Goal: Answer question/provide support: Answer question/provide support

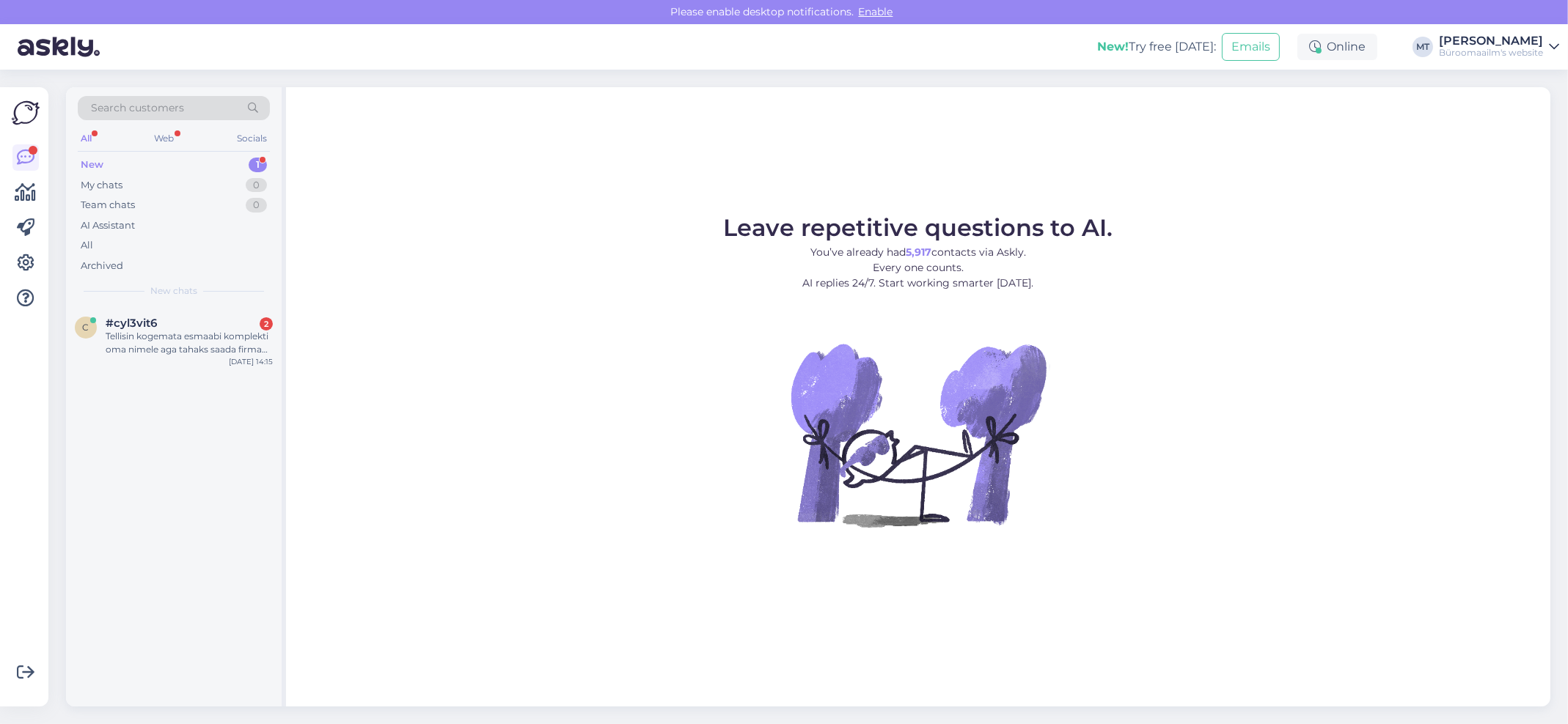
click at [94, 158] on div "New" at bounding box center [92, 165] width 23 height 14
click at [136, 343] on div "Tellisin kogemata esmaabi komplekti oma nimele aga tahaks saada firma nimele, k…" at bounding box center [189, 343] width 168 height 27
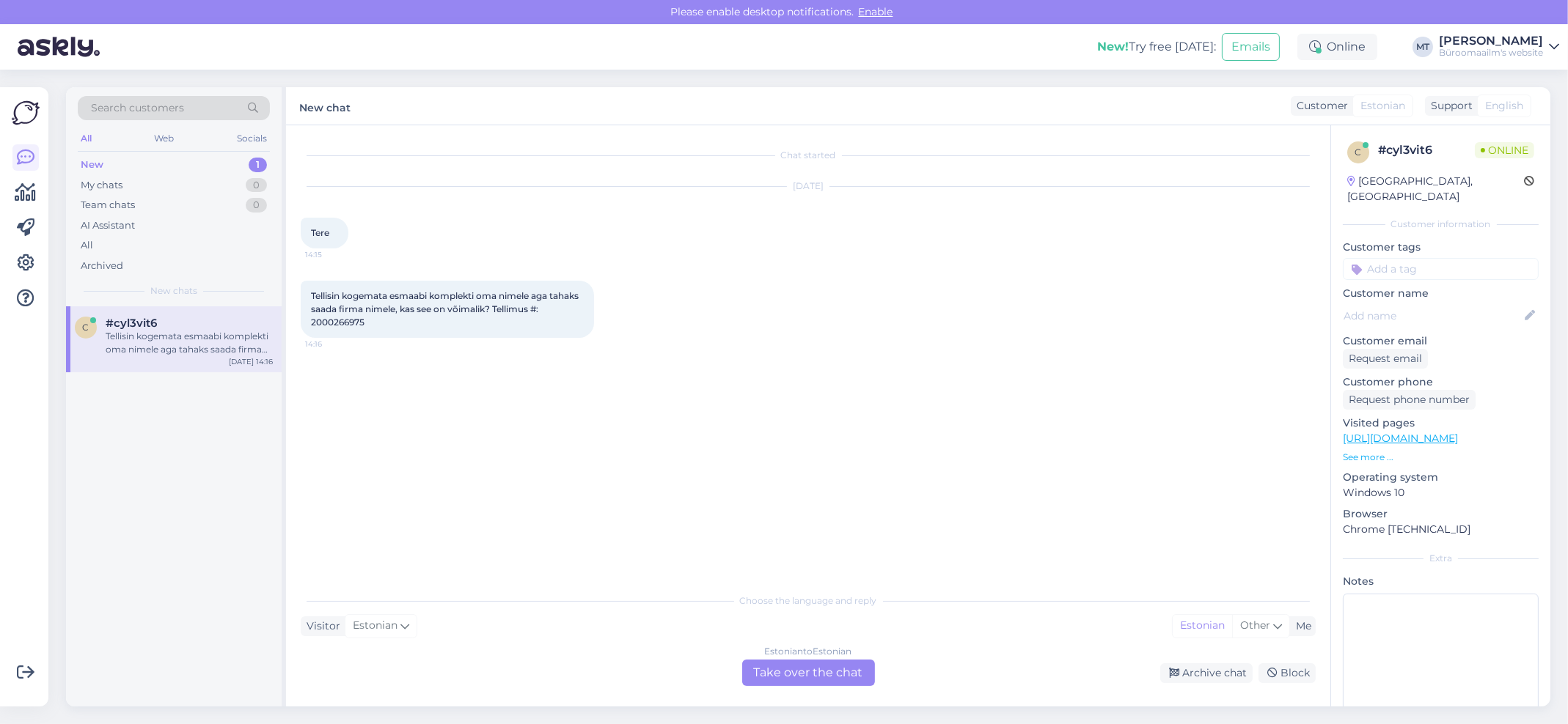
click at [351, 322] on span "Tellisin kogemata esmaabi komplekti oma nimele aga tahaks saada firma nimele, k…" at bounding box center [446, 308] width 270 height 37
copy div "2000266975 14:16"
click at [786, 672] on div "Estonian to Estonian Take over the chat" at bounding box center [808, 672] width 133 height 27
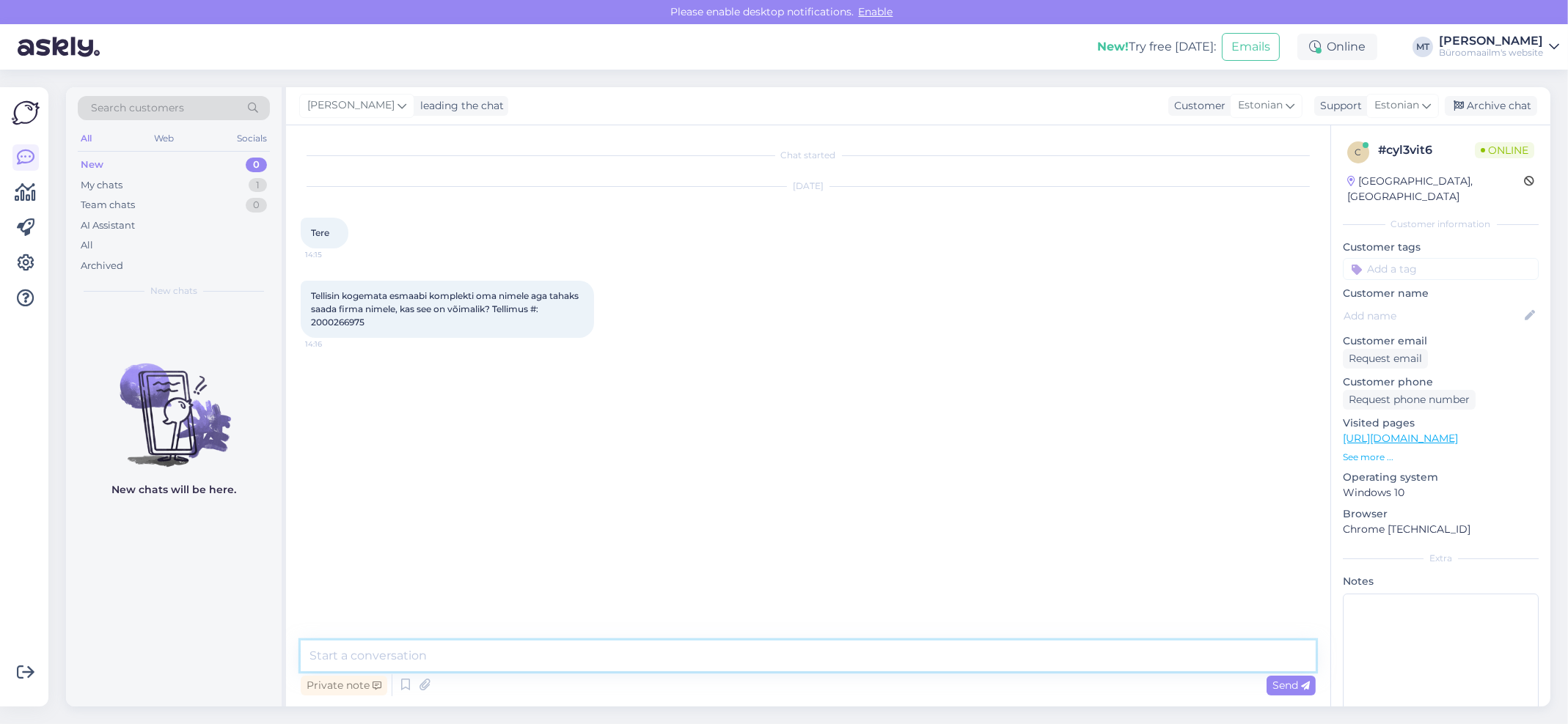
click at [391, 652] on textarea at bounding box center [808, 656] width 1015 height 31
type textarea "Tere. Aitäh tellimuse eest. Mis asutuse nimele tuleks ümber vormistada ?"
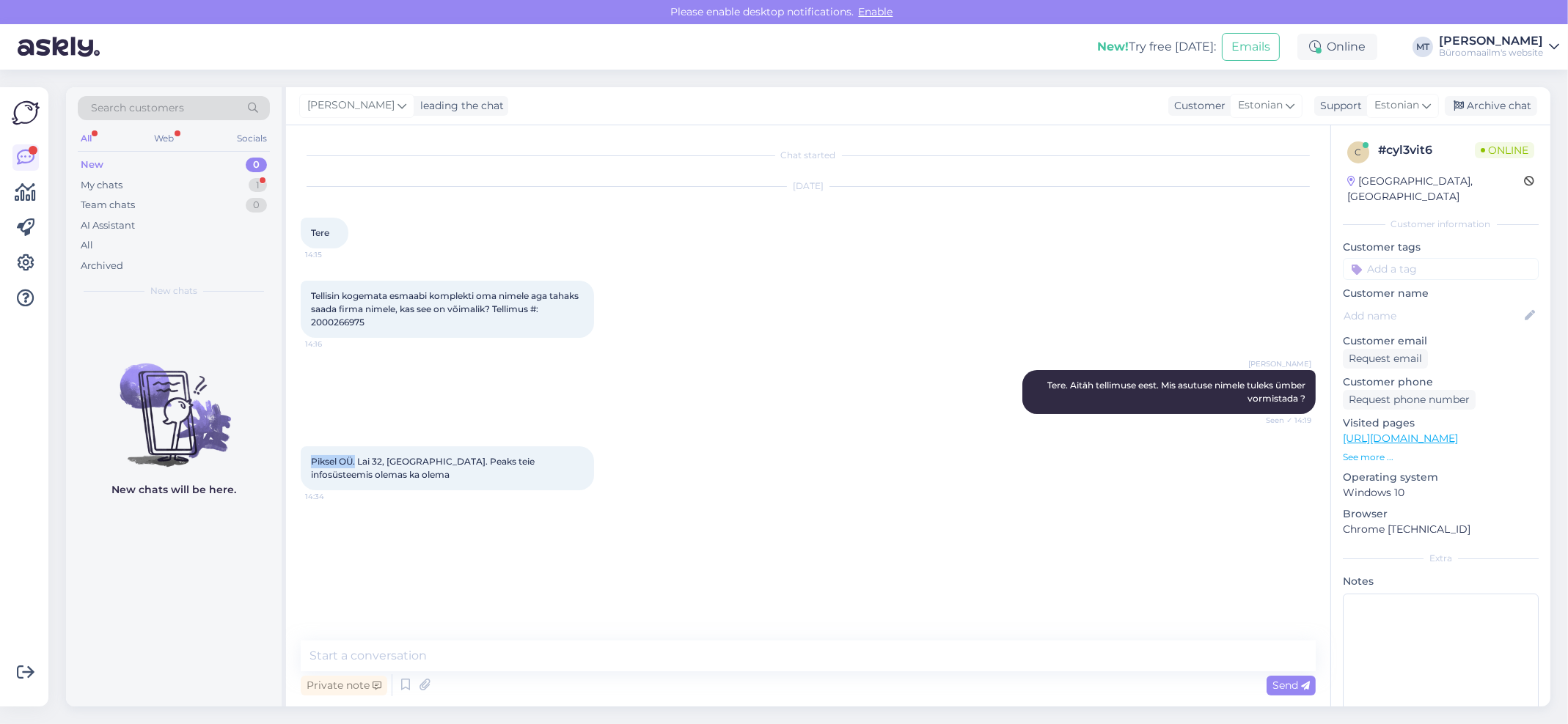
drag, startPoint x: 356, startPoint y: 455, endPoint x: 301, endPoint y: 464, distance: 55.7
click at [301, 464] on div "Piksel OÜ. Lai 32, Tartu. Peaks teie infosüsteemis olemas ka olema 14:34" at bounding box center [447, 468] width 293 height 44
copy span "Piksel OÜ."
click at [333, 656] on textarea at bounding box center [808, 656] width 1015 height 31
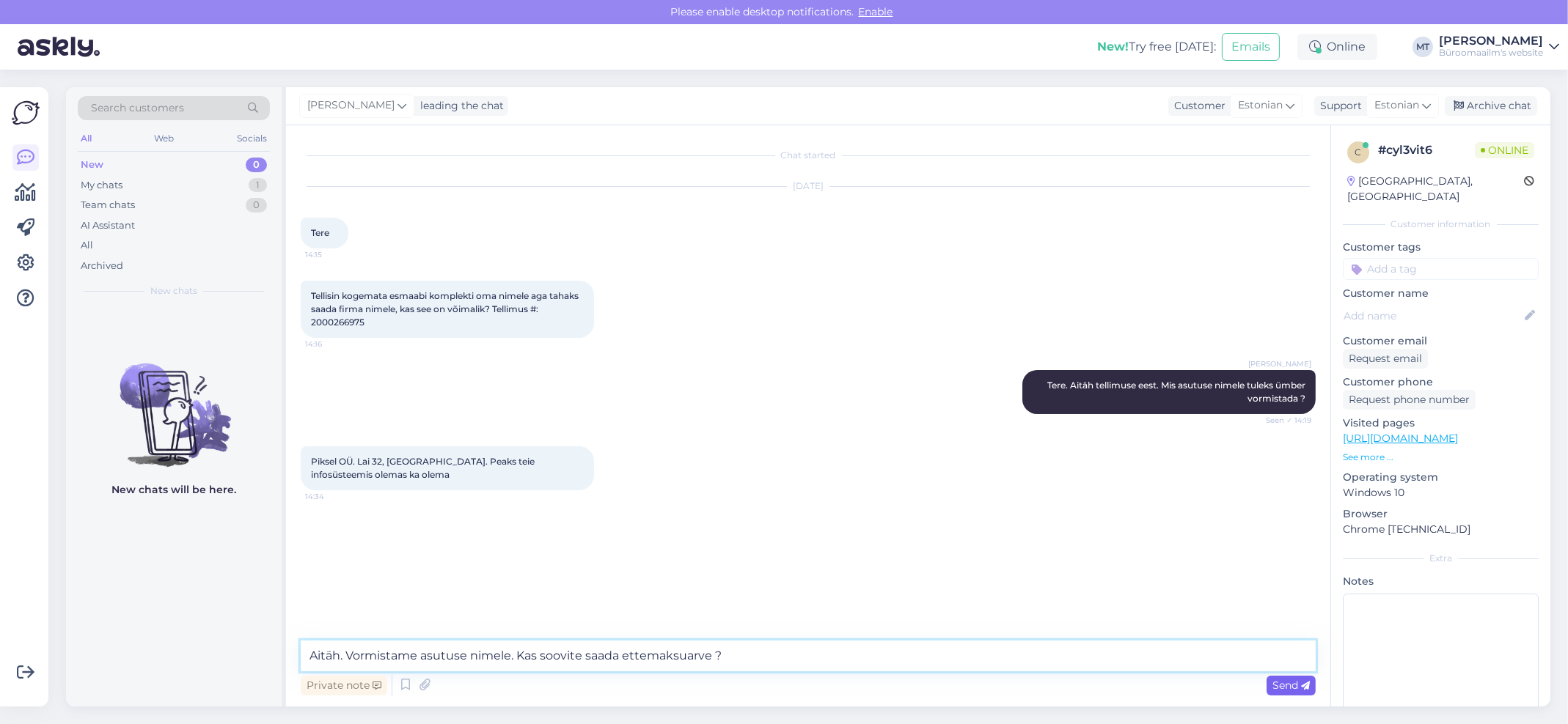
type textarea "Aitäh. Vormistame asutuse nimele. Kas soovite saada ettemaksuarve ?"
click at [1290, 689] on span "Send" at bounding box center [1291, 685] width 37 height 13
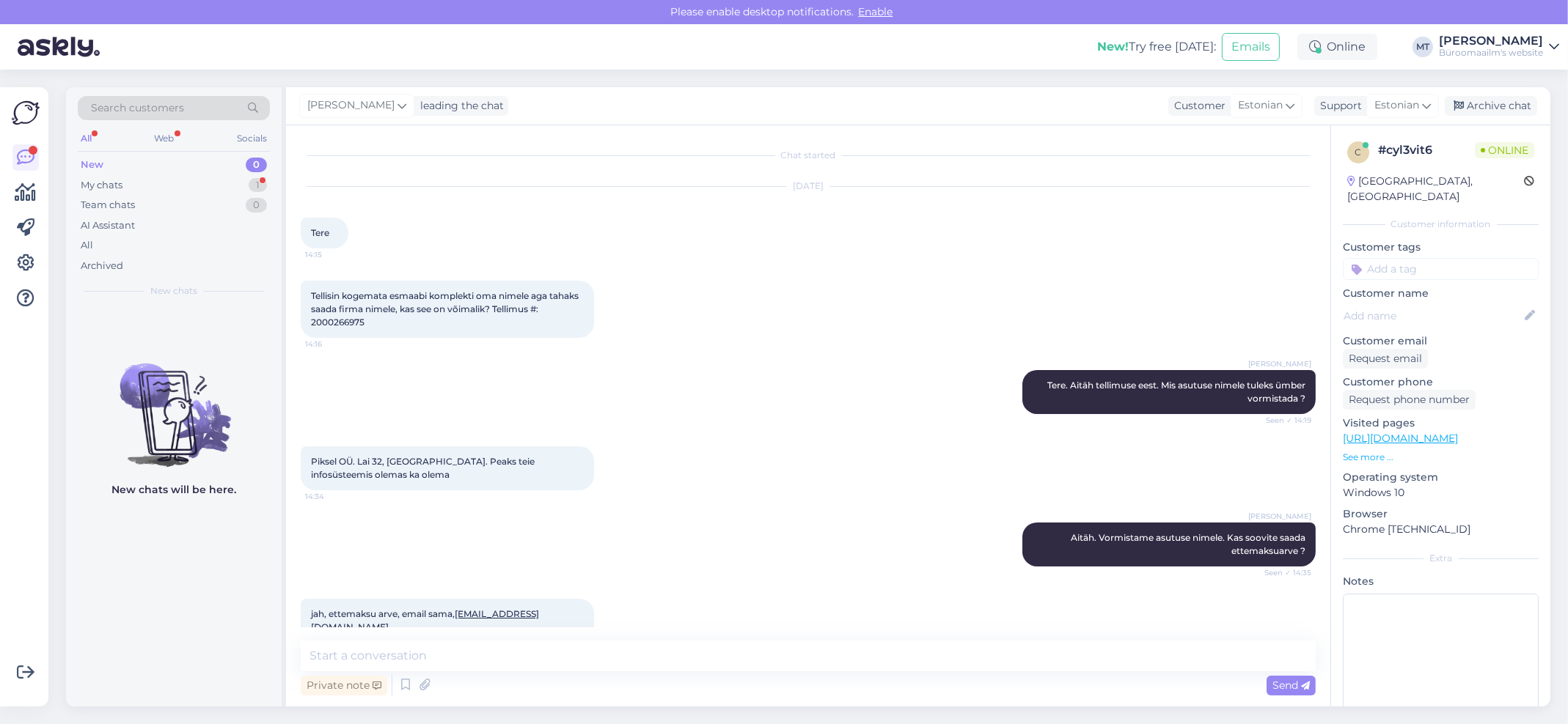
scroll to position [18, 0]
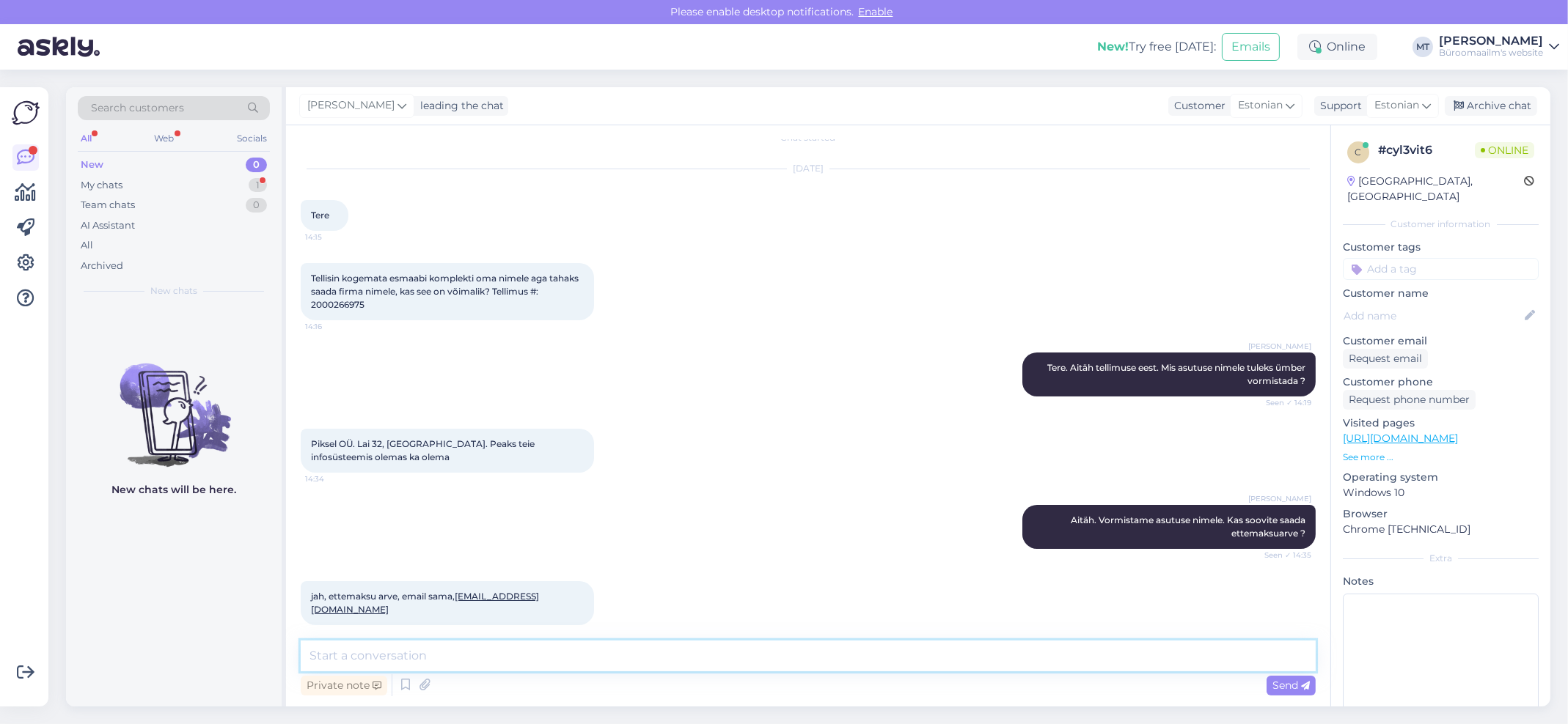
click at [400, 656] on textarea at bounding box center [808, 656] width 1015 height 31
drag, startPoint x: 521, startPoint y: 602, endPoint x: 458, endPoint y: 605, distance: 63.1
click at [458, 605] on div "jah, ettemaksu arve, email sama, piksel@piksel.ee 14:36" at bounding box center [447, 603] width 293 height 44
copy link "piksel@piksel.ee"
click at [504, 662] on textarea "Aitäh. Saadame arve meilile" at bounding box center [808, 656] width 1015 height 31
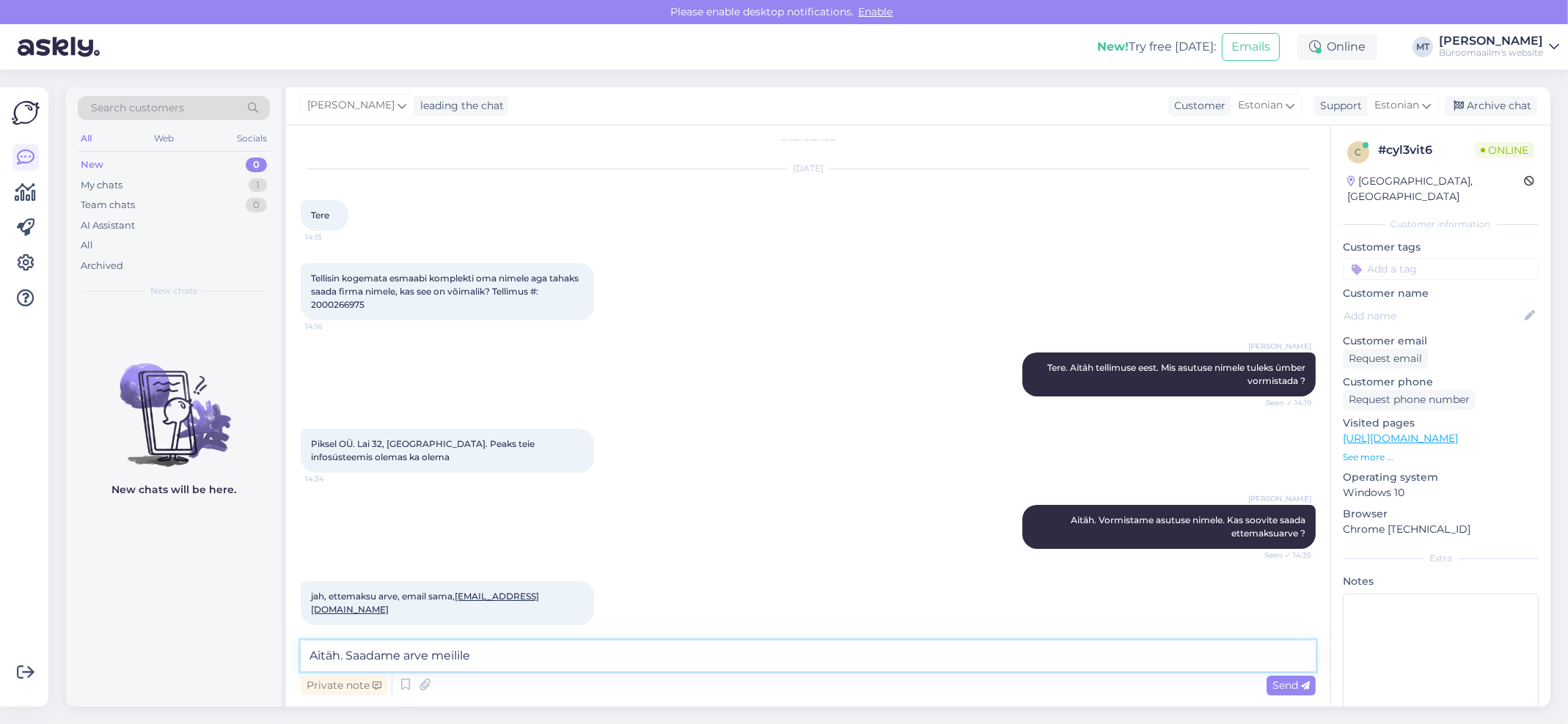
paste textarea "piksel@piksel.ee"
type textarea "Aitäh. Saadame arve meilile piksel@piksel.ee"
click at [1278, 680] on span "Send" at bounding box center [1291, 685] width 37 height 13
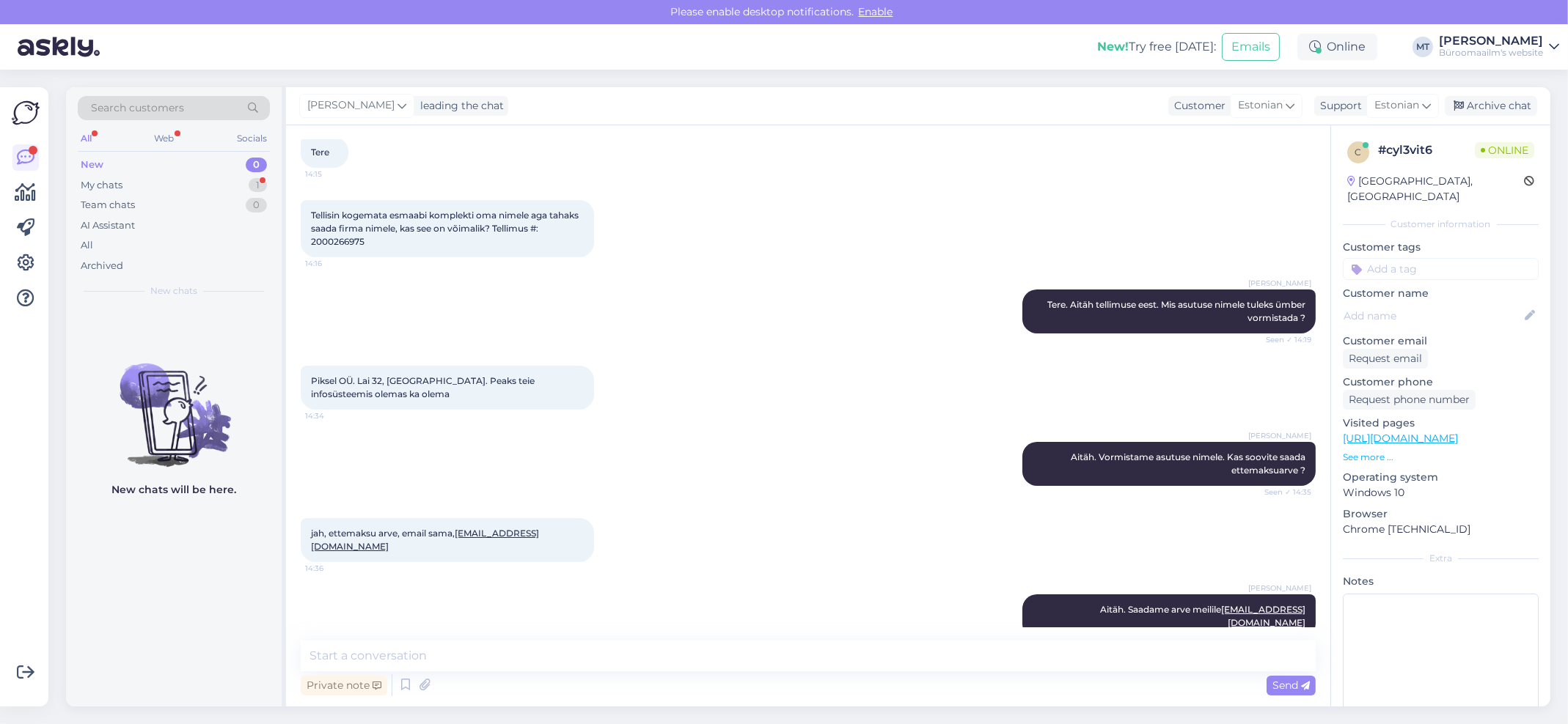
scroll to position [143, 0]
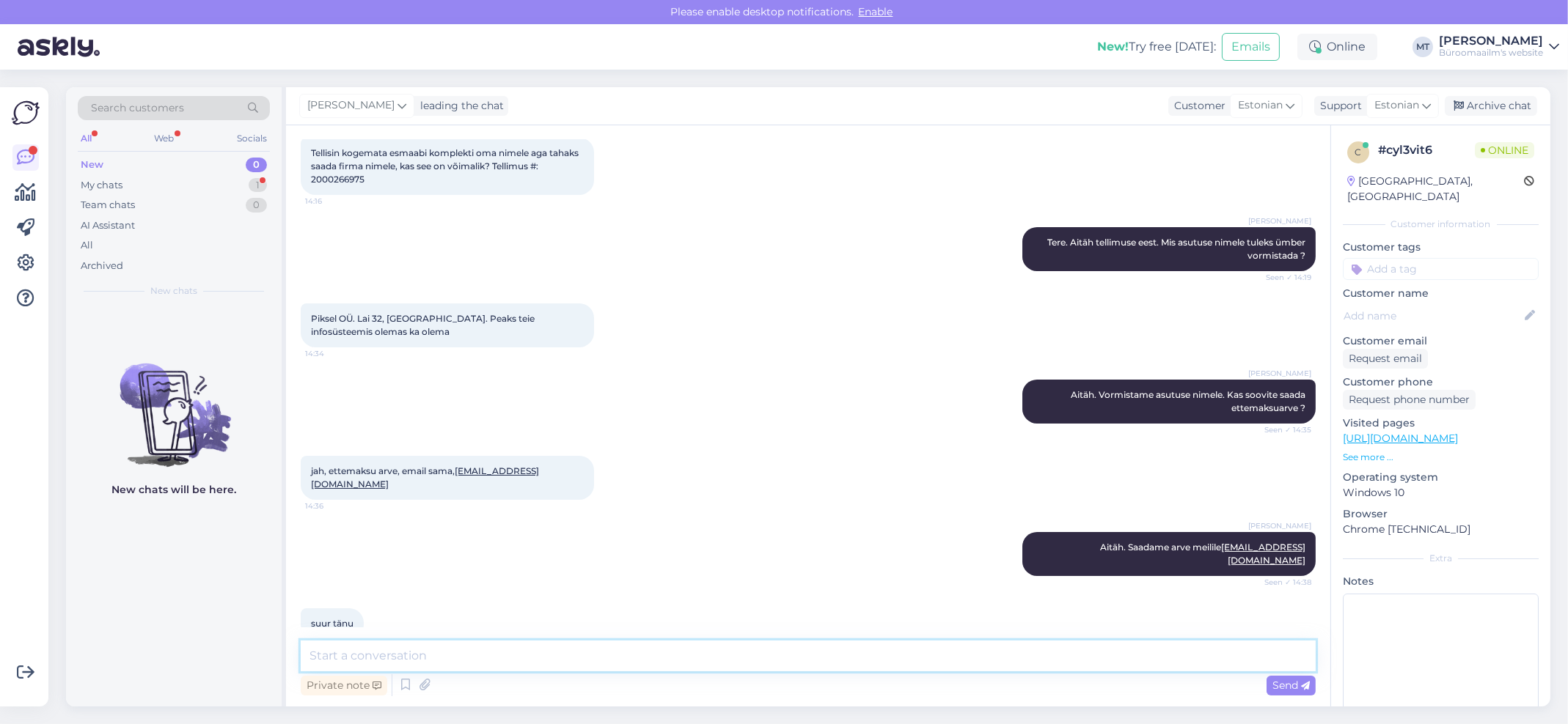
click at [363, 651] on textarea at bounding box center [808, 656] width 1015 height 31
type textarea "Aitäh."
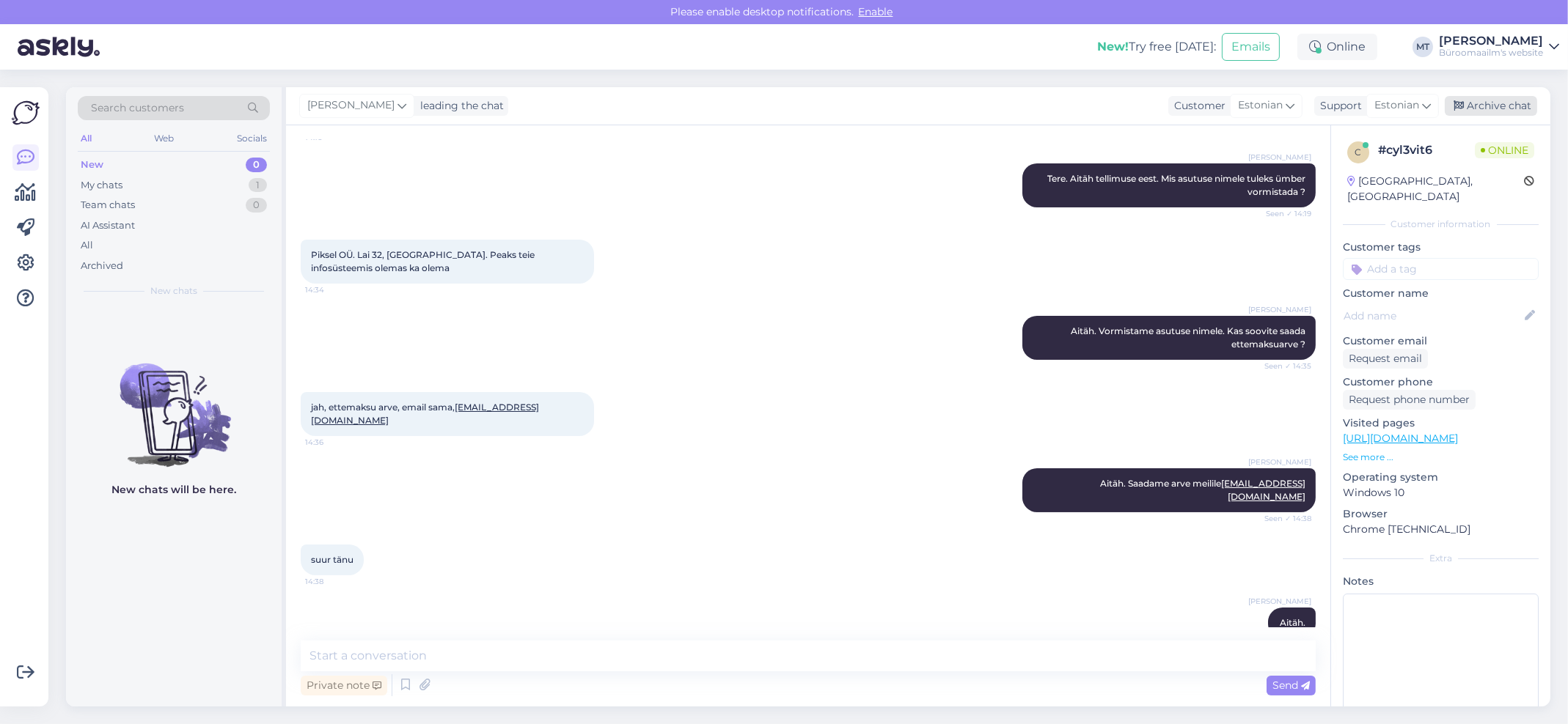
click at [1496, 97] on div "Archive chat" at bounding box center [1491, 105] width 93 height 20
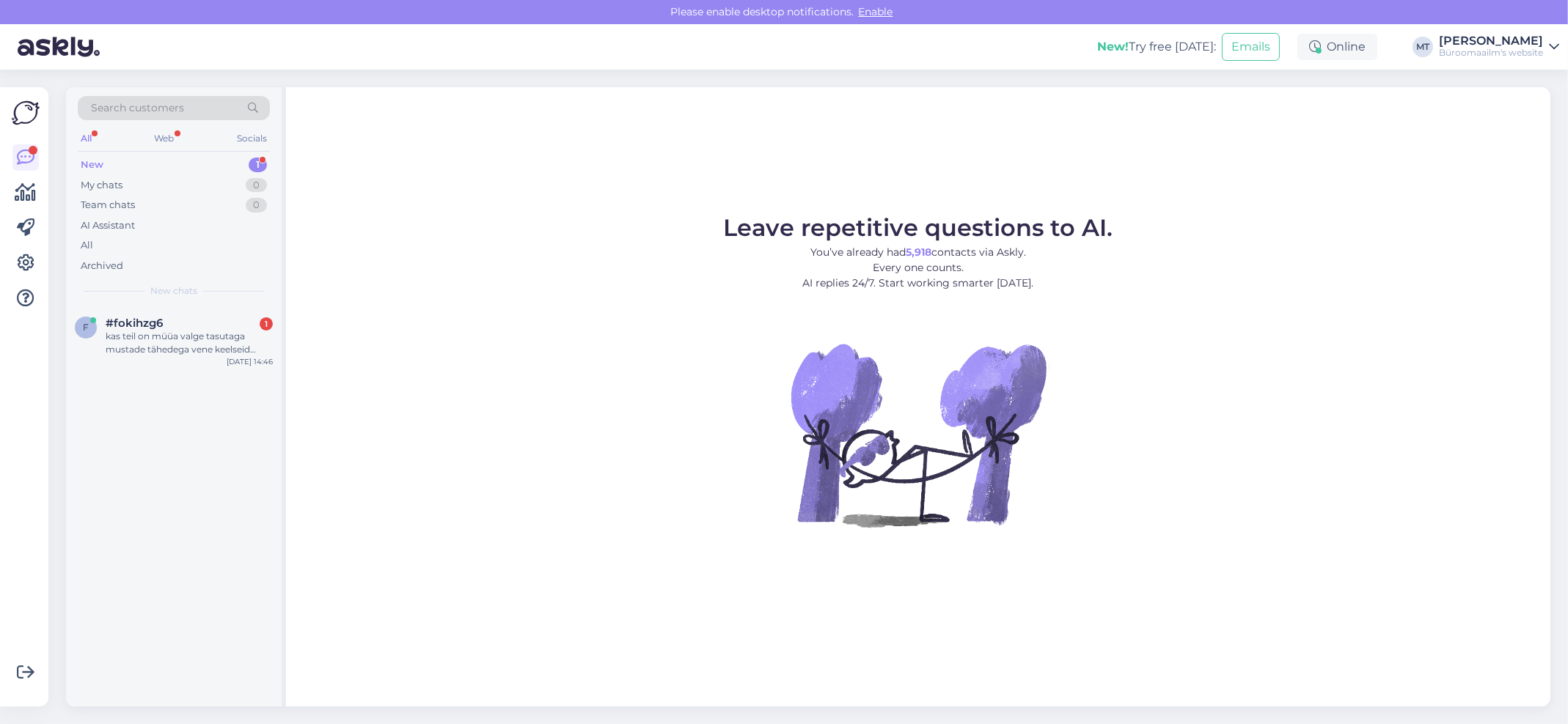
click at [88, 163] on div "New" at bounding box center [92, 165] width 23 height 14
click at [133, 344] on div "kas teil on müüa valge tasutaga mustade tähedega vene keelseid klaviatuuri klee…" at bounding box center [189, 343] width 168 height 27
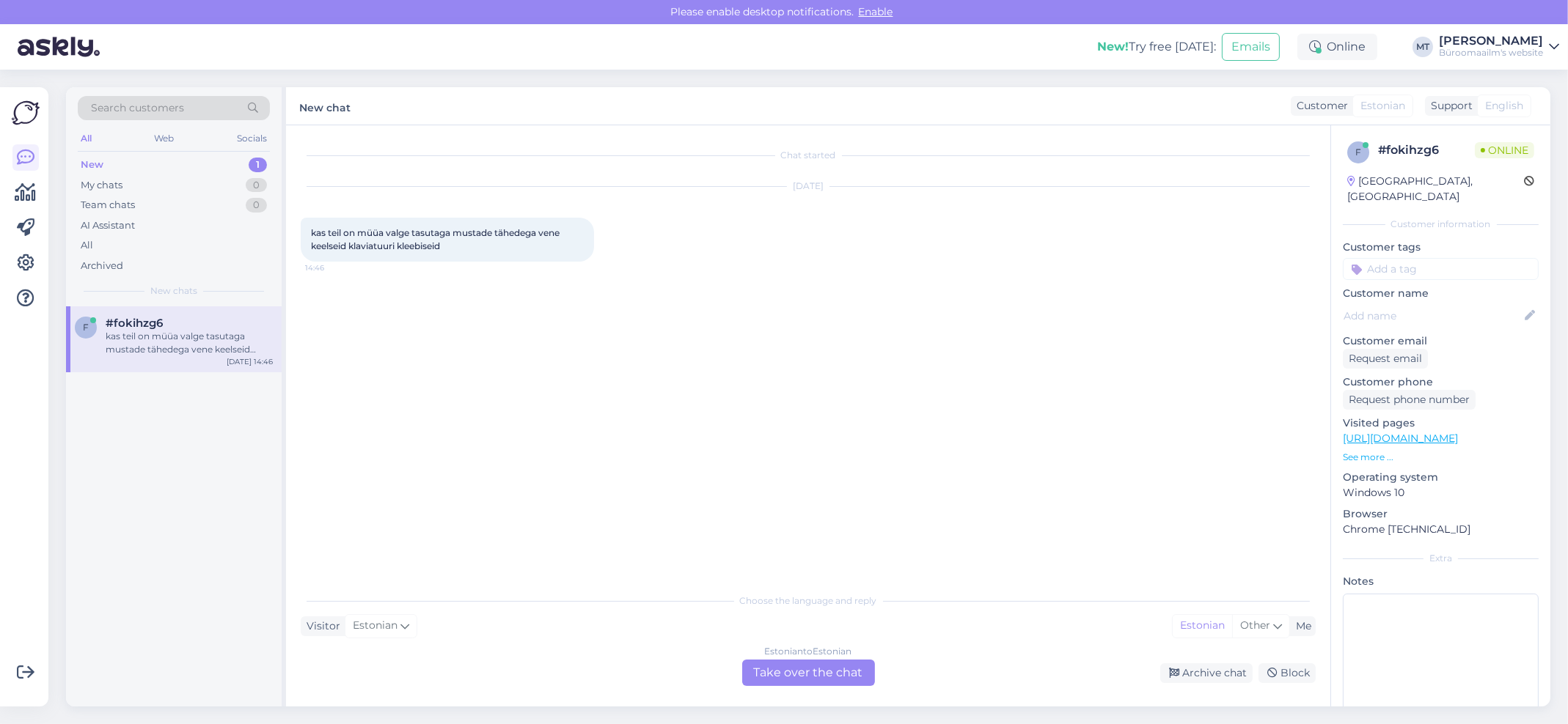
drag, startPoint x: 785, startPoint y: 673, endPoint x: 687, endPoint y: 629, distance: 107.4
click at [785, 673] on div "Estonian to Estonian Take over the chat" at bounding box center [808, 672] width 133 height 27
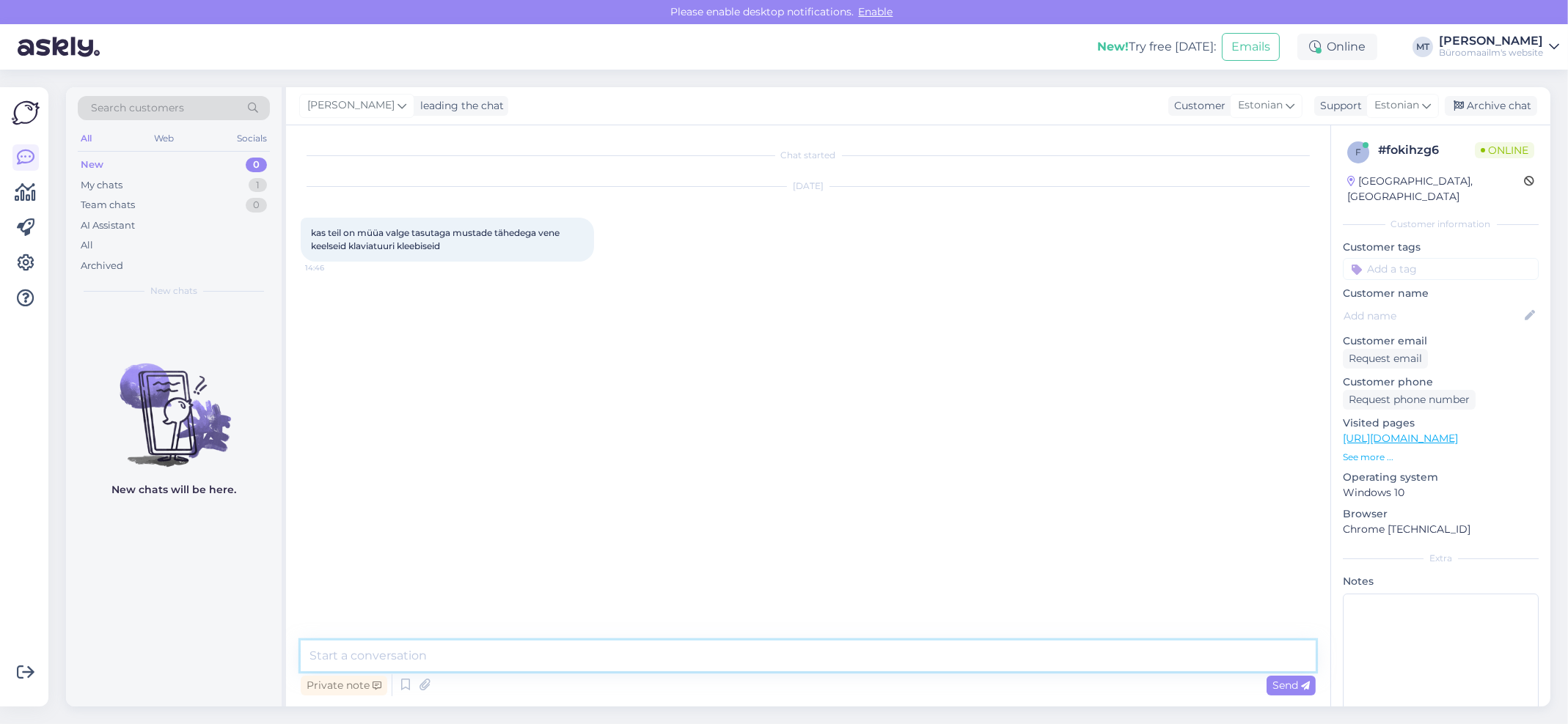
click at [390, 655] on textarea at bounding box center [808, 656] width 1015 height 31
paste textarea "[URL][DOMAIN_NAME]"
type textarea "Tere. pakkuda ainult läbipaistval põhjal mustad [PERSON_NAME] [URL][DOMAIN_NAME]"
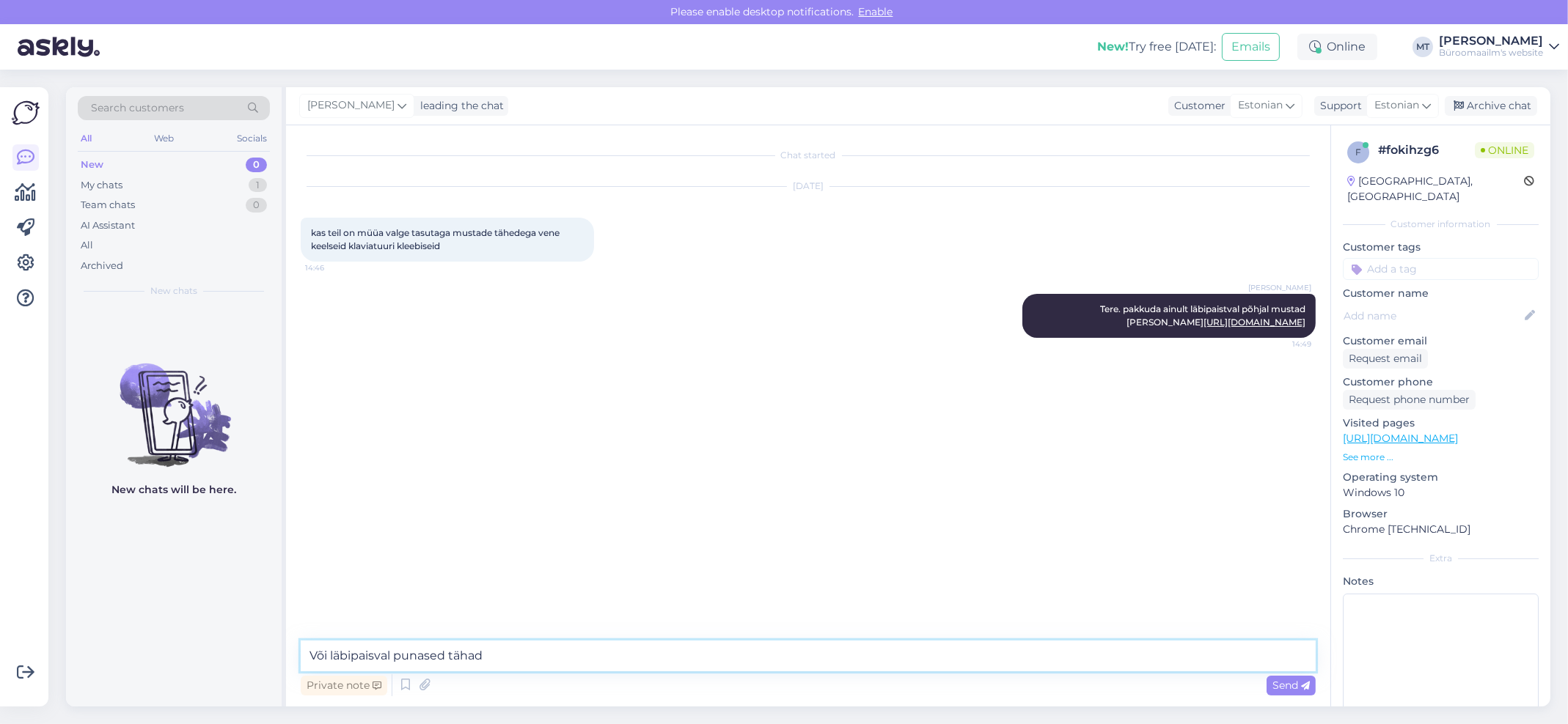
paste textarea "[URL][DOMAIN_NAME]"
type textarea "Või läbipaisval punased tähad [URL][DOMAIN_NAME]"
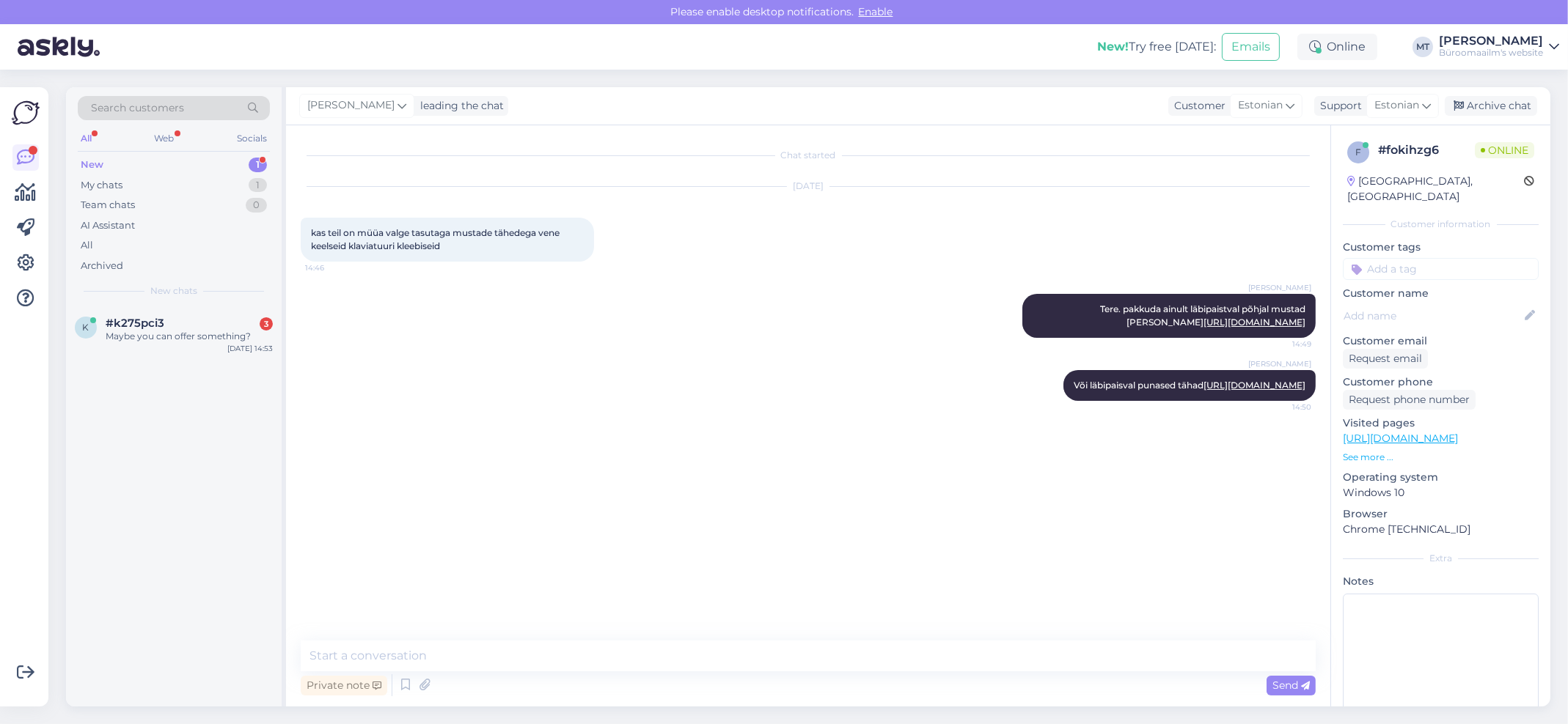
click at [90, 164] on div "New" at bounding box center [92, 165] width 23 height 14
click at [143, 330] on div "Maybe you can offer something?" at bounding box center [189, 337] width 168 height 13
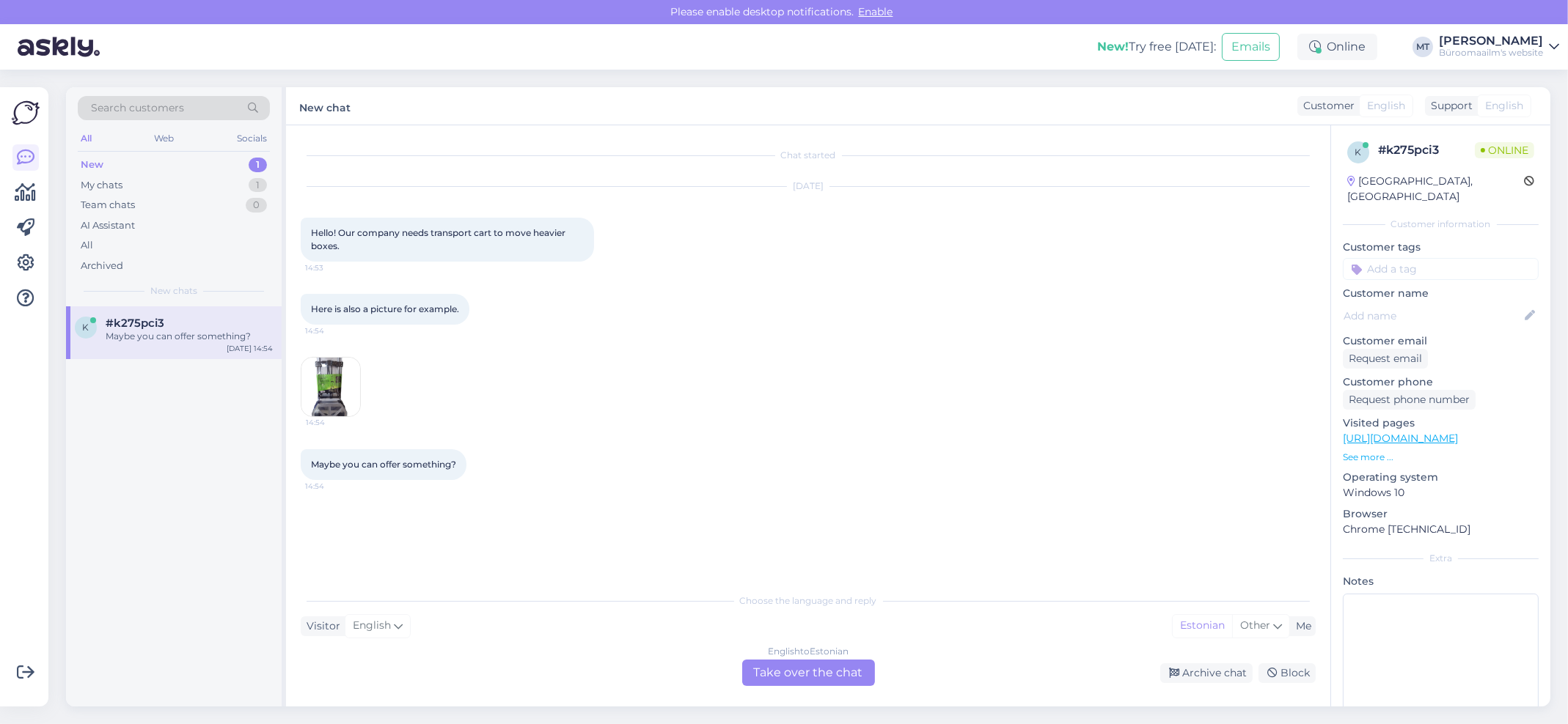
click at [321, 384] on img at bounding box center [330, 387] width 59 height 59
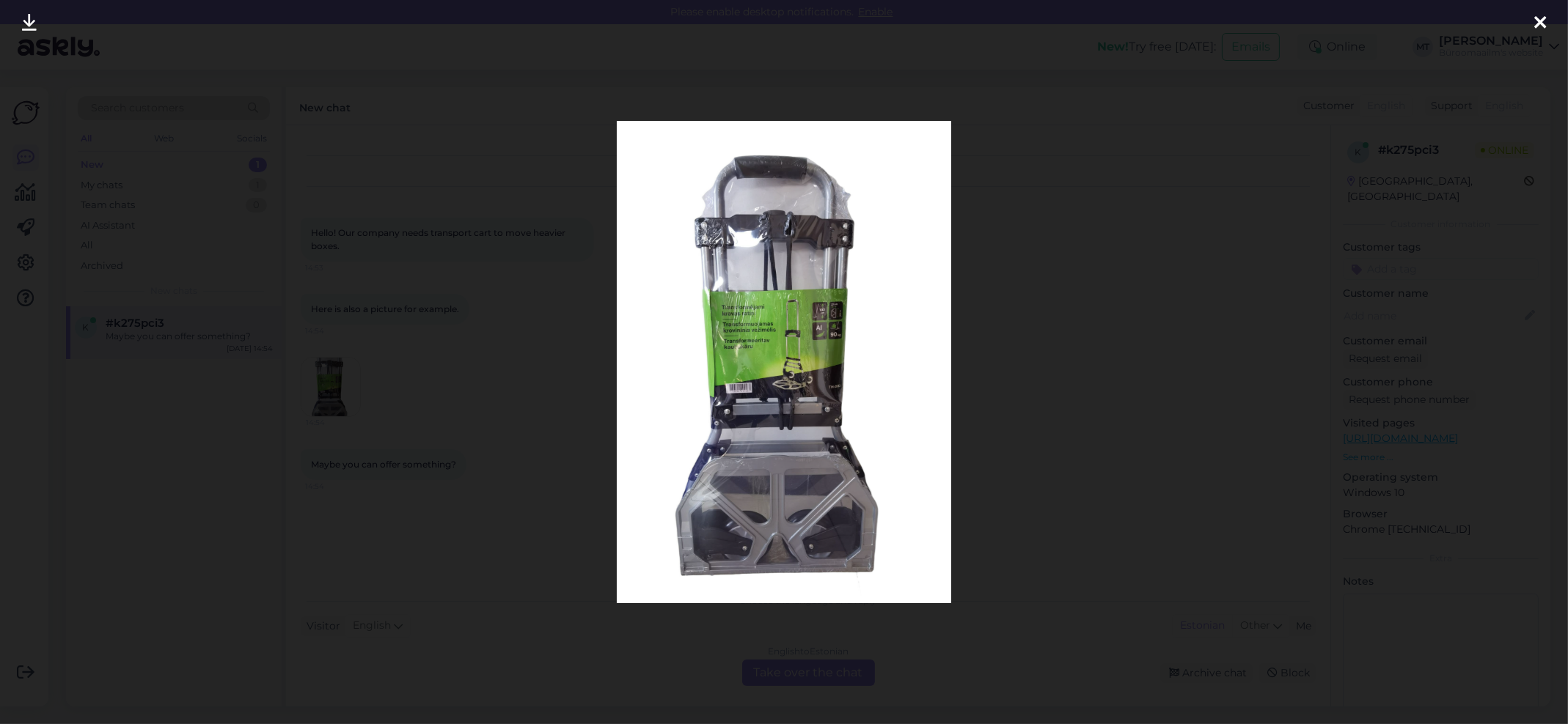
click at [1536, 20] on icon at bounding box center [1540, 23] width 12 height 19
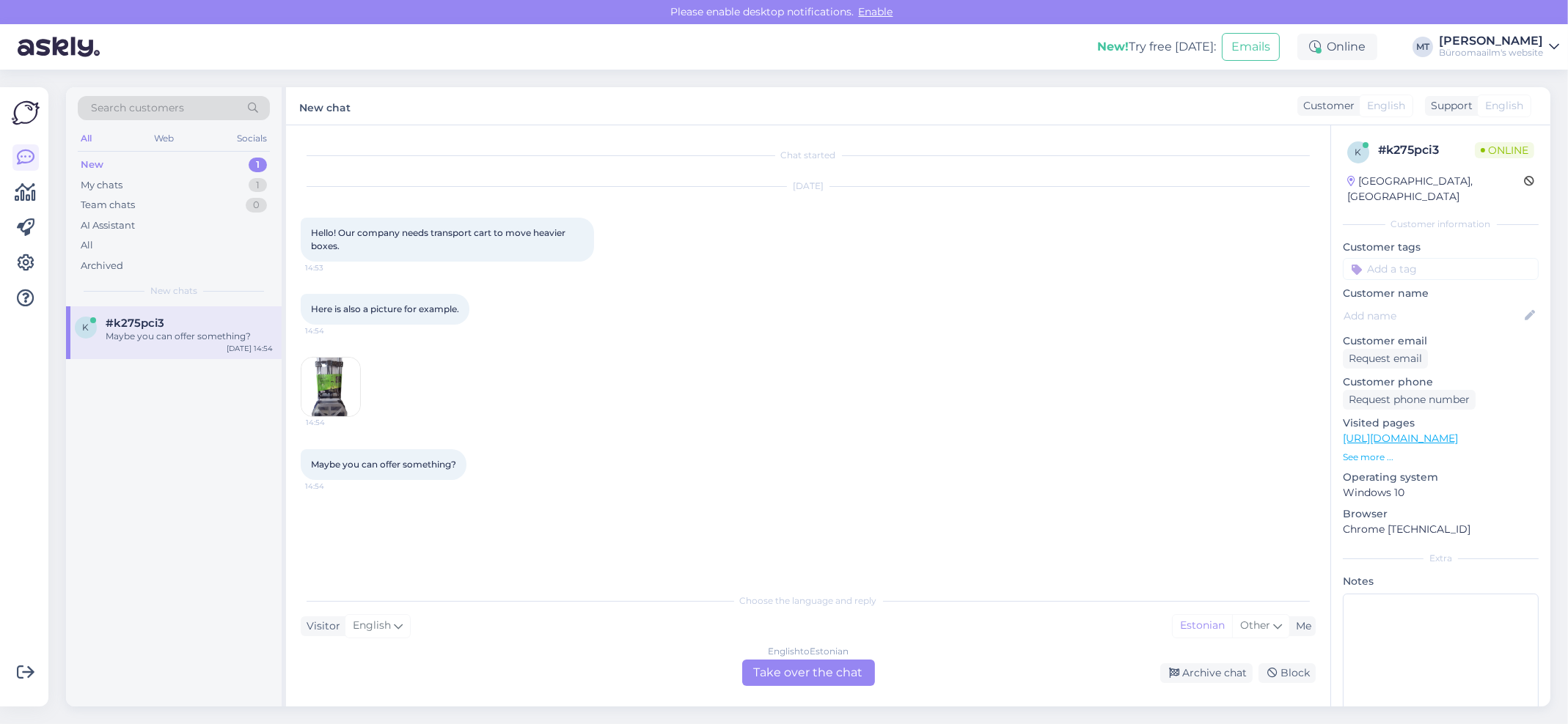
click at [320, 394] on img at bounding box center [330, 387] width 59 height 59
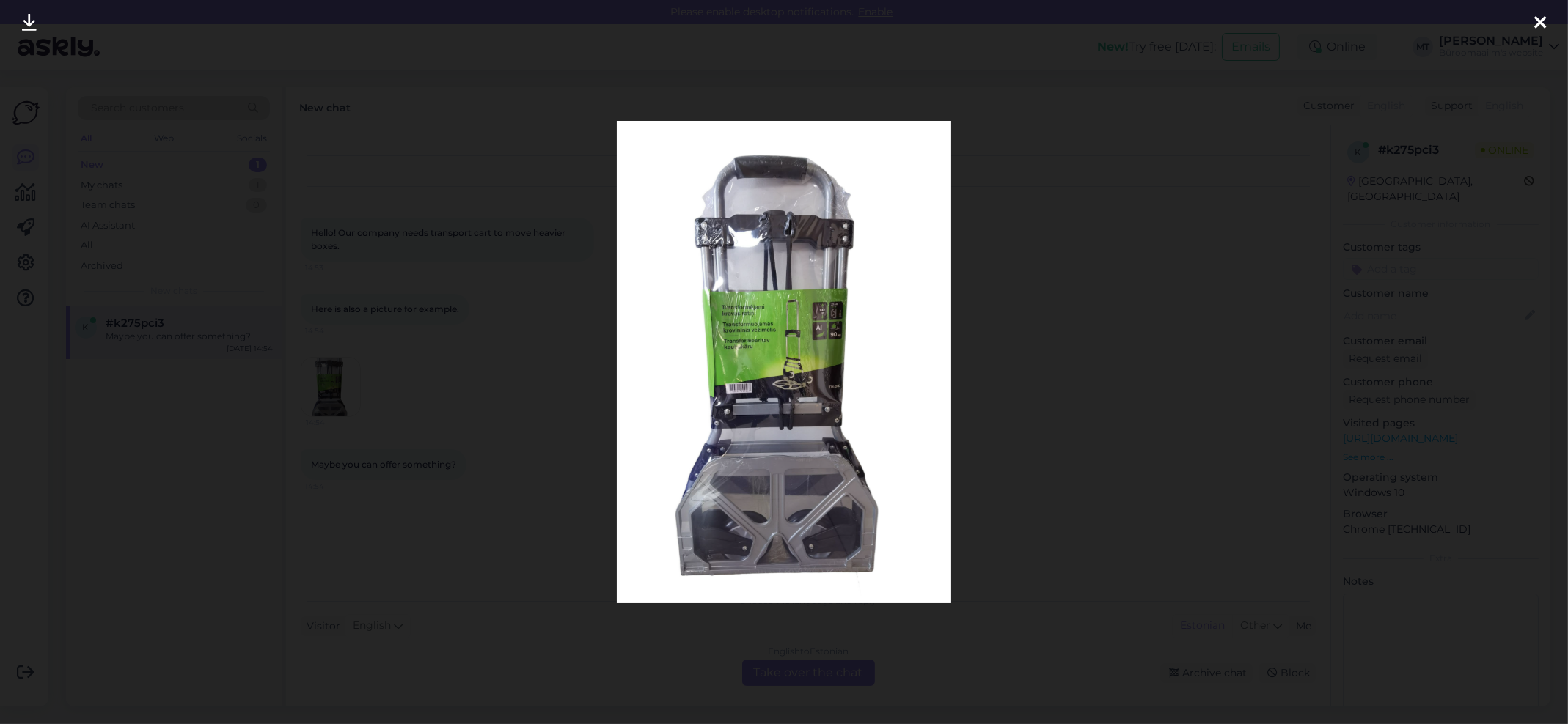
drag, startPoint x: 1543, startPoint y: 14, endPoint x: 1497, endPoint y: 29, distance: 48.4
click at [1543, 15] on icon at bounding box center [1540, 23] width 12 height 19
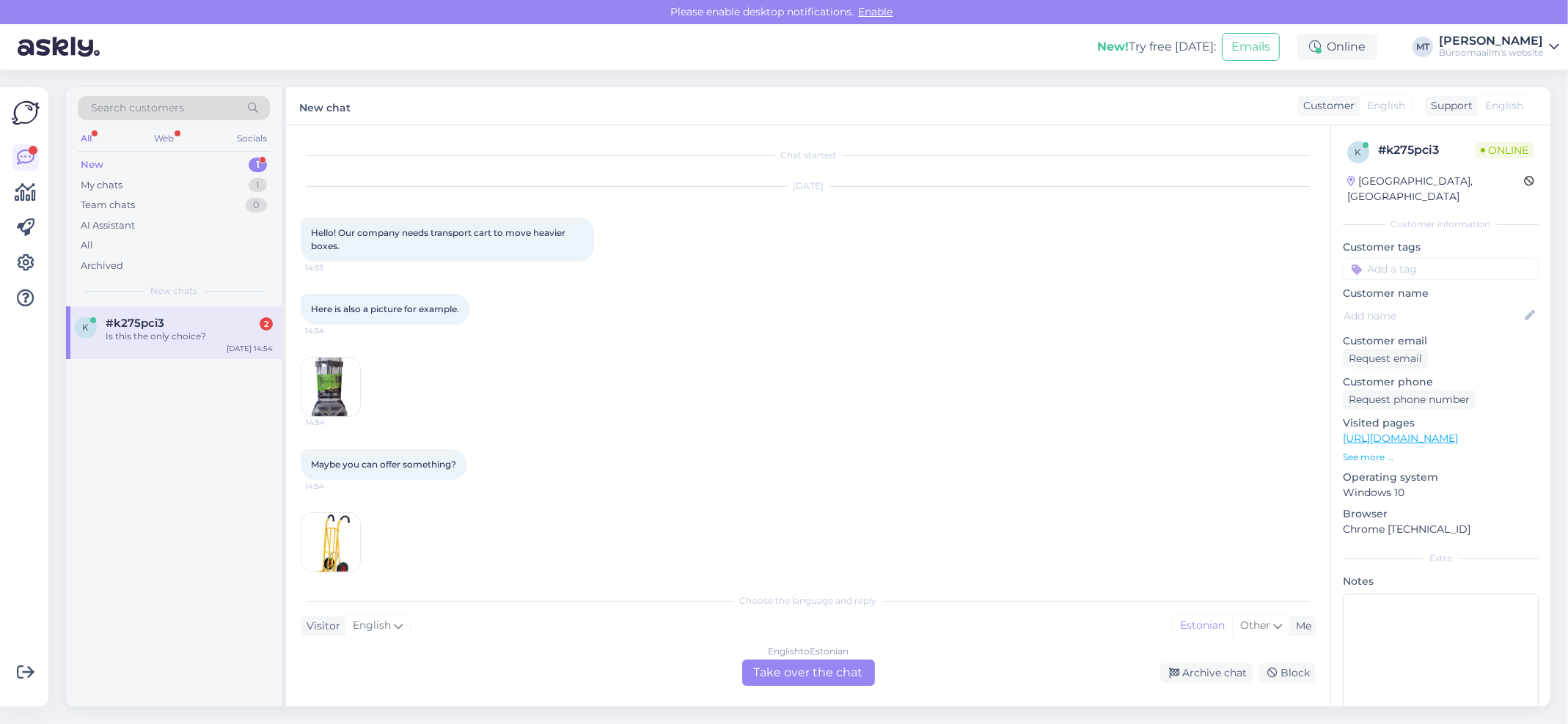
scroll to position [80, 0]
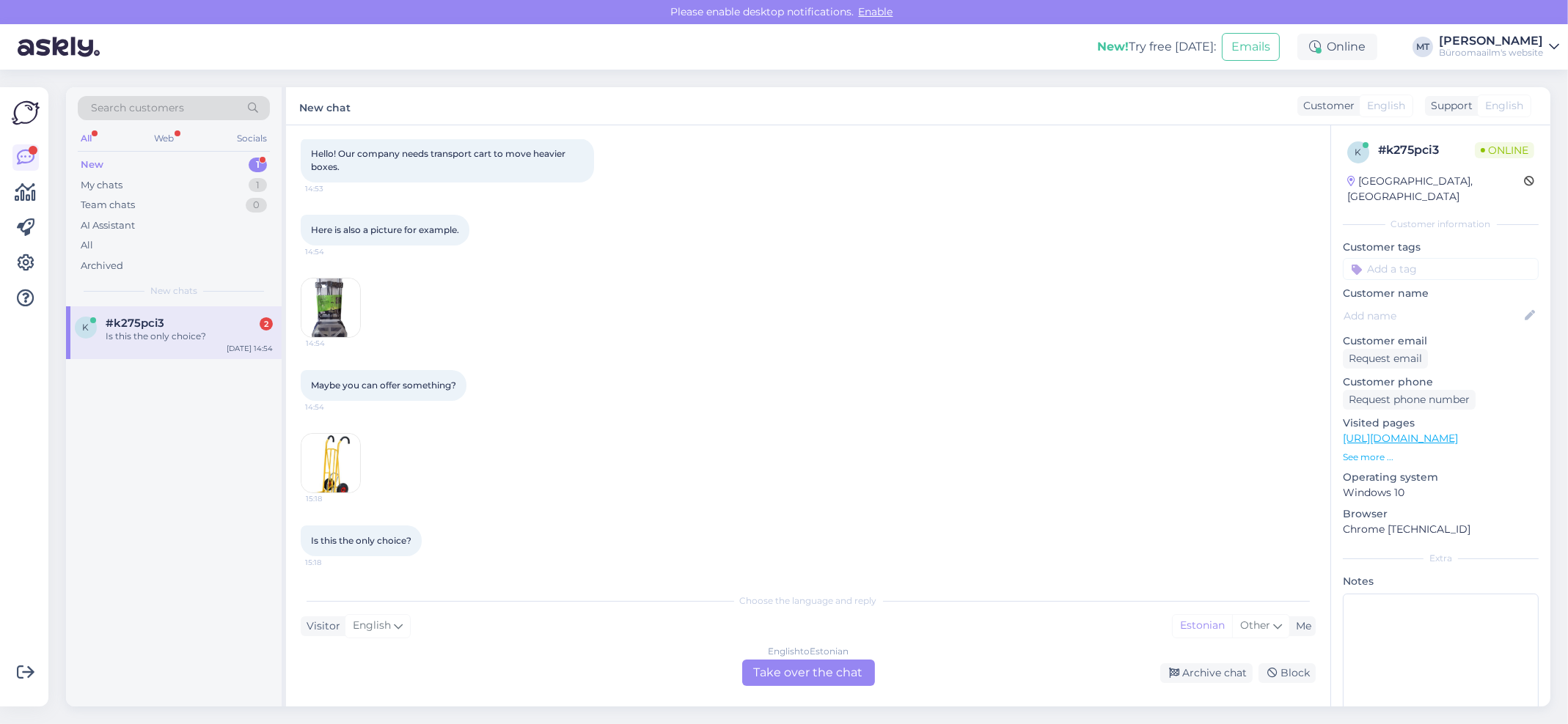
click at [93, 155] on div "New 1" at bounding box center [173, 164] width 192 height 20
click at [110, 186] on div "My chats" at bounding box center [102, 185] width 42 height 14
click at [169, 342] on div "Või läbipaisval punased tähad [URL][DOMAIN_NAME]" at bounding box center [189, 343] width 168 height 27
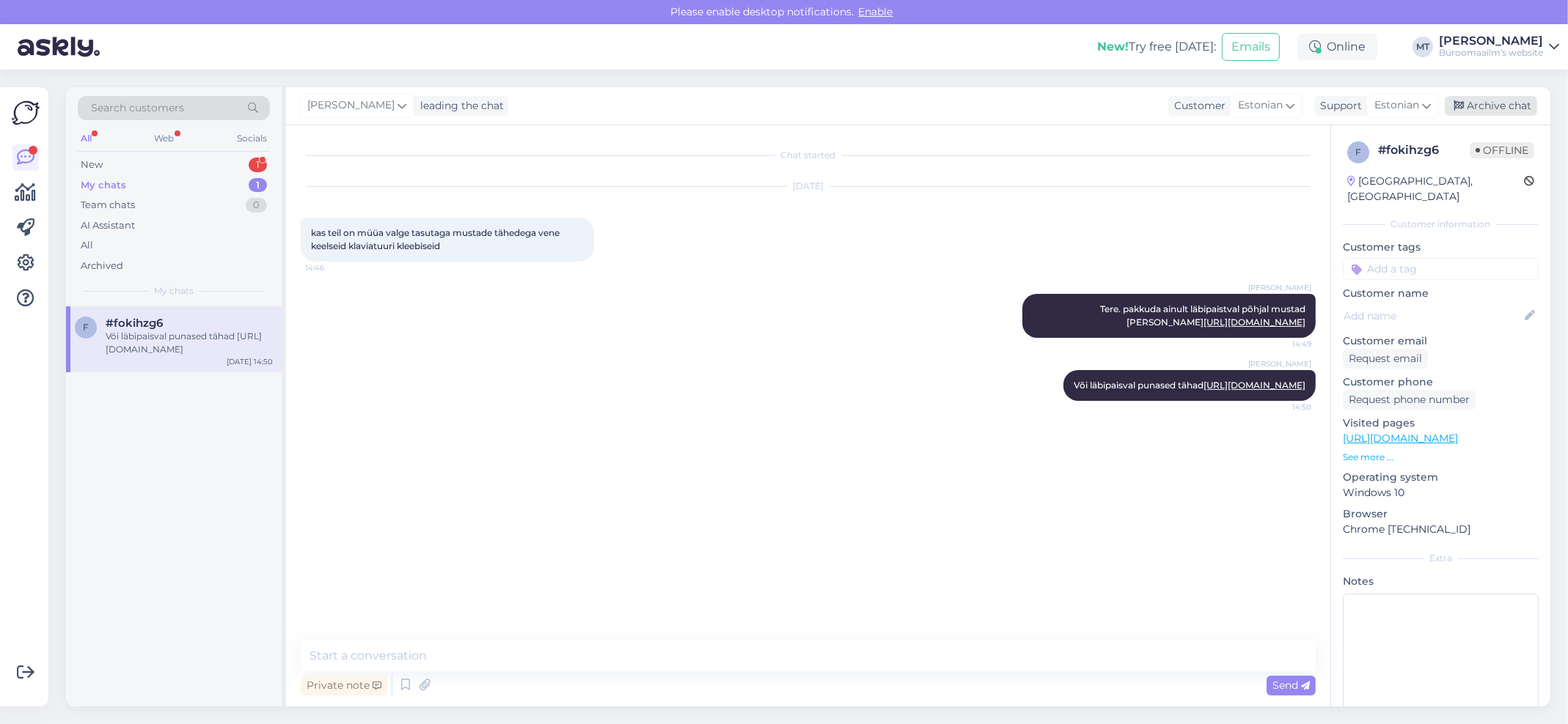
click at [1482, 109] on div "Archive chat" at bounding box center [1491, 105] width 93 height 20
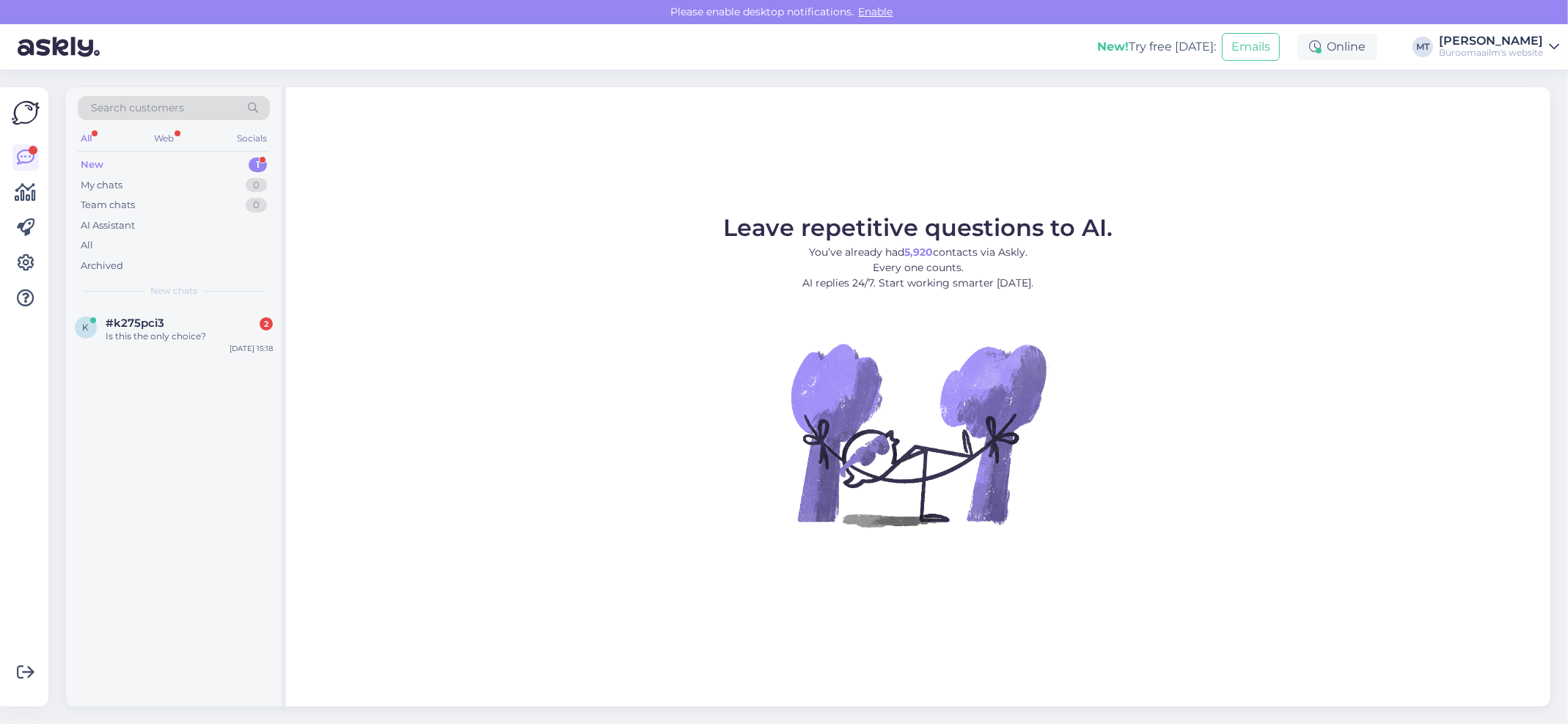
click at [89, 159] on div "New" at bounding box center [92, 165] width 23 height 14
click at [127, 325] on span "#k275pci3" at bounding box center [135, 323] width 59 height 13
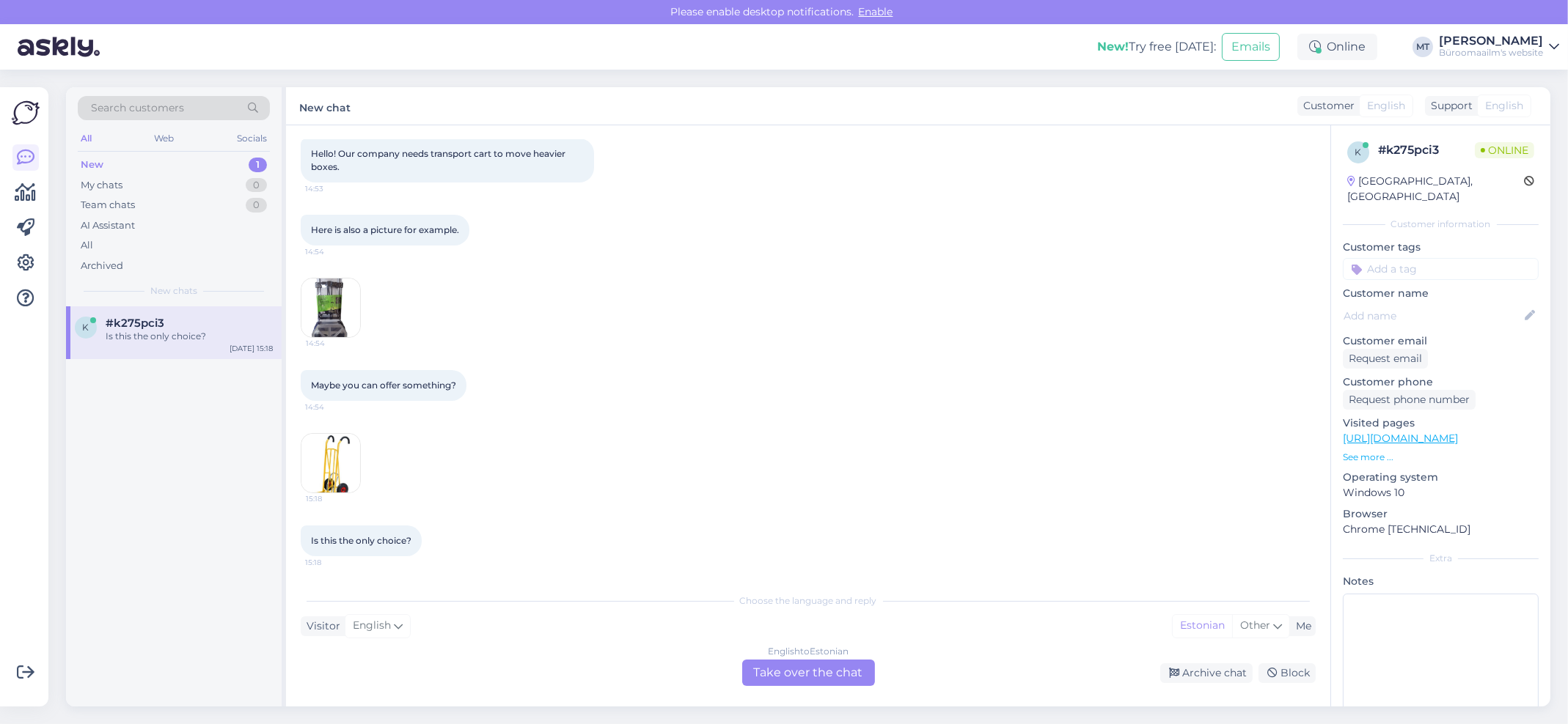
scroll to position [78, 0]
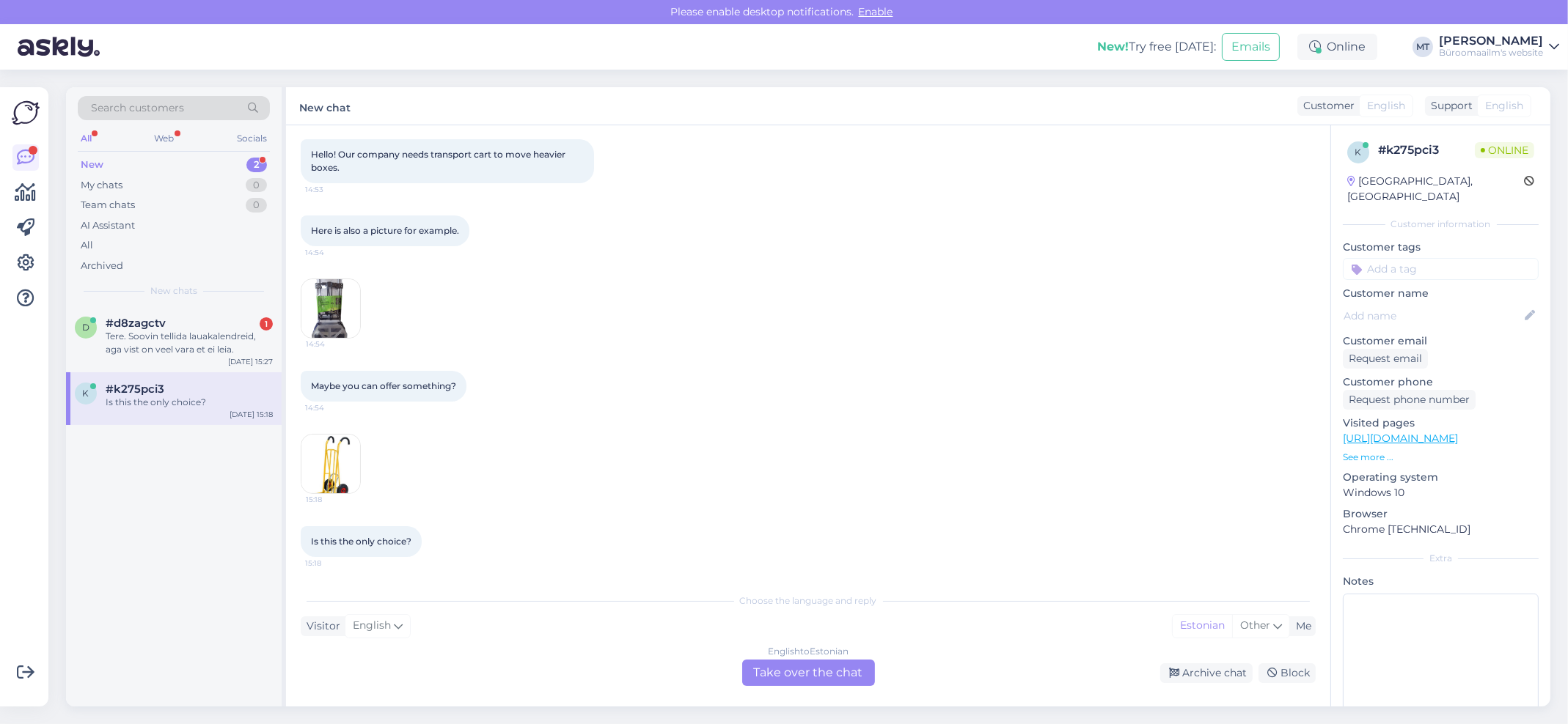
click at [87, 163] on div "New" at bounding box center [92, 165] width 23 height 14
click at [156, 391] on span "#k275pci3" at bounding box center [135, 389] width 59 height 13
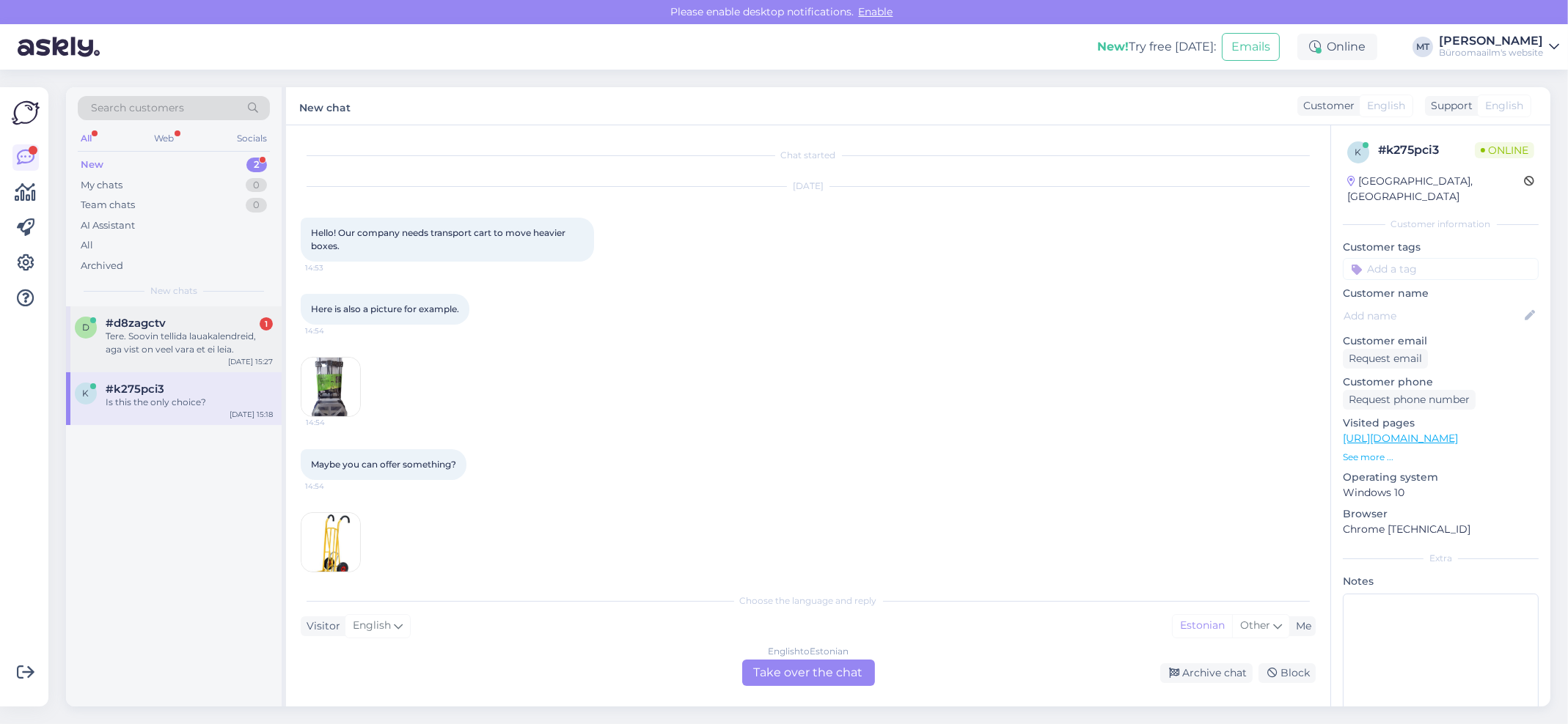
click at [164, 338] on div "Tere. Soovin tellida lauakalendreid, aga vist on veel vara et ei leia." at bounding box center [189, 343] width 168 height 27
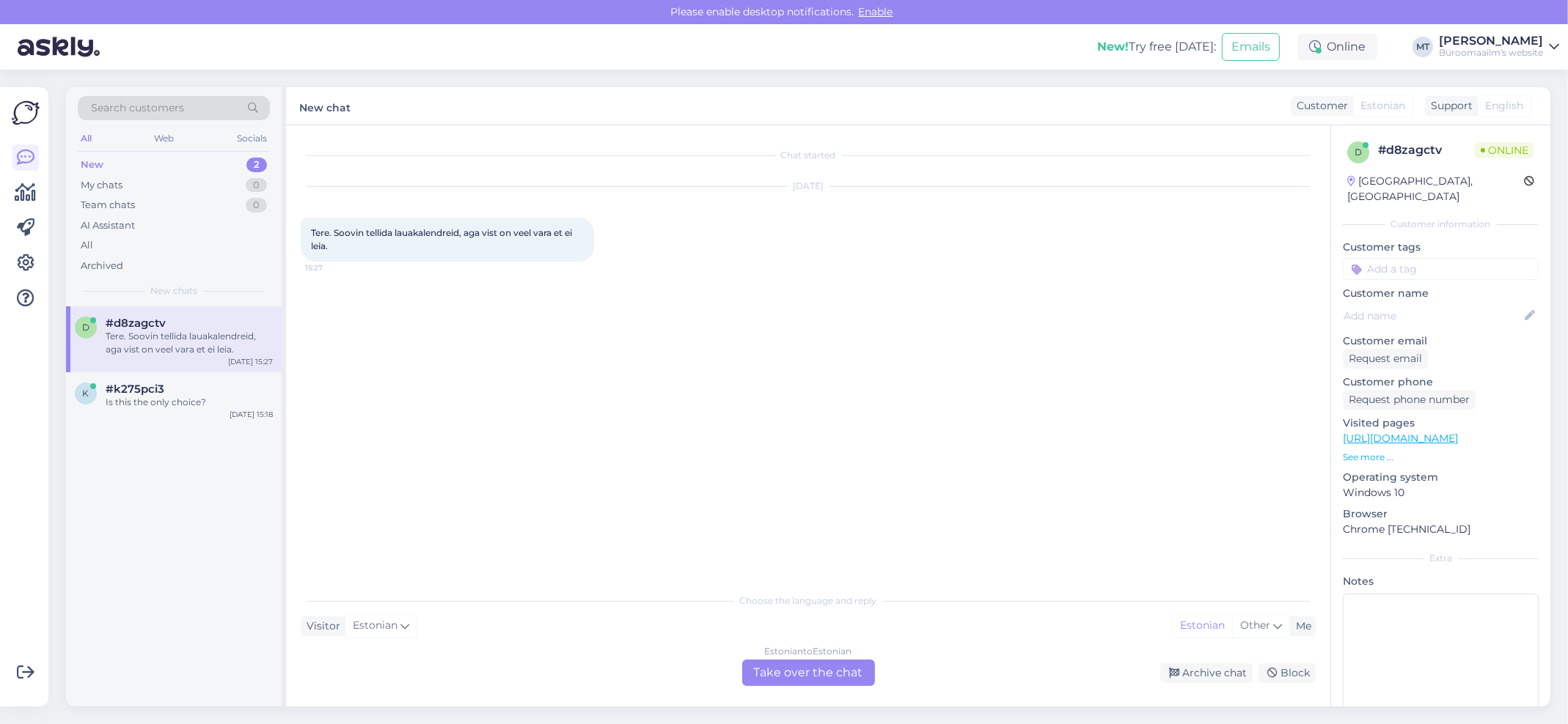
click at [815, 677] on div "Estonian to Estonian Take over the chat" at bounding box center [808, 672] width 133 height 27
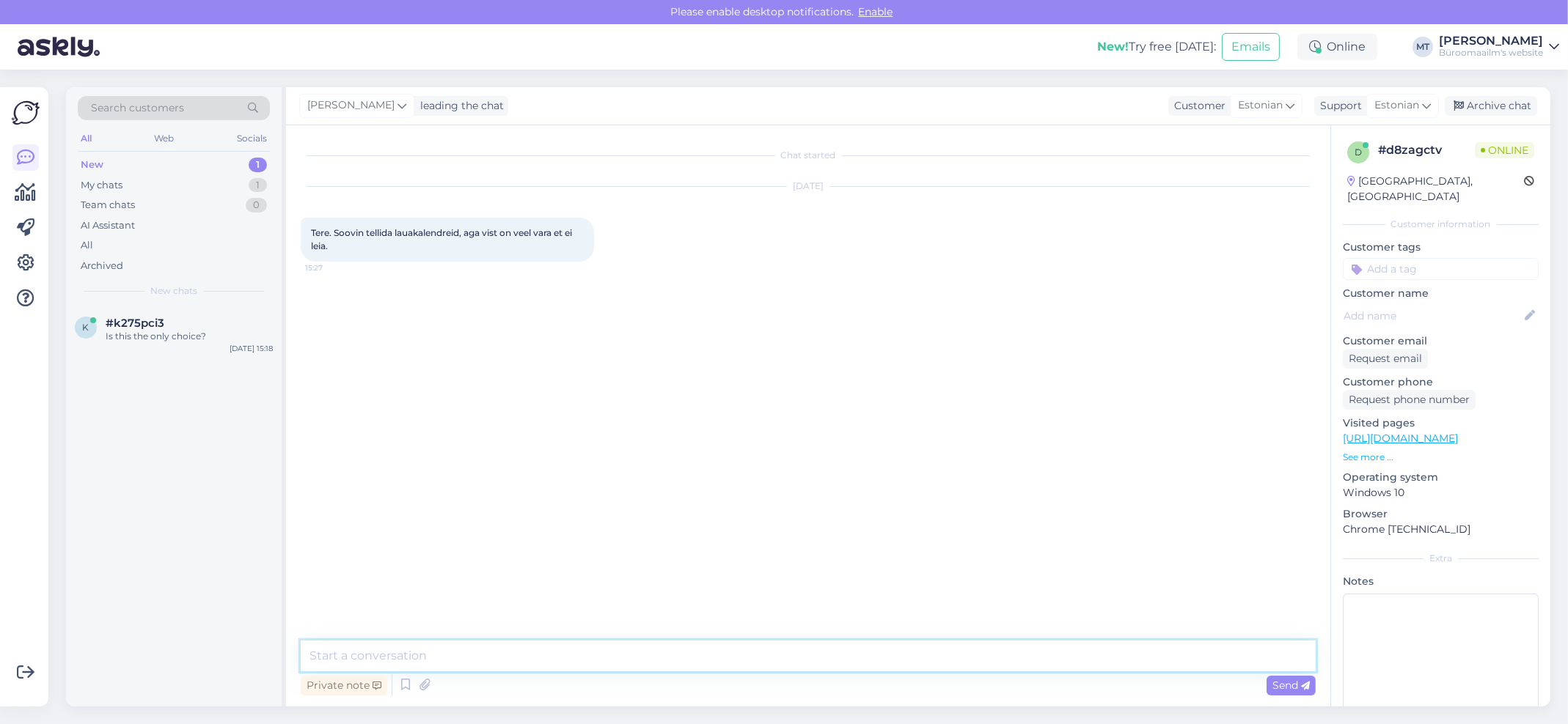
click at [485, 655] on textarea at bounding box center [808, 656] width 1015 height 31
type textarea "Tere. Kui soovite 2026 aasta kalendrit, siis need jõuavad lattu alles oktoobrik…"
click at [1296, 687] on span "Send" at bounding box center [1291, 685] width 37 height 13
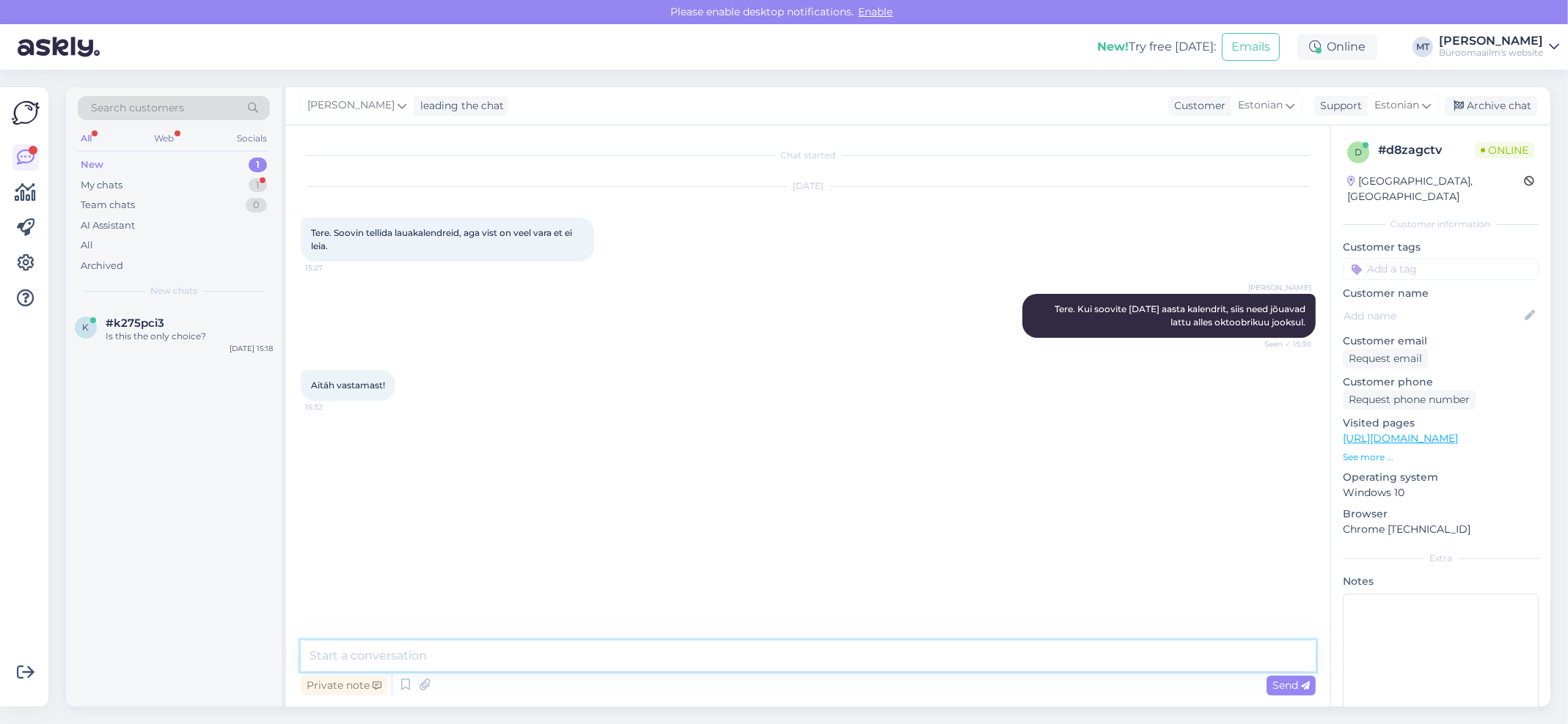
click at [429, 659] on textarea at bounding box center [808, 656] width 1015 height 31
type textarea "Aitäh."
click at [1511, 99] on div "Archive chat" at bounding box center [1491, 105] width 93 height 20
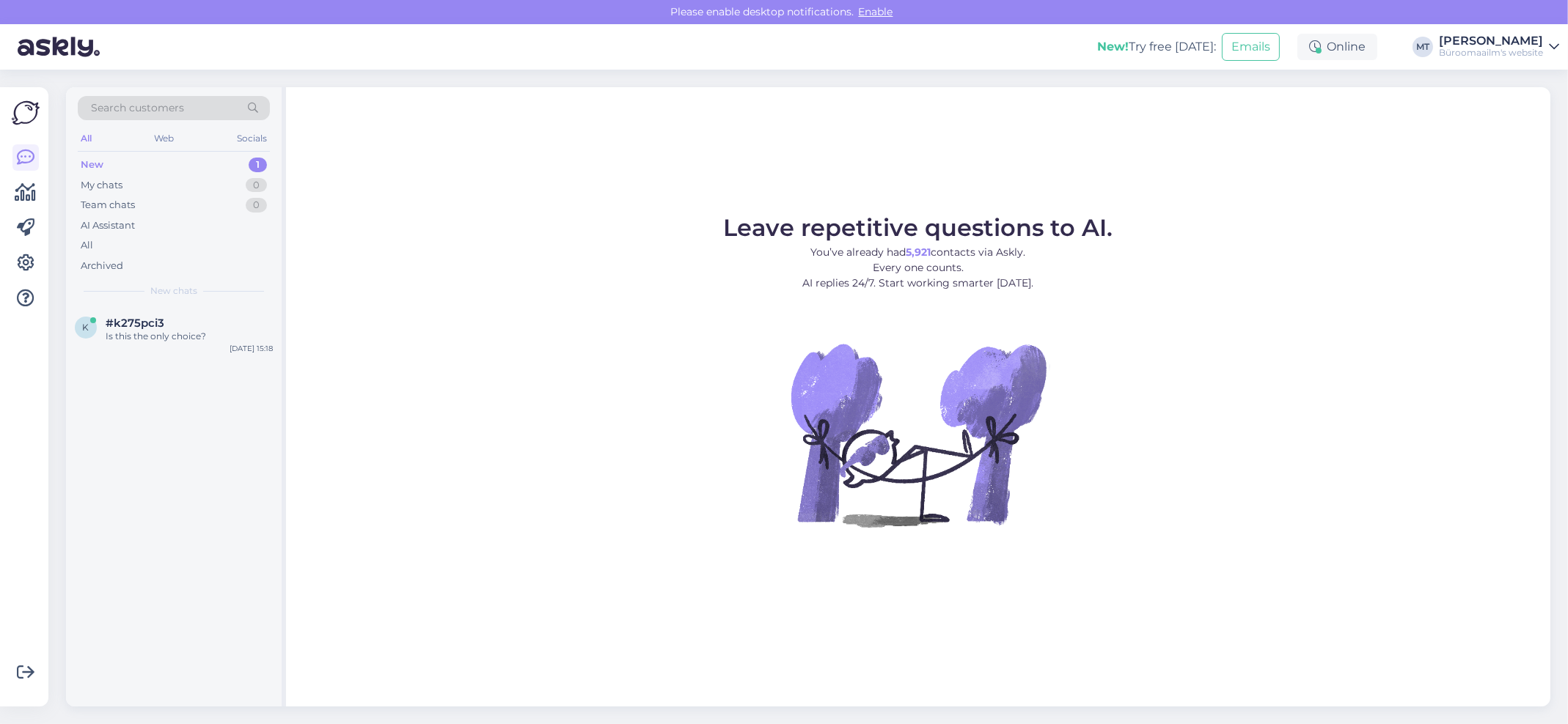
click at [92, 164] on div "New" at bounding box center [92, 165] width 23 height 14
click at [129, 338] on div "Is this the only choice?" at bounding box center [189, 337] width 168 height 13
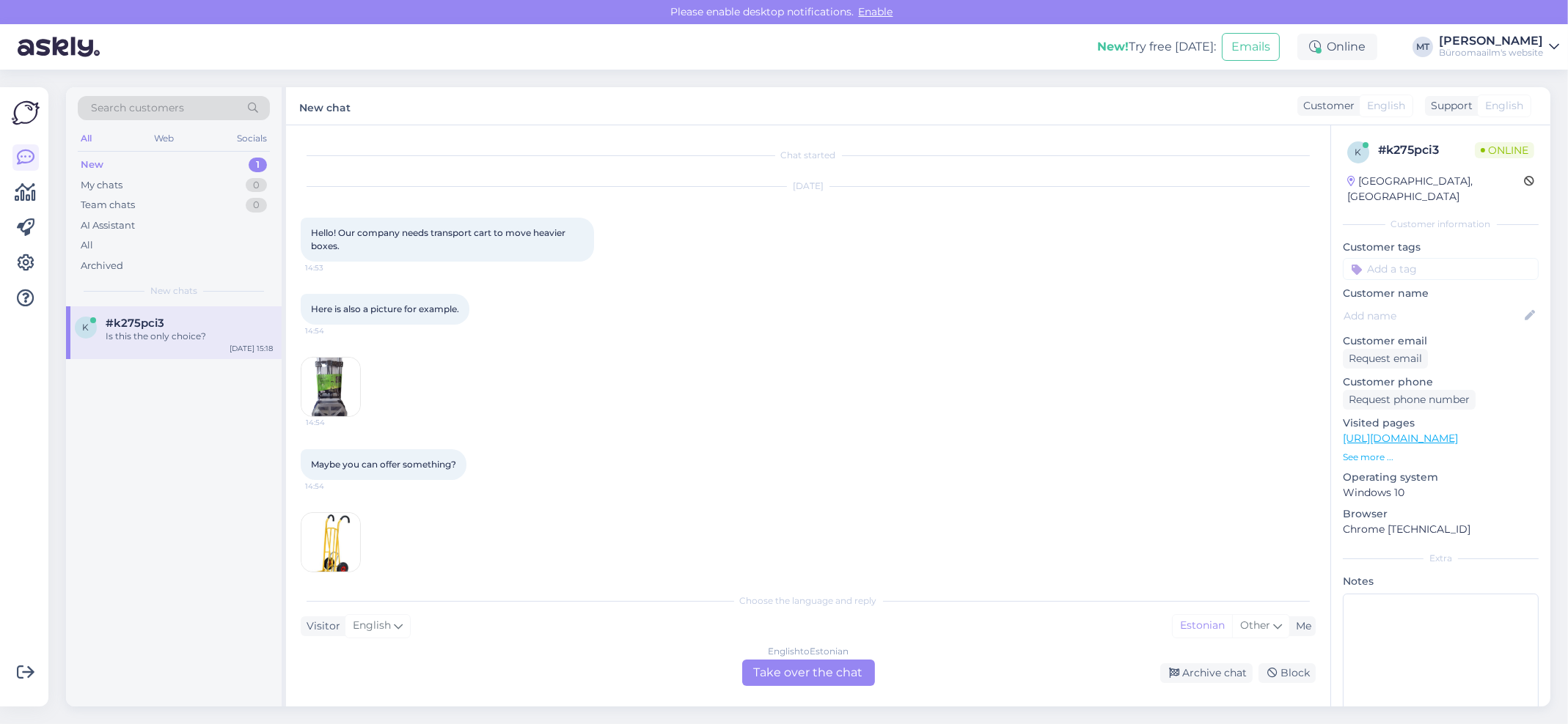
scroll to position [80, 0]
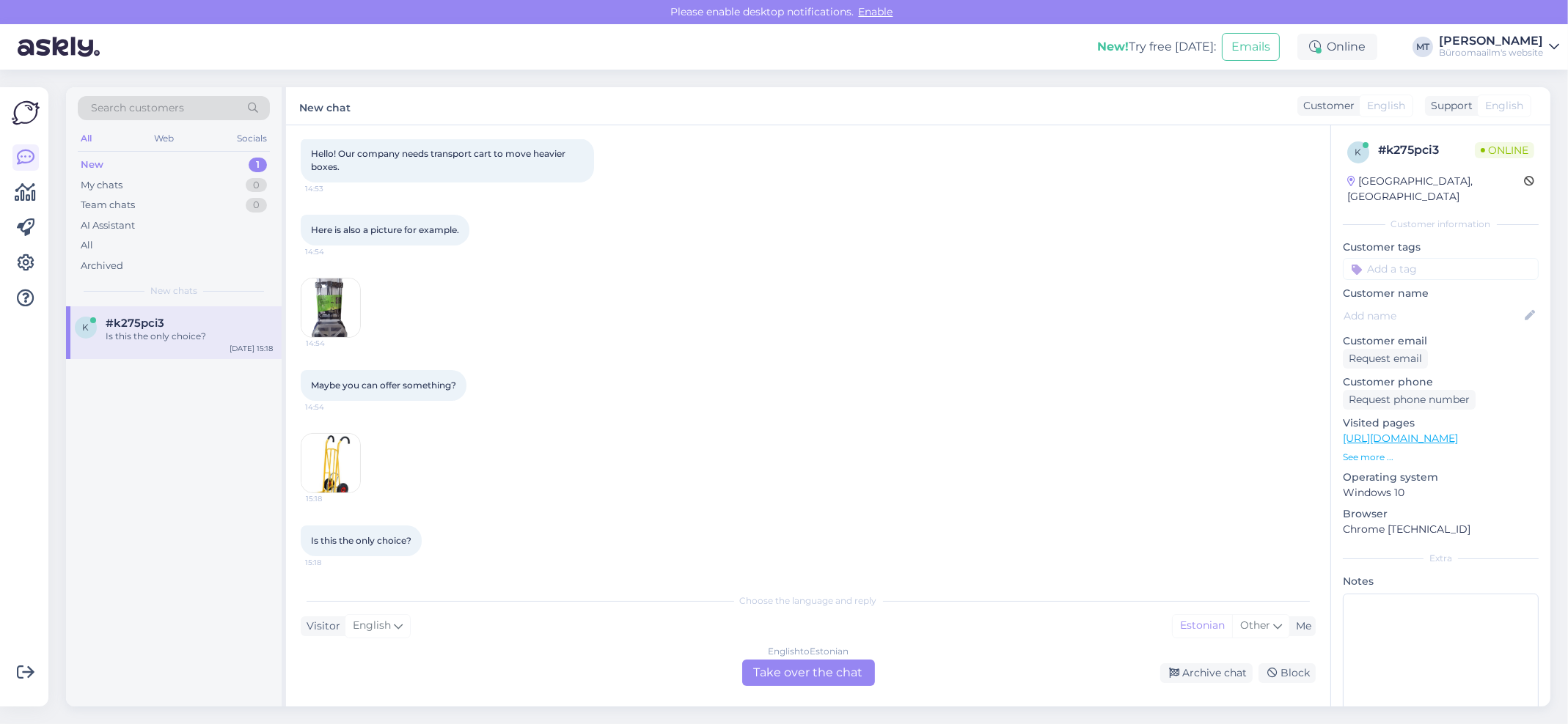
click at [827, 672] on div "English to Estonian Take over the chat" at bounding box center [808, 672] width 133 height 27
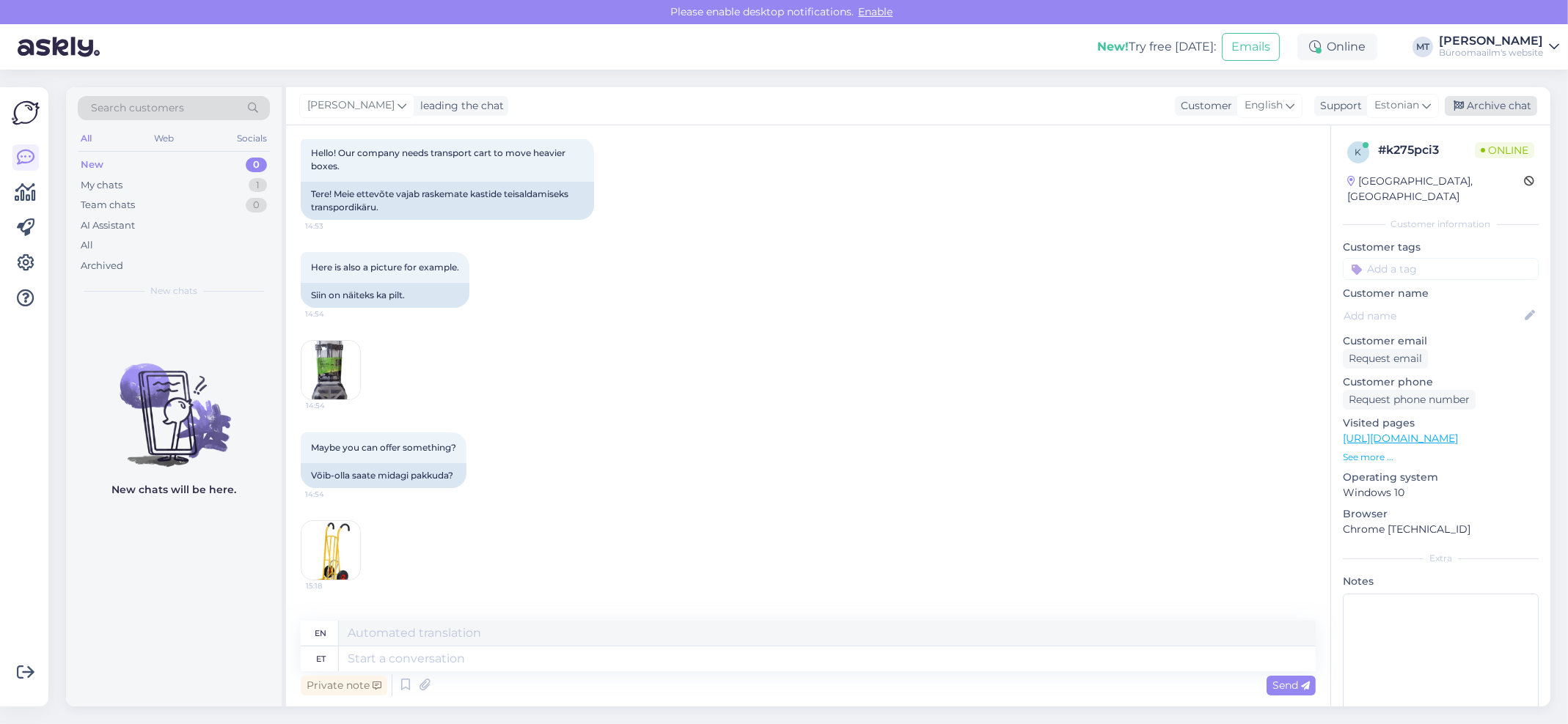
click at [1508, 110] on div "Archive chat" at bounding box center [1491, 105] width 93 height 20
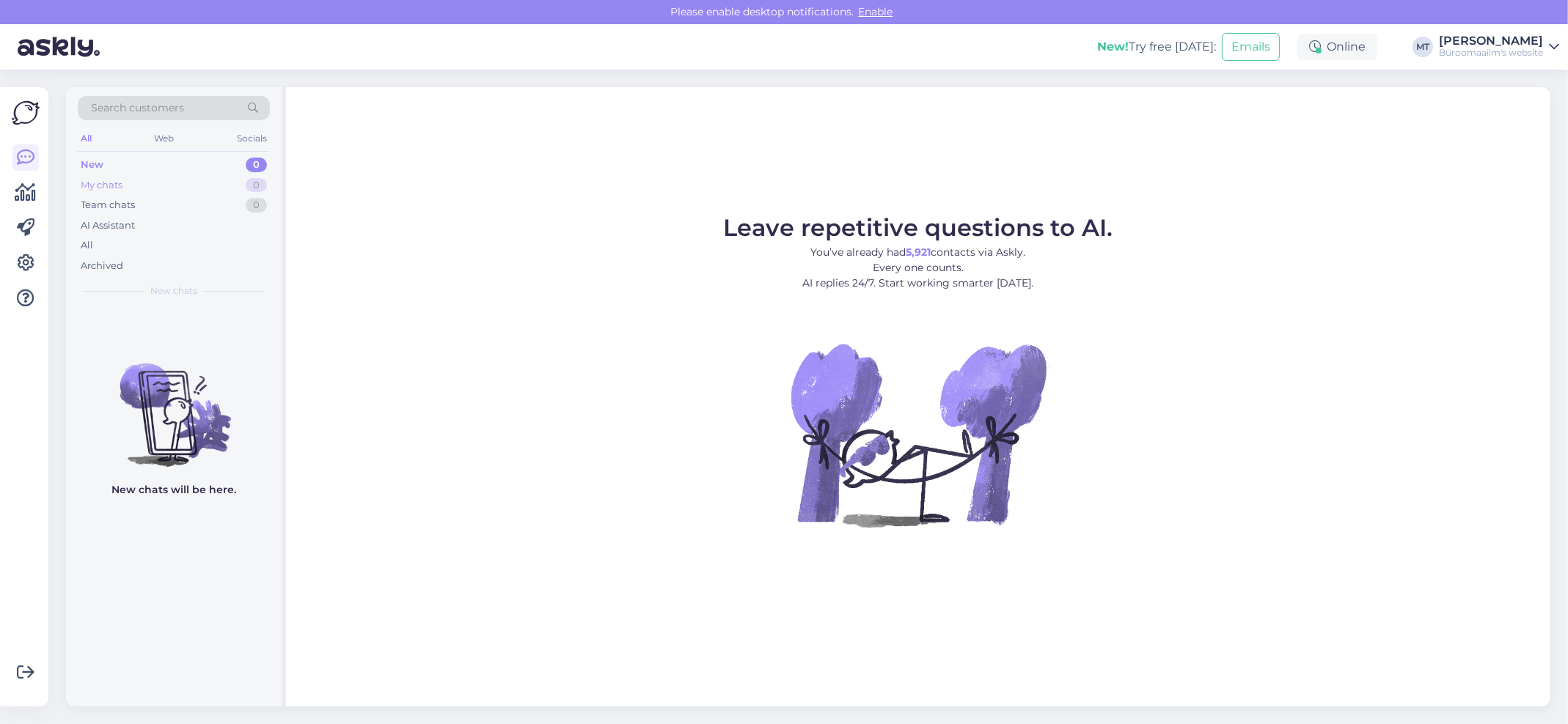
click at [106, 182] on div "My chats" at bounding box center [102, 185] width 42 height 14
click at [117, 228] on div "AI Assistant" at bounding box center [107, 225] width 54 height 14
click at [109, 193] on div "My chats 0" at bounding box center [173, 185] width 192 height 20
click at [106, 263] on div "Archived" at bounding box center [102, 266] width 43 height 14
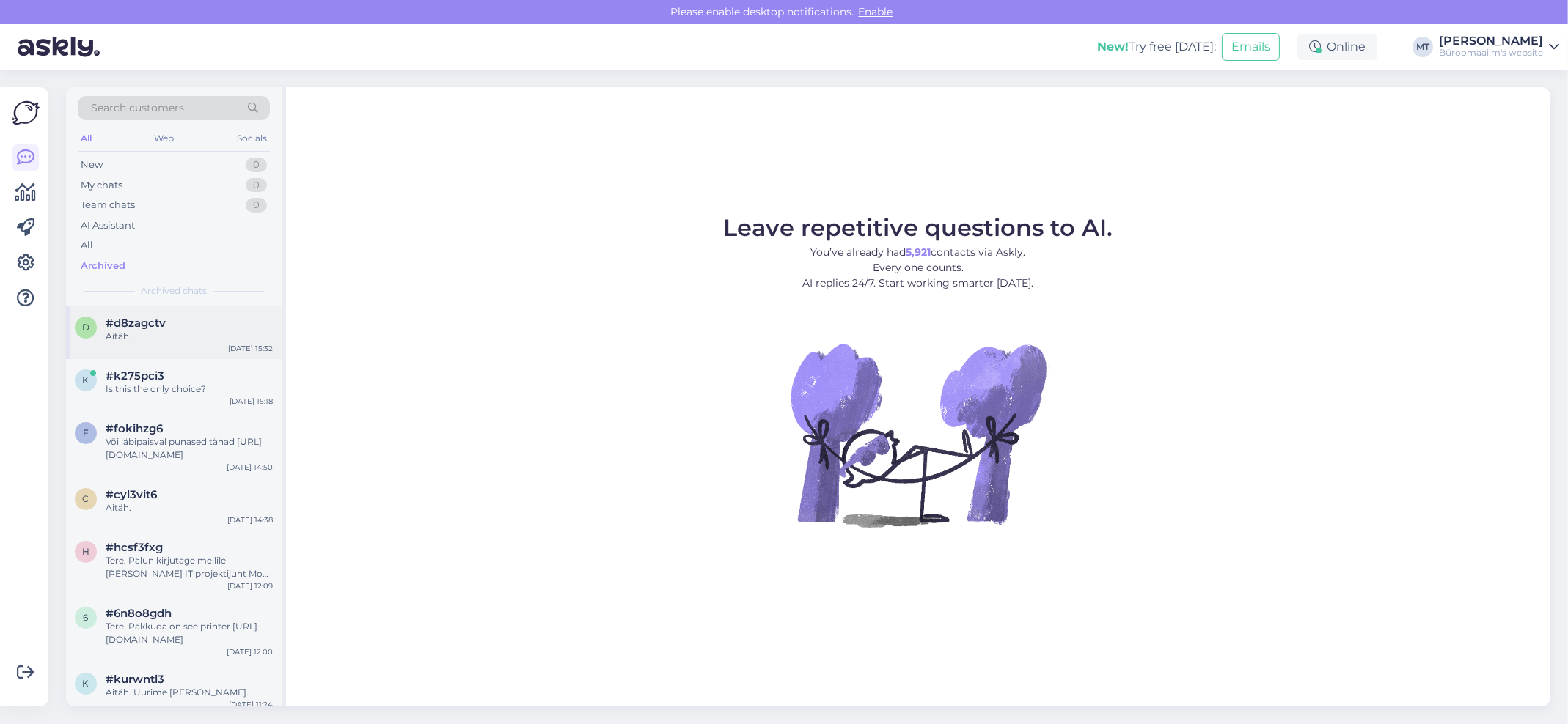
click at [128, 330] on div "Aitäh." at bounding box center [189, 337] width 168 height 13
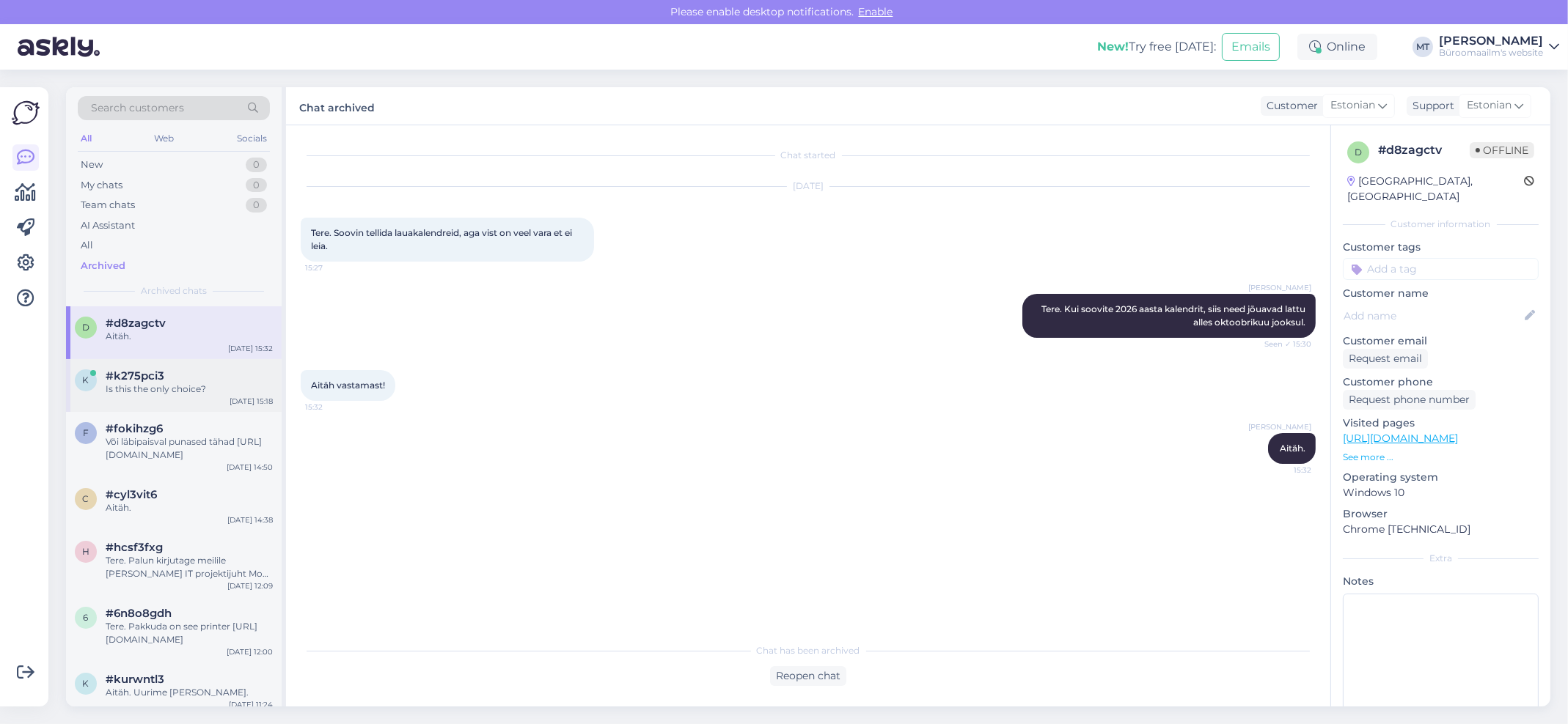
click at [127, 379] on span "#k275pci3" at bounding box center [135, 376] width 59 height 13
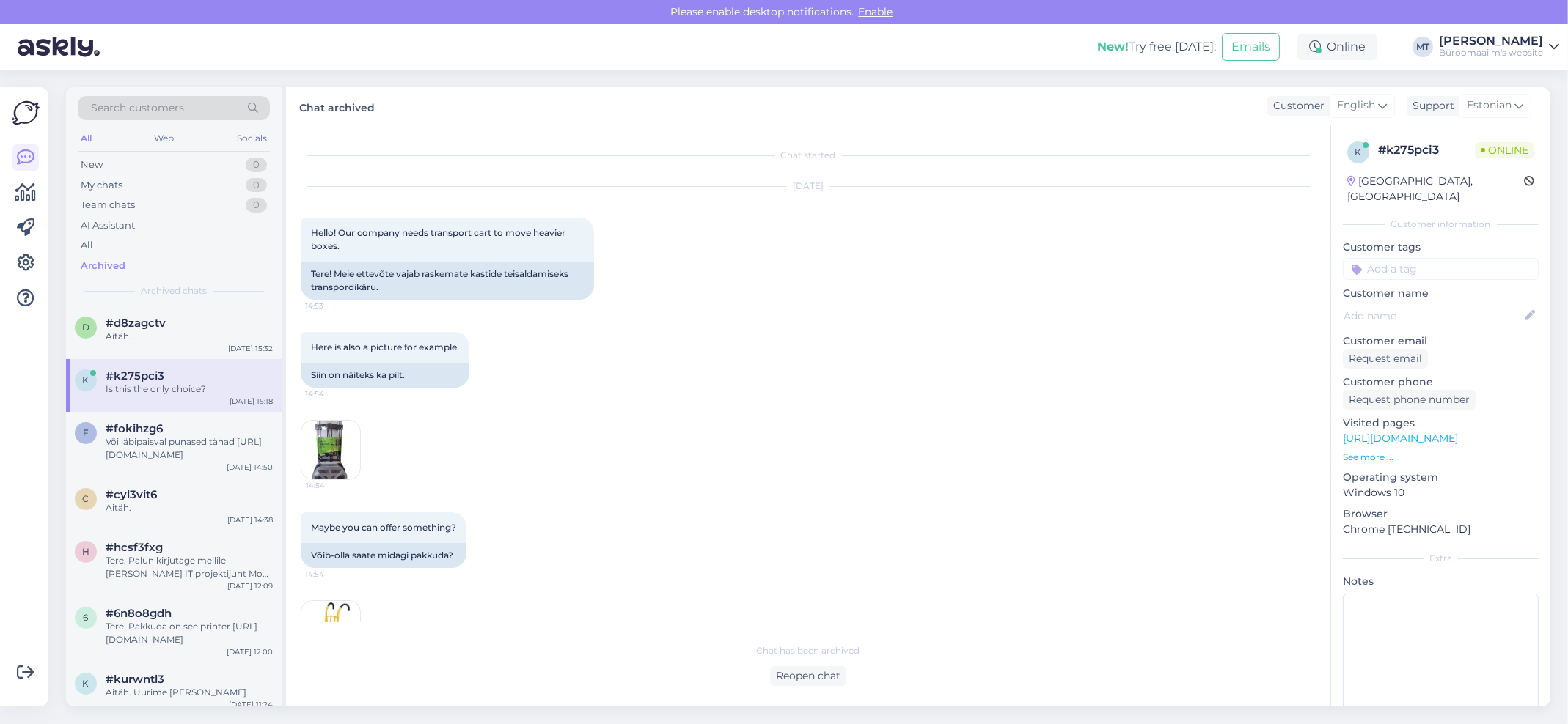
scroll to position [142, 0]
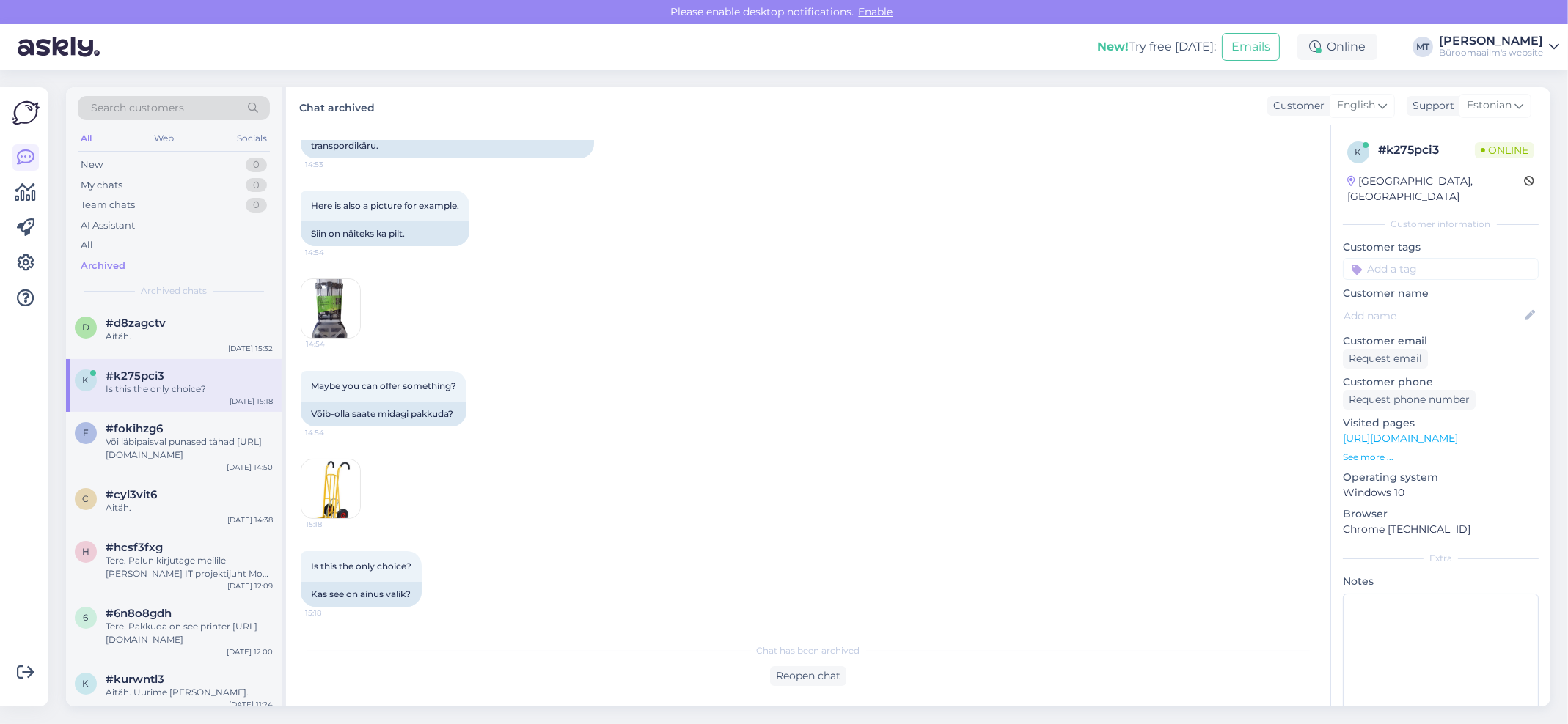
click at [342, 487] on img at bounding box center [330, 489] width 59 height 59
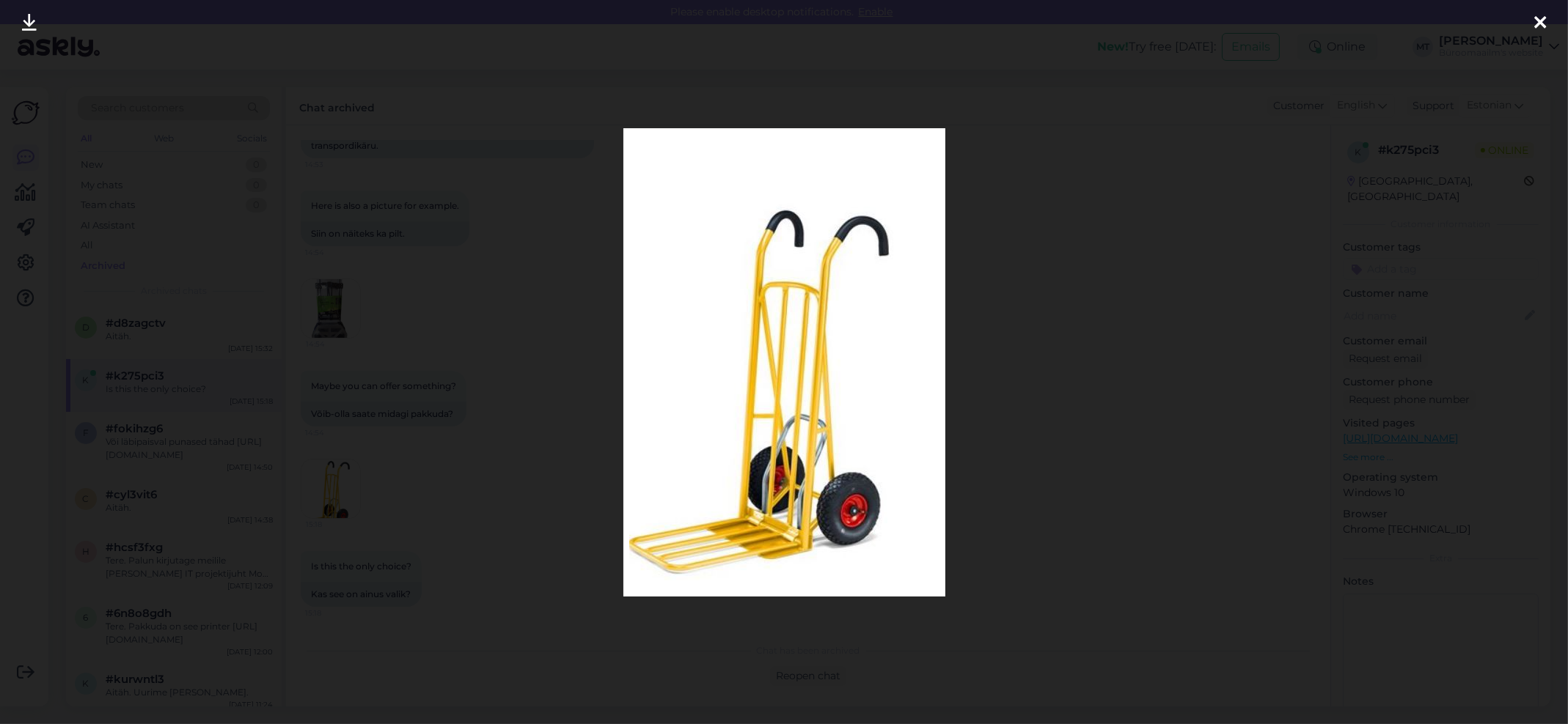
click at [1541, 17] on icon at bounding box center [1540, 23] width 12 height 19
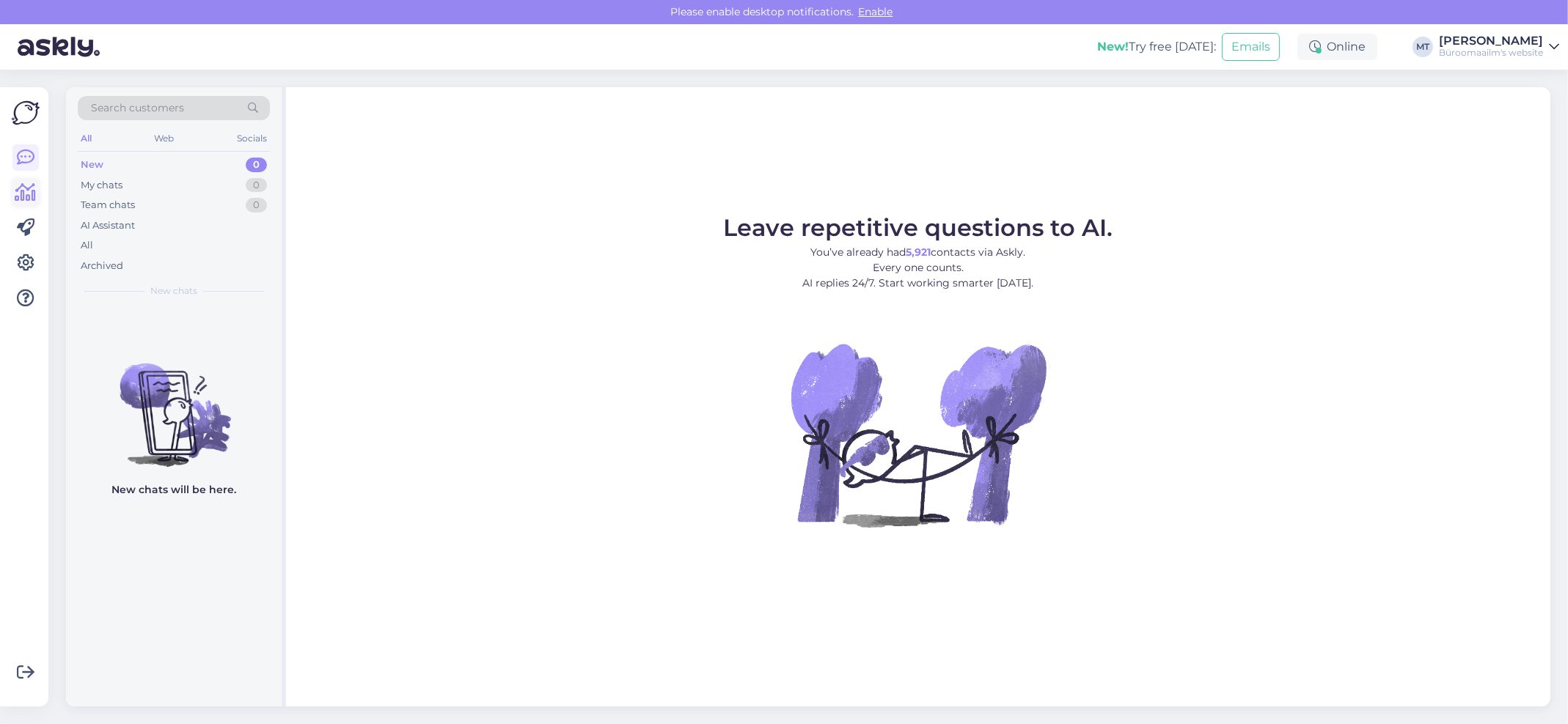
click at [23, 195] on icon at bounding box center [26, 192] width 21 height 18
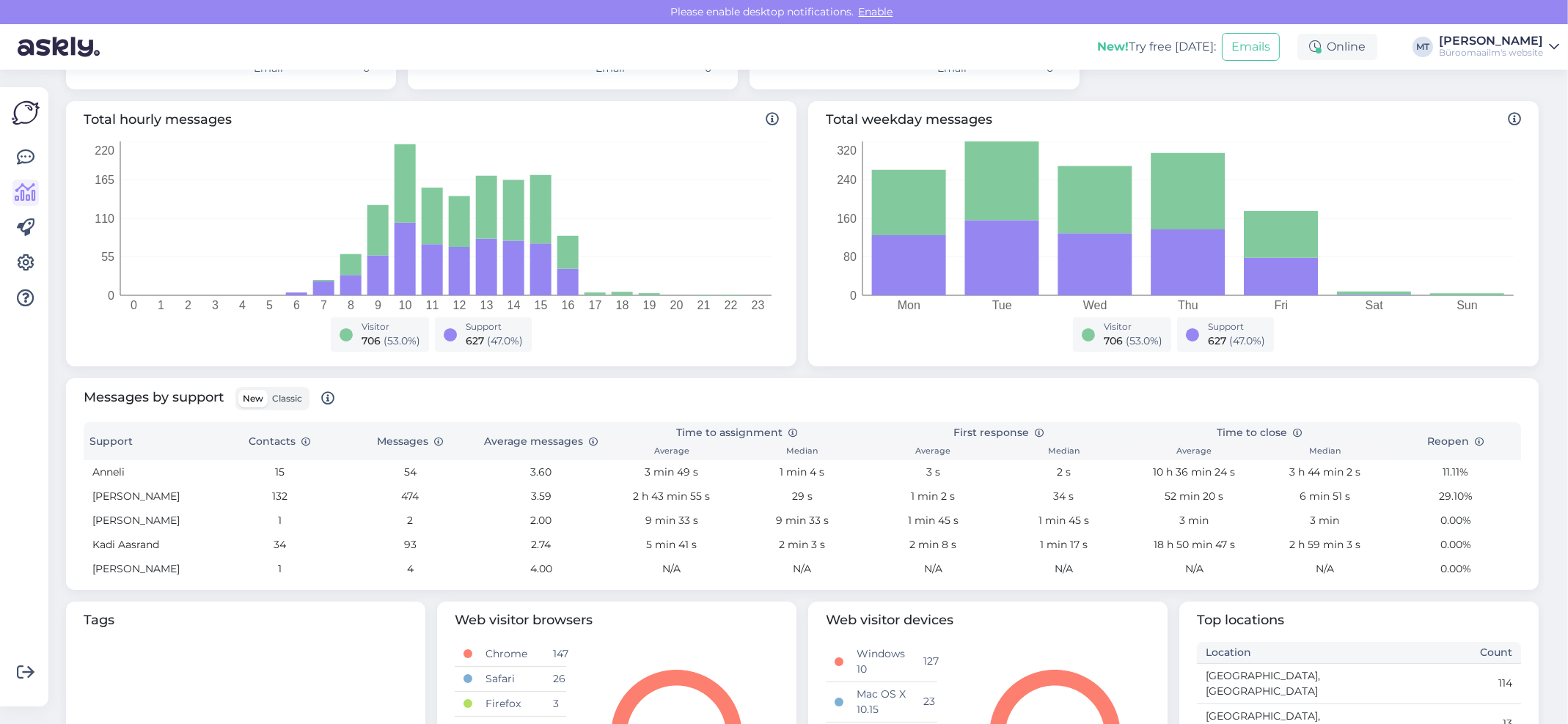
scroll to position [292, 0]
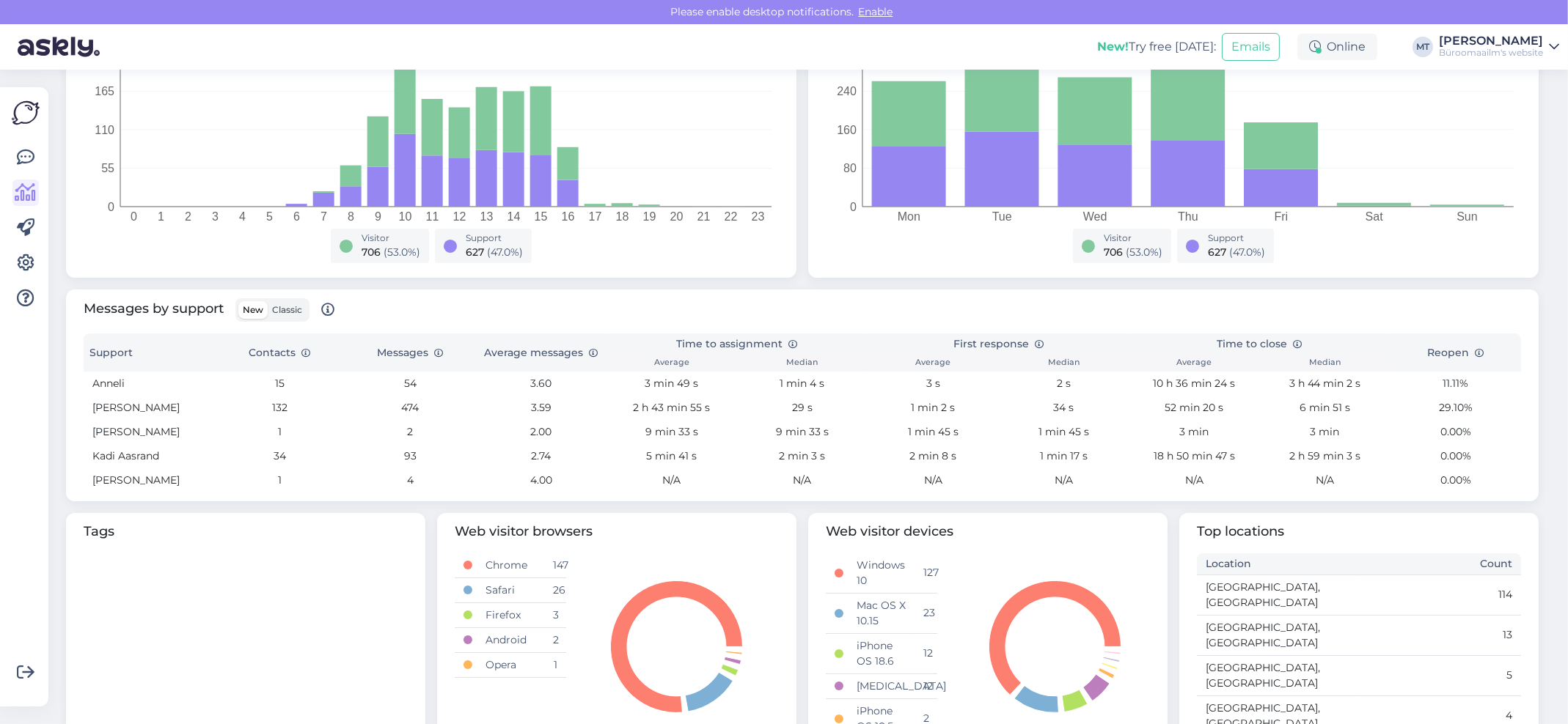
click at [287, 312] on span "Classic" at bounding box center [287, 310] width 30 height 11
click at [268, 301] on input "Classic" at bounding box center [268, 301] width 0 height 0
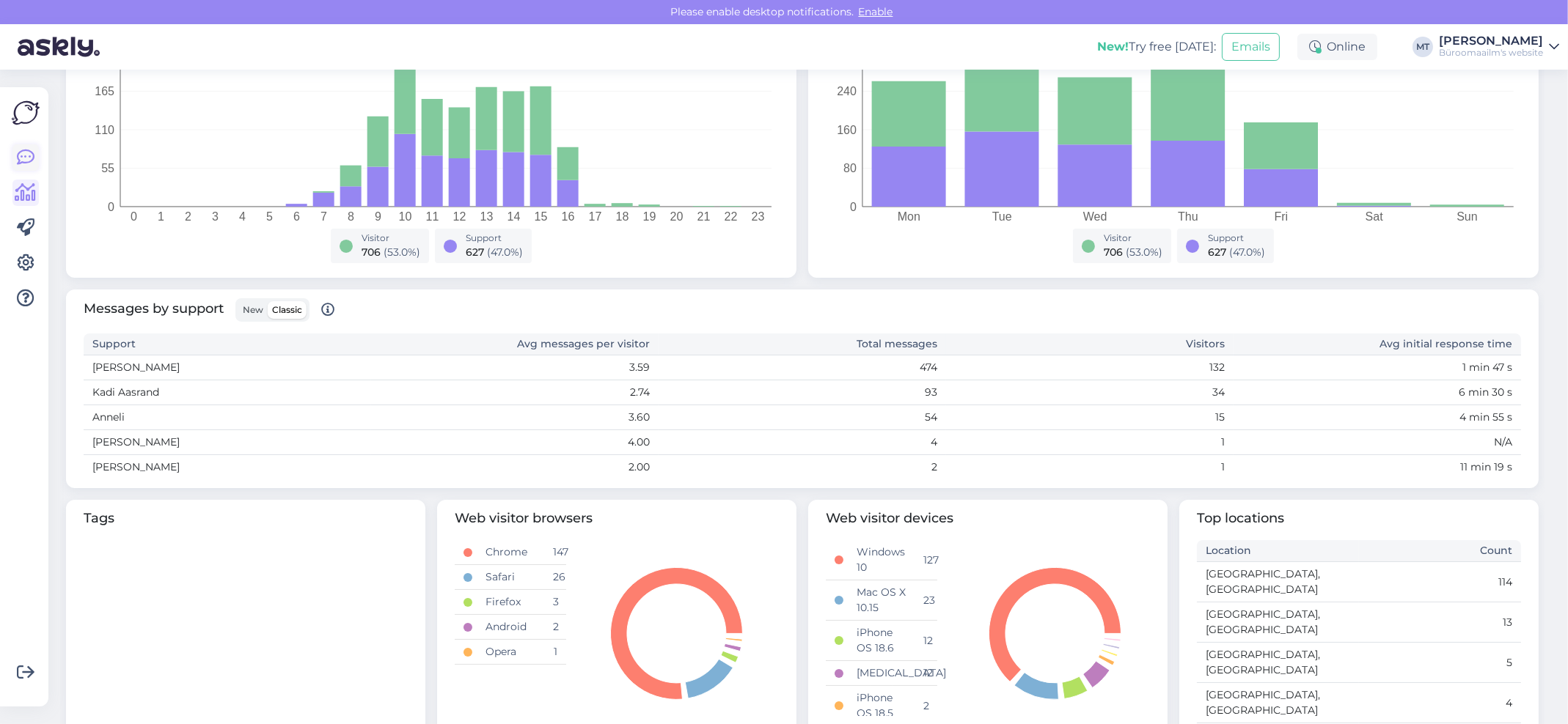
click at [23, 153] on icon at bounding box center [26, 158] width 18 height 18
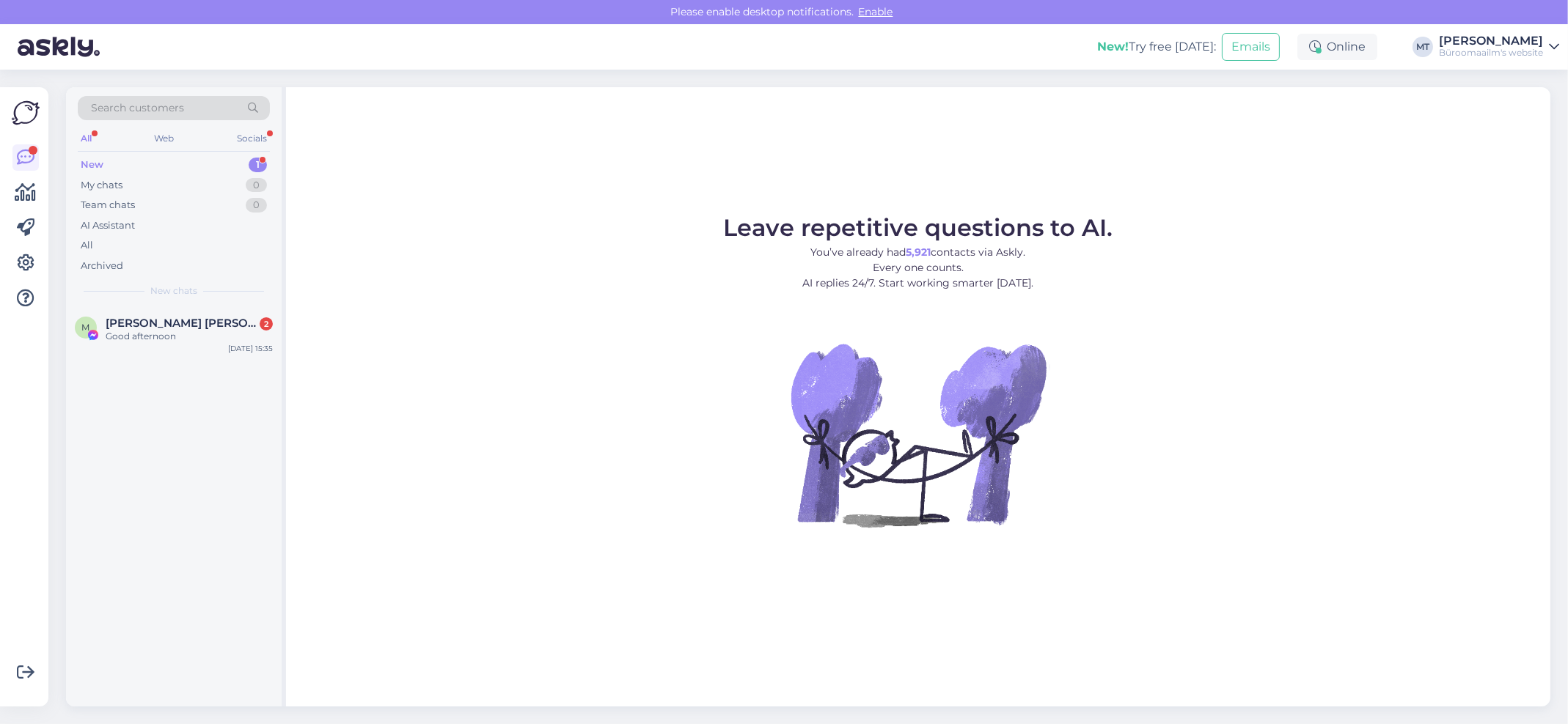
click at [84, 158] on div "New" at bounding box center [92, 165] width 23 height 14
click at [112, 328] on span "[PERSON_NAME] [PERSON_NAME]" at bounding box center [181, 323] width 152 height 13
click at [88, 159] on div "New" at bounding box center [92, 165] width 23 height 14
click at [110, 321] on span "#k275pci3" at bounding box center [135, 323] width 59 height 13
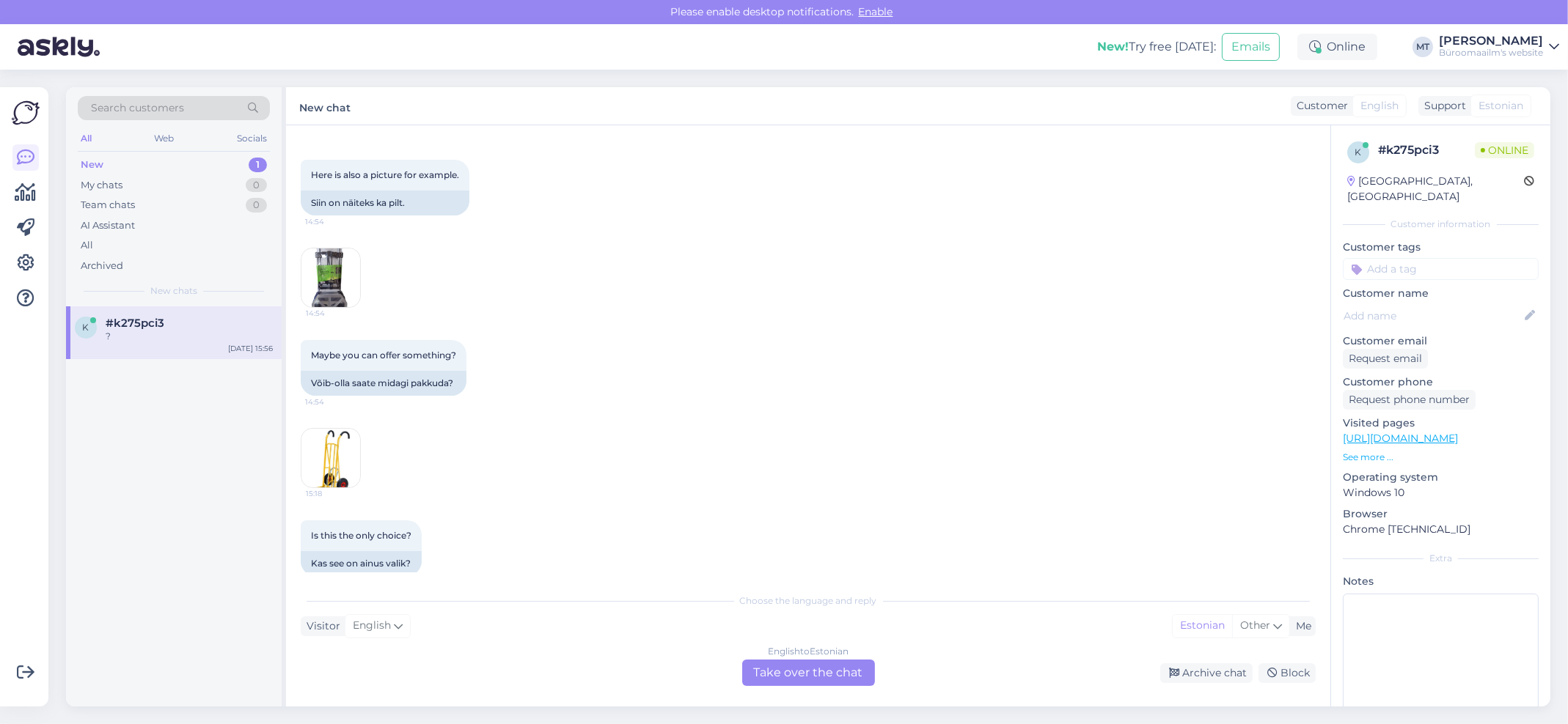
scroll to position [279, 0]
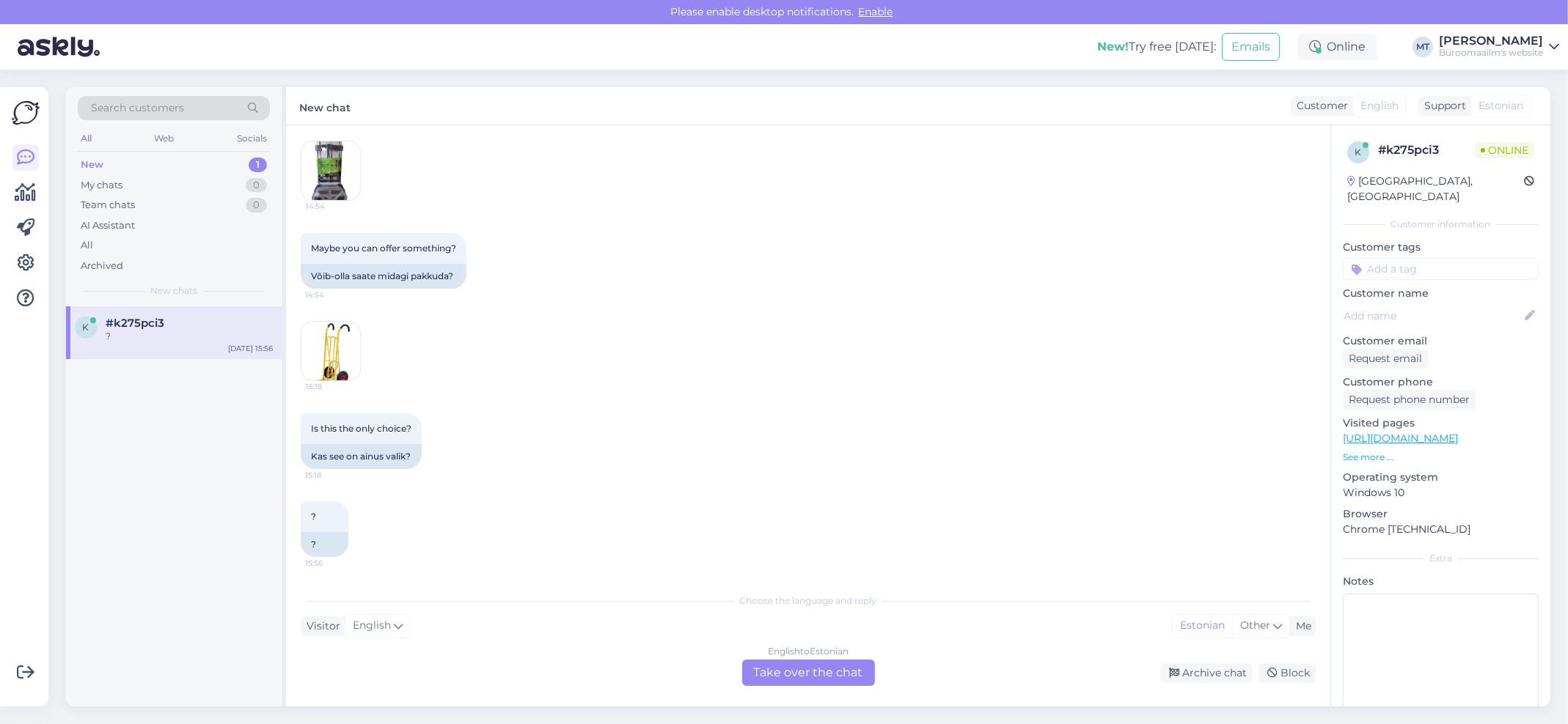
click at [784, 675] on div "English to Estonian Take over the chat" at bounding box center [808, 672] width 133 height 27
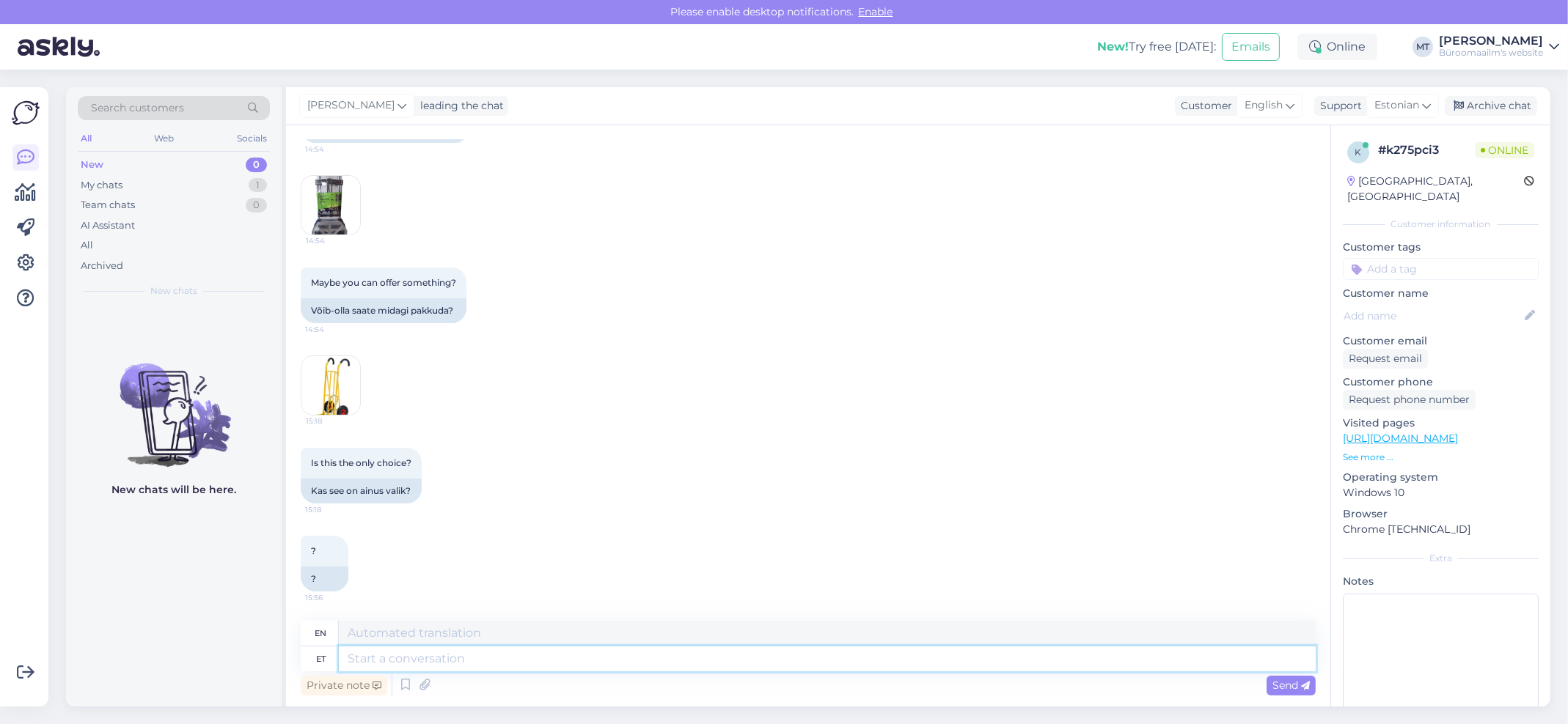
click at [403, 662] on textarea at bounding box center [827, 659] width 977 height 25
type textarea "Tere."
type textarea "Hello."
type textarea "Tere. Meie"
type textarea "Hello. We"
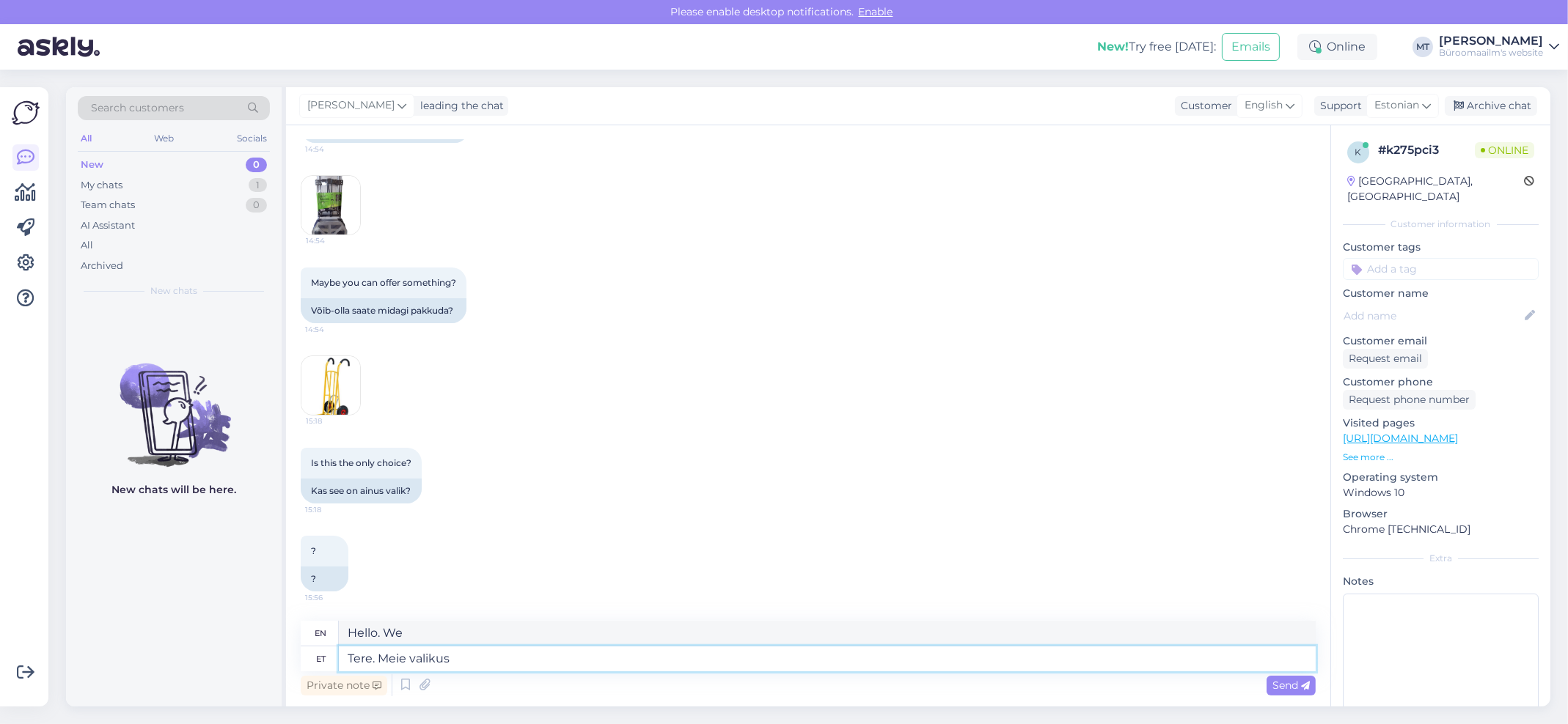
type textarea "Tere. Meie valikus e"
type textarea "Hello. In our selection"
type textarea "Tere. Meie valikus ei"
type textarea "Hello. Not in our selection."
type textarea "Tere. Meie valikus ei ole"
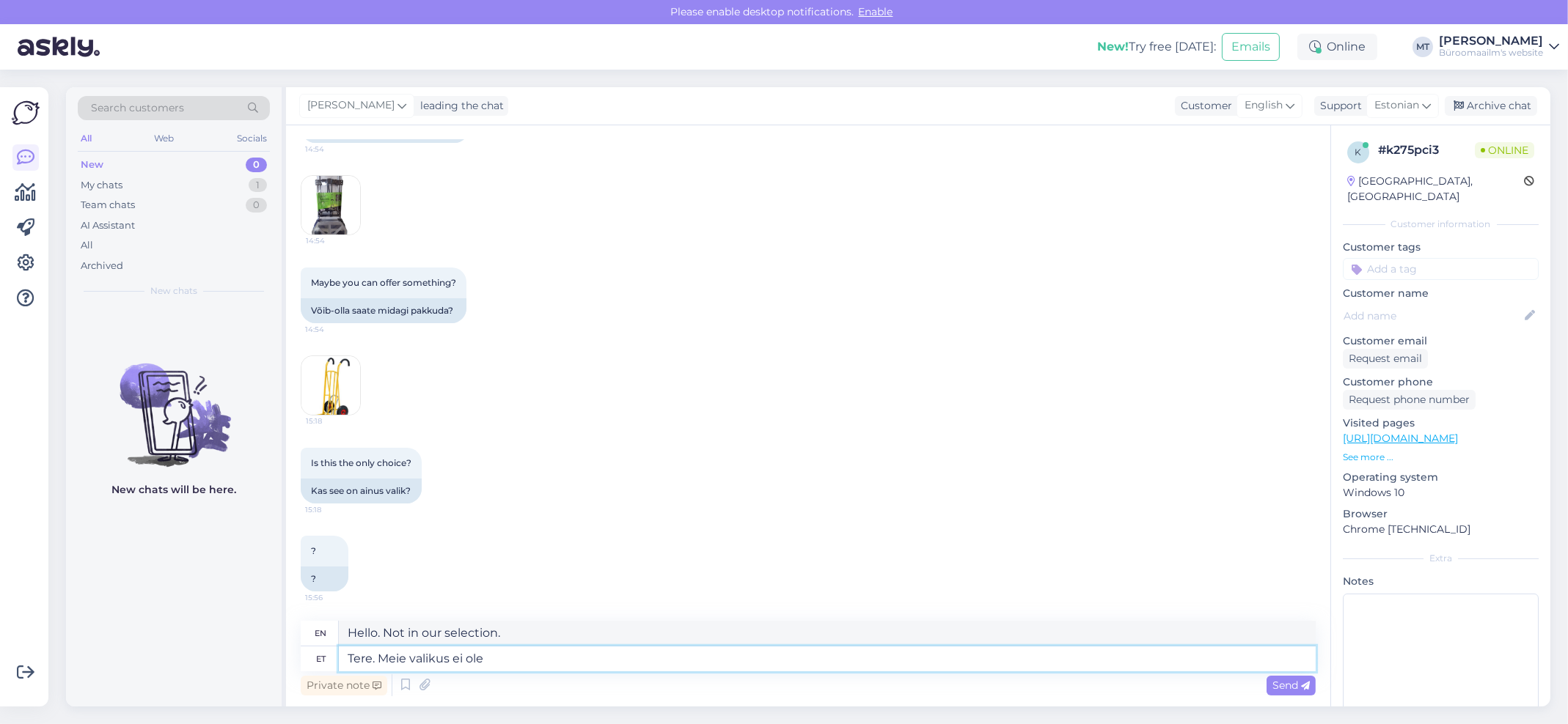
type textarea "Hello. We don't have any in our selection."
type textarea "Tere. Meie valikus ei ole soovitud"
type textarea "Hello. We do not have the desired option in our selection."
type textarea "Tere. Meie valikus ei ole soovitud kaubakäru."
type textarea "Hello. We do not have the desired shopping cart in our selection."
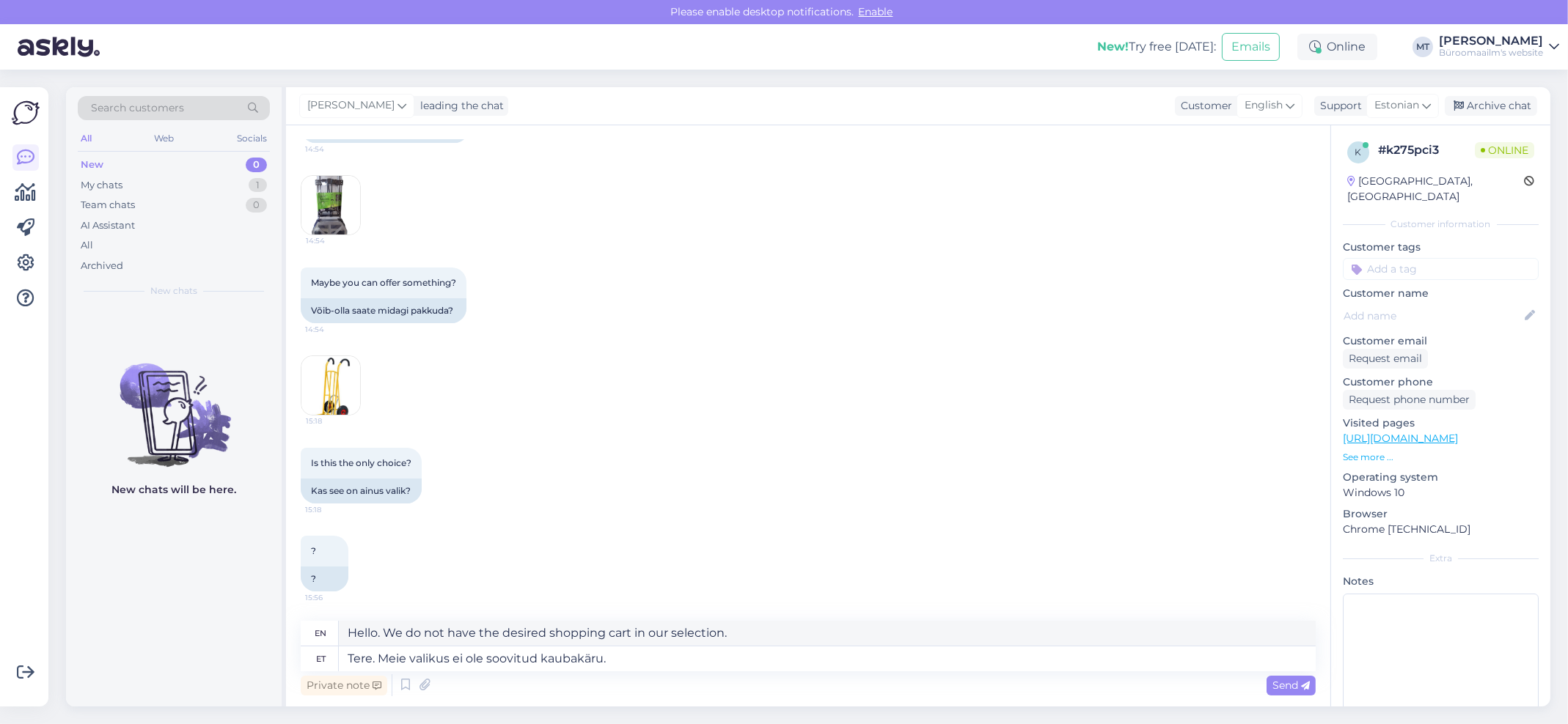
click at [335, 217] on img at bounding box center [330, 205] width 59 height 59
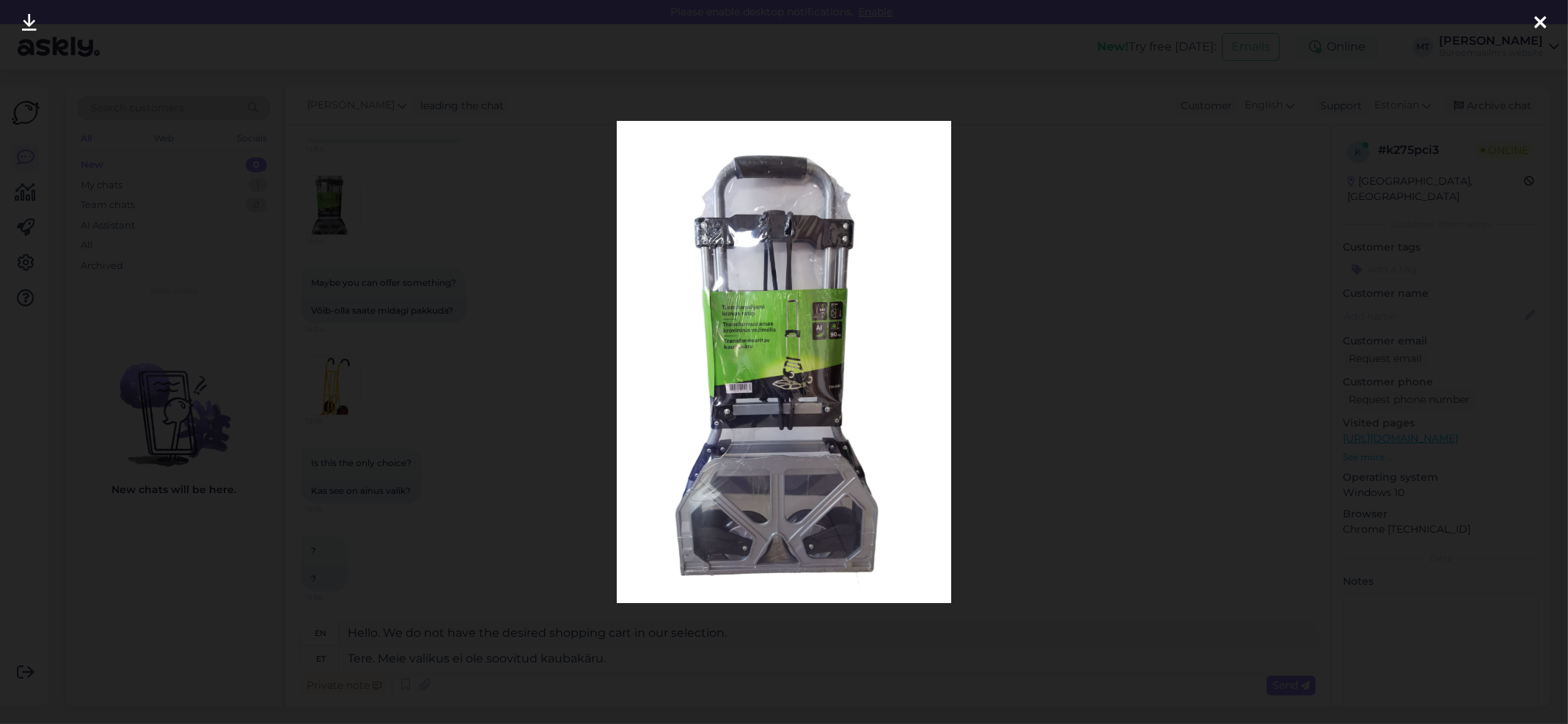
click at [1532, 23] on div at bounding box center [1540, 23] width 29 height 46
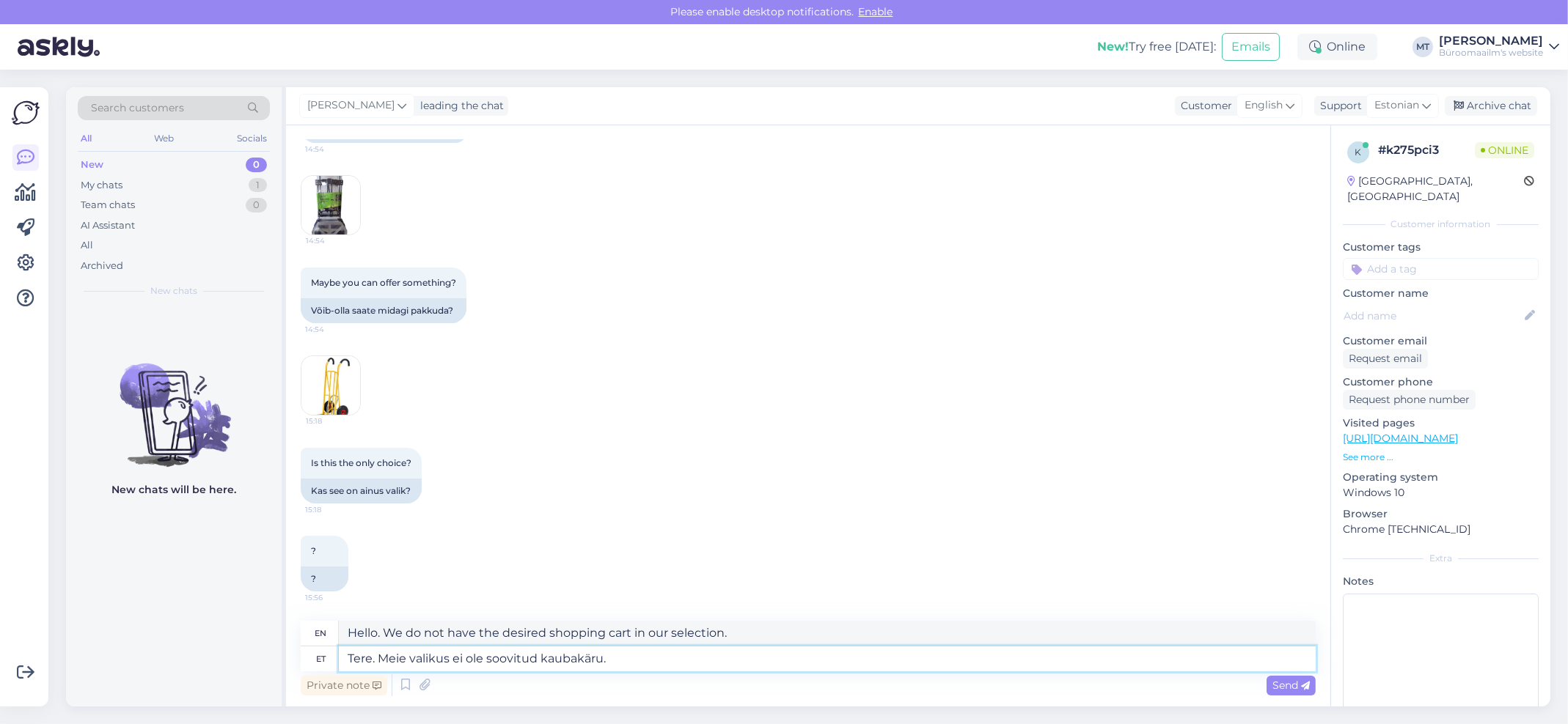
click at [634, 665] on textarea "Tere. Meie valikus ei ole soovitud kaubakäru." at bounding box center [827, 659] width 977 height 25
type textarea "Tere. Meie valikus ei ole soovitud kaubakäru. Peame u"
type textarea "Hello. We do not have the desired shopping cart in our selection. We need"
type textarea "Tere. Meie valikus ei ole soovitud kaubakäru. Peame uurima,"
type textarea "Hello. We do not have the desired shopping cart in our selection. We need to in…"
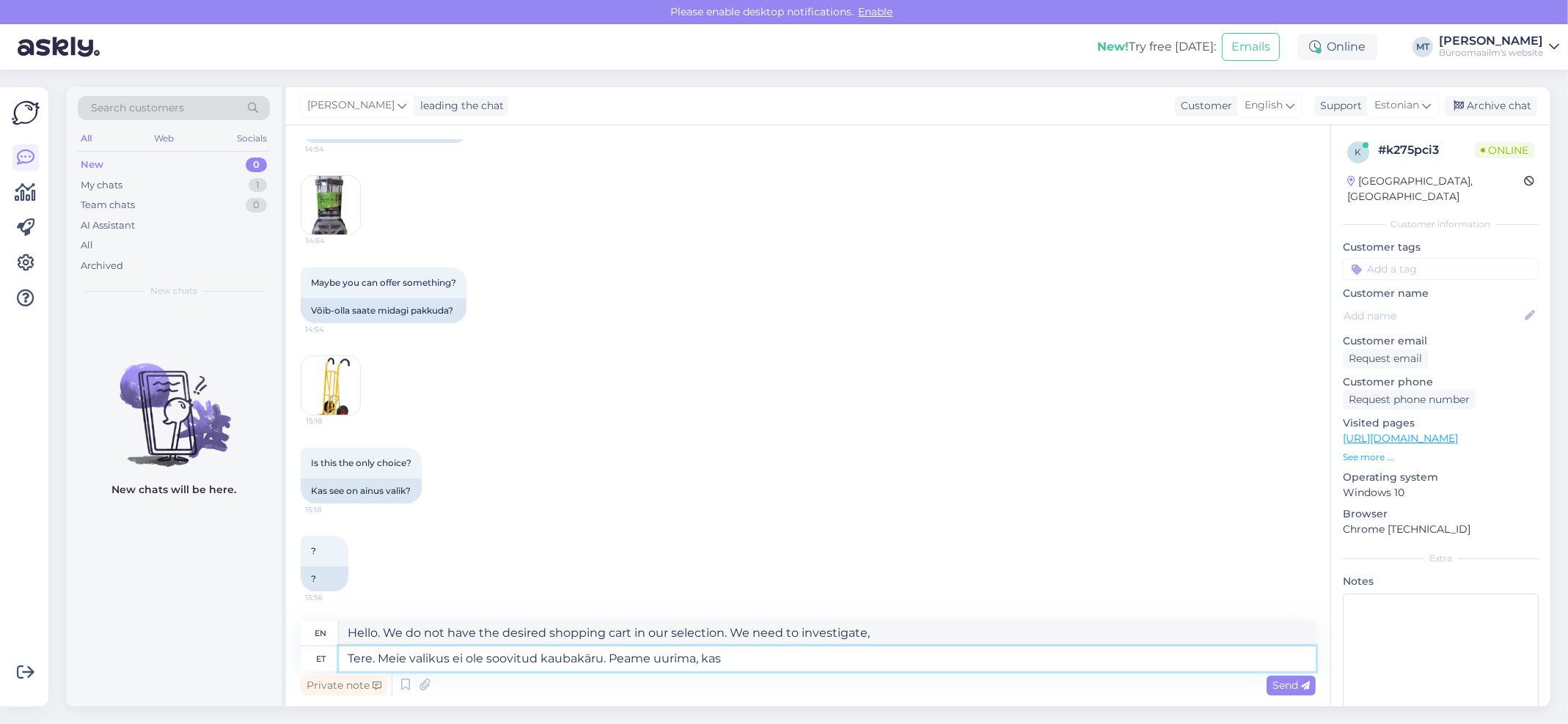
type textarea "Tere. Meie valikus ei ole soovitud kaubakäru. Peame uurima, kas"
type textarea "Hello. We don't have the shopping cart you want in our selection. We need to ch…"
type textarea "Tere. Meie valikus ei ole soovitud kaubakäru. Peame uurima, kas wsaa"
type textarea "Hello. We do not have the desired shopping cart in our selection. We need to ch…"
type textarea "Tere. Meie valikus ei ole soovitud kaubakäru. Peame uurima, kas"
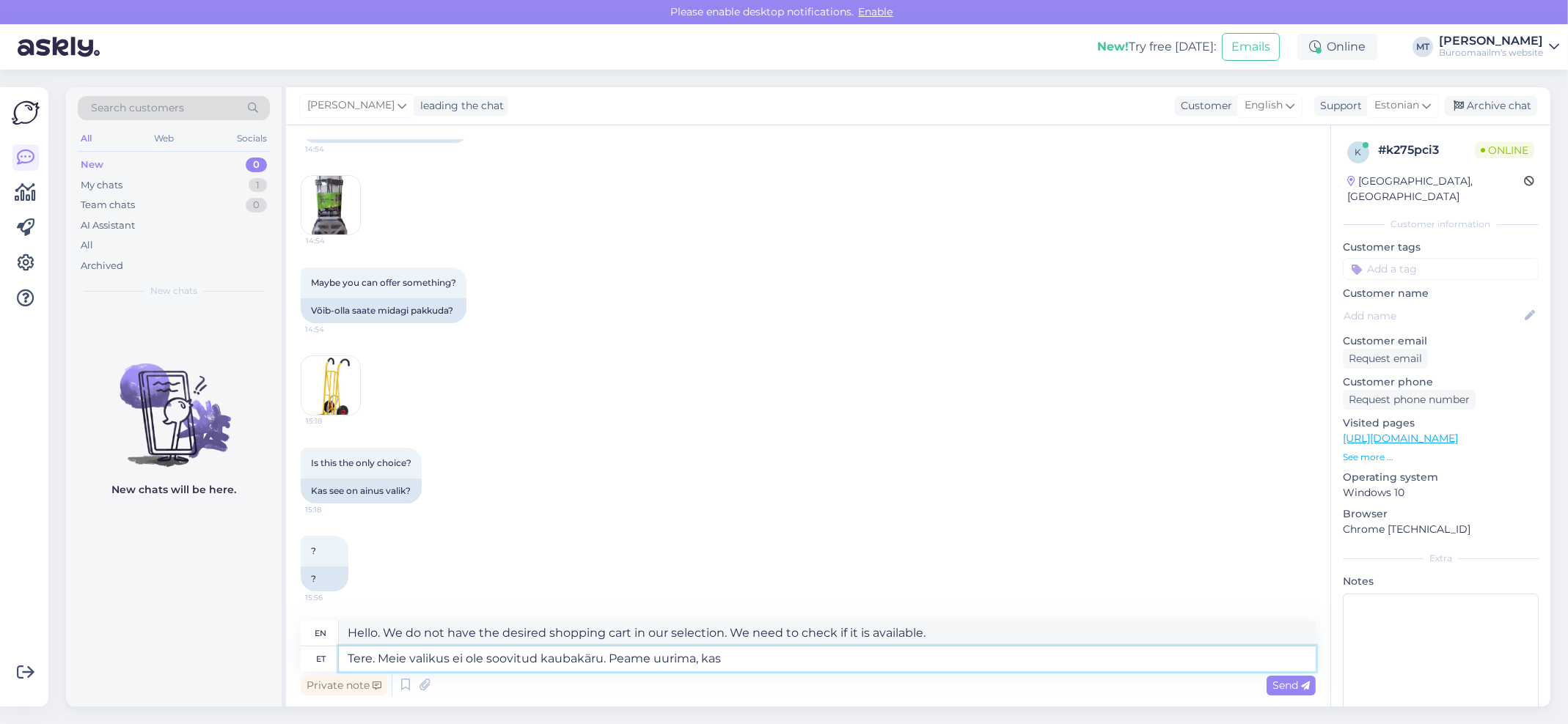
type textarea "Hello. We don't have the shopping cart you want in our selection. We need to ch…"
type textarea "Tere. Meie valikus ei ole soovitud kaubakäru. Peame uurima, kas on"
type textarea "Hello. We don't have the shopping cart you want in our selection. We need to ch…"
type textarea "Tere. Meie valikus ei ole soovitud kaubakäru. Peame uurima, kas on võimalik"
type textarea "Hello. We don't have the cart you want in our selection. We need to see if it's…"
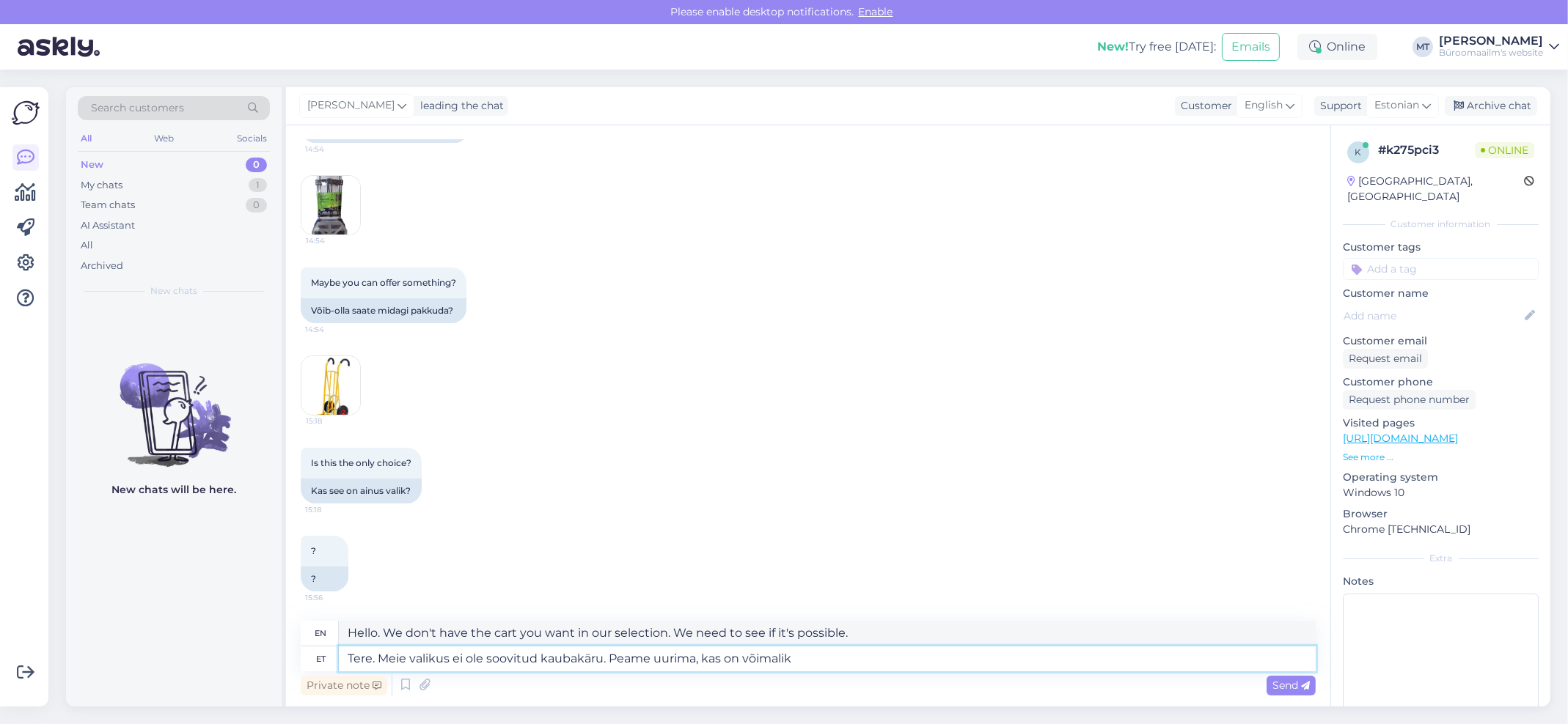
type textarea "Tere. Meie valikus ei ole soovitud kaubakäru. Peame uurima, kas on võimalik m"
type textarea "Hello. We don't have the cart you want in our selection. We'll have to see if i…"
type textarea "Tere. Meie valikus ei ole soovitud kaubakäru. Peame uurima, kas on võimalik mõne"
type textarea "Hello. We do not have the desired shopping cart in our selection. We will need …"
type textarea "Tere. Meie valikus ei ole soovitud kaubakäru. Peame uurima, kas on võimalik mõn…"
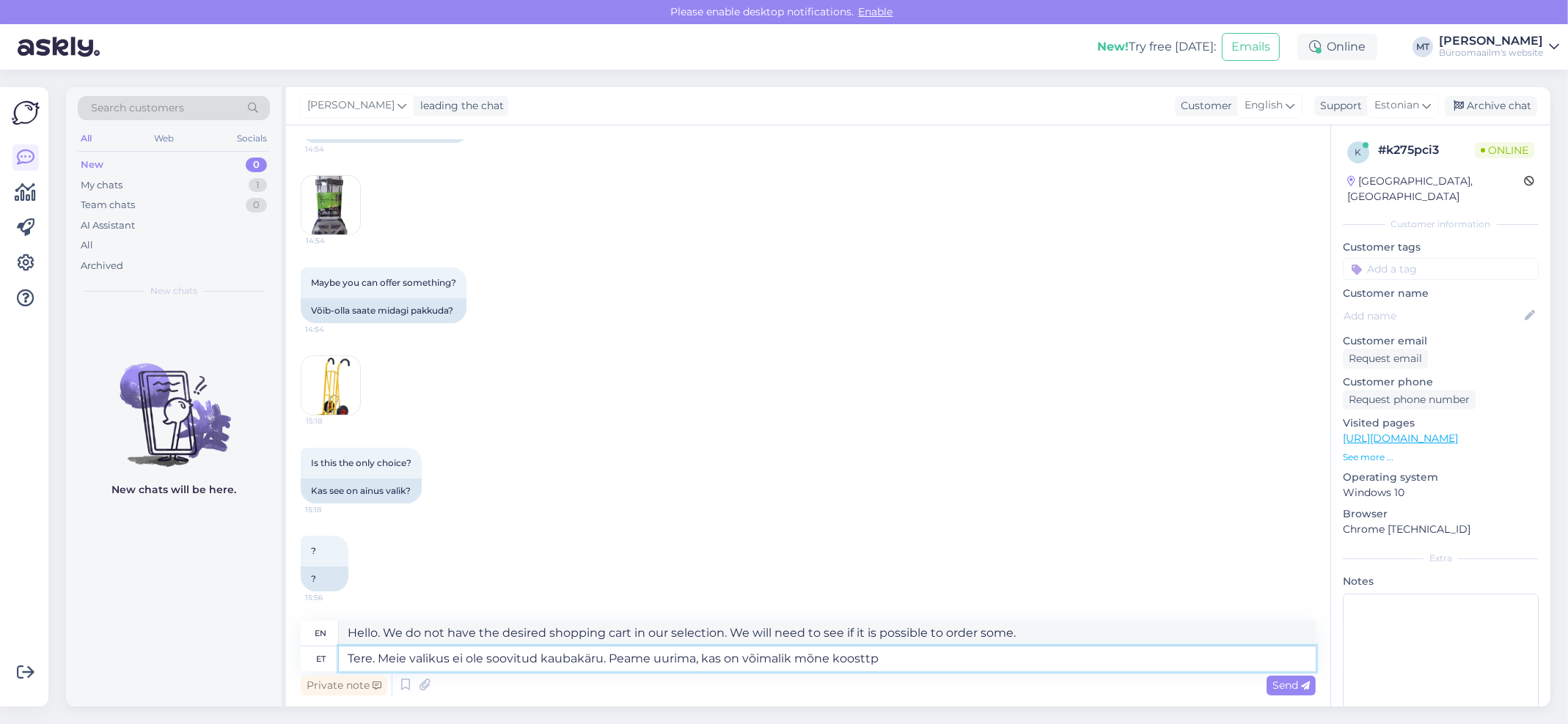
type textarea "Hello. We do not have the desired shopping cart in our selection. We need to se…"
type textarea "Tere. Meie valikus ei ole soovitud kaubakäru. Peame uurima, kas on võimalik mõn…"
type textarea "Hello. We do not have the desired shopping cart in our selection. We need to se…"
type textarea "Tere. Meie valikus ei ole soovitud kaubakäru. Peame uurima, kas on võimalik mõn…"
type textarea "Hello. We don't have the desired shopping cart in our selection. We need to see…"
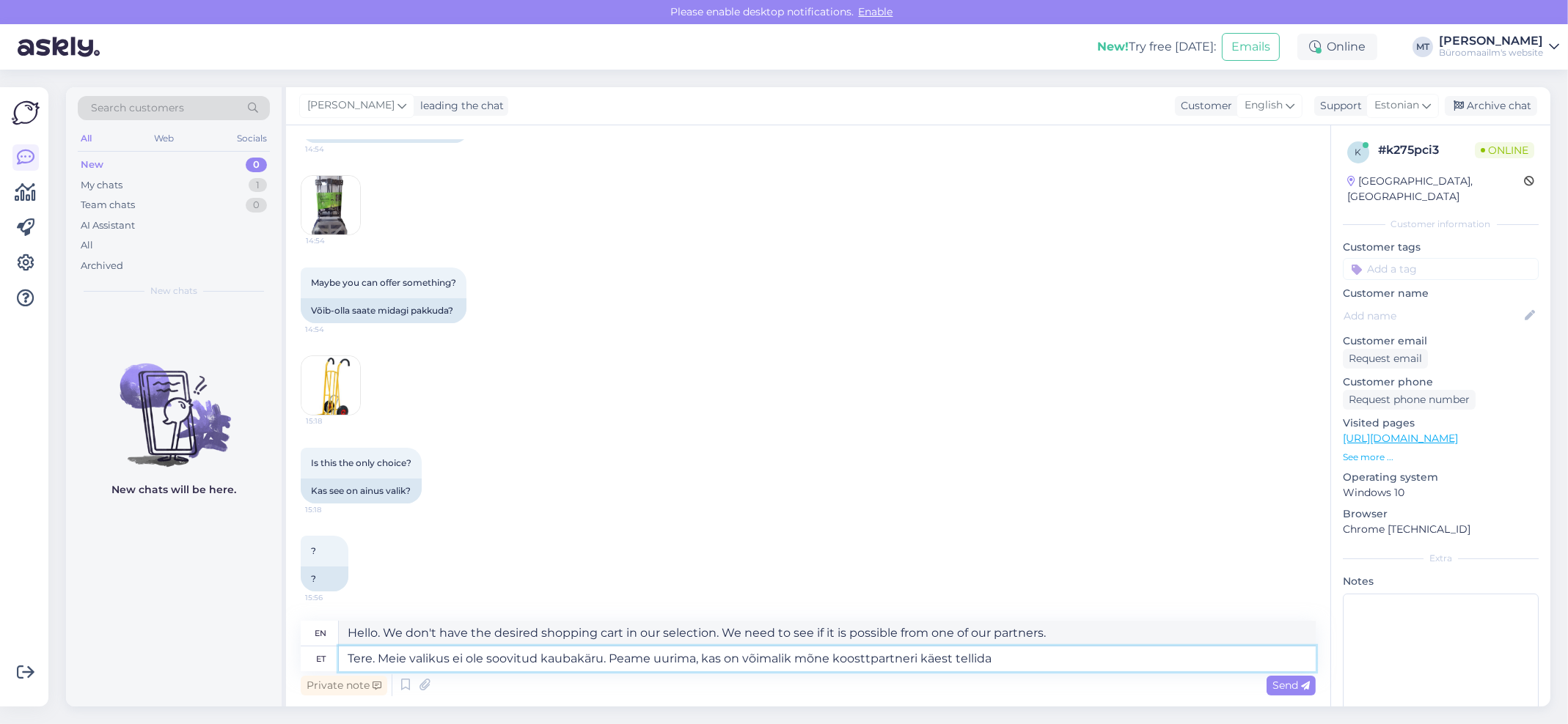
type textarea "Tere. Meie valikus ei ole soovitud kaubakäru. Peame uurima, kas on võimalik mõn…"
type textarea "Hello. We don't have the desired shopping cart in our selection. We need to see…"
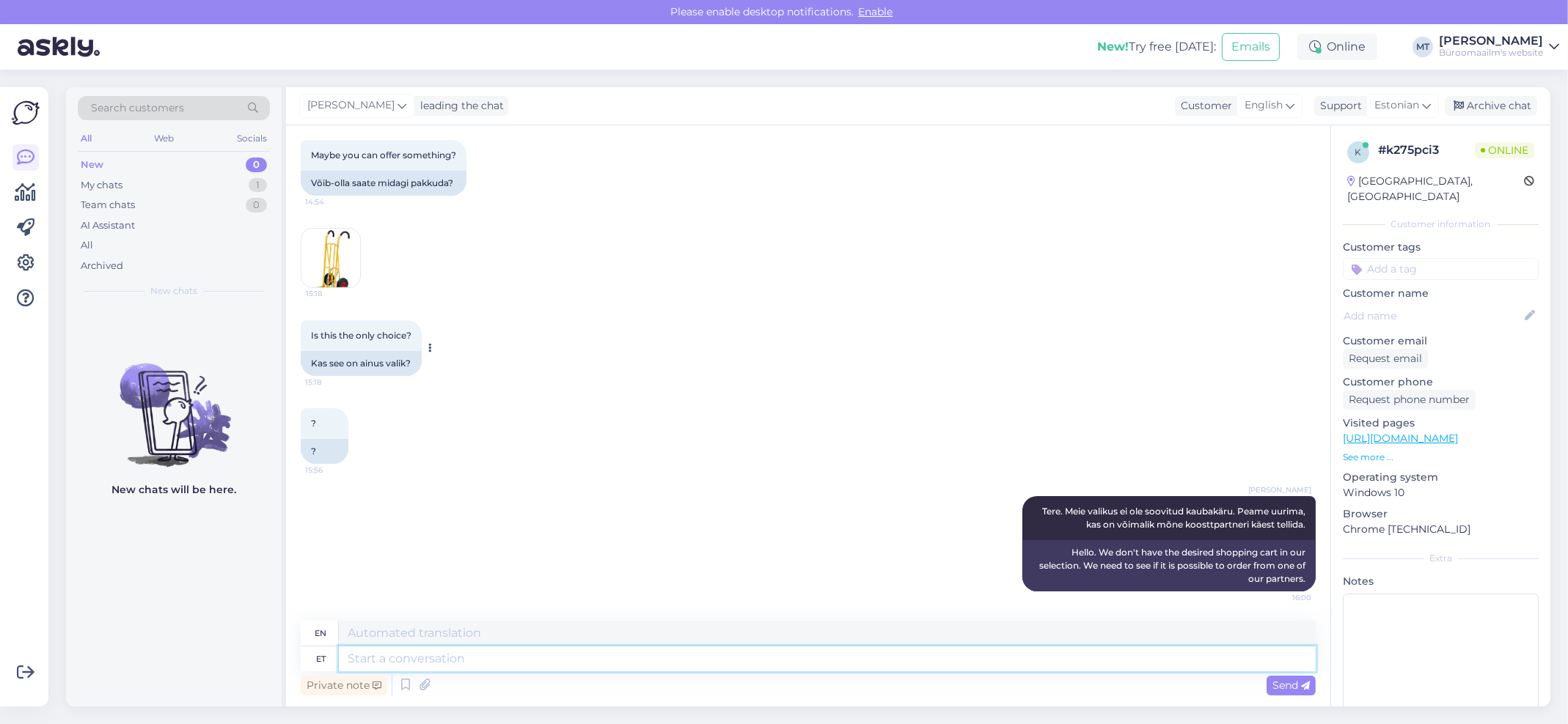
scroll to position [80, 0]
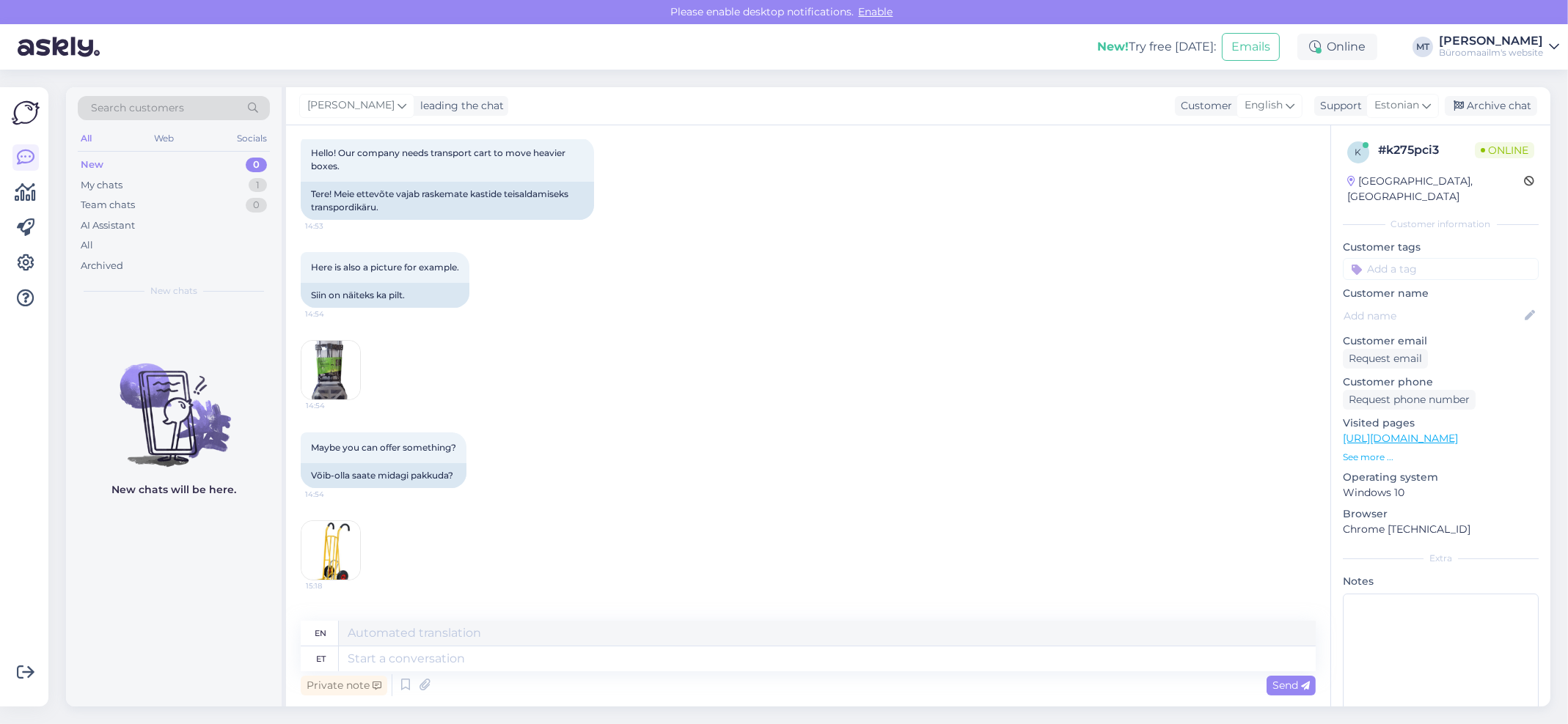
click at [345, 379] on img at bounding box center [330, 370] width 59 height 59
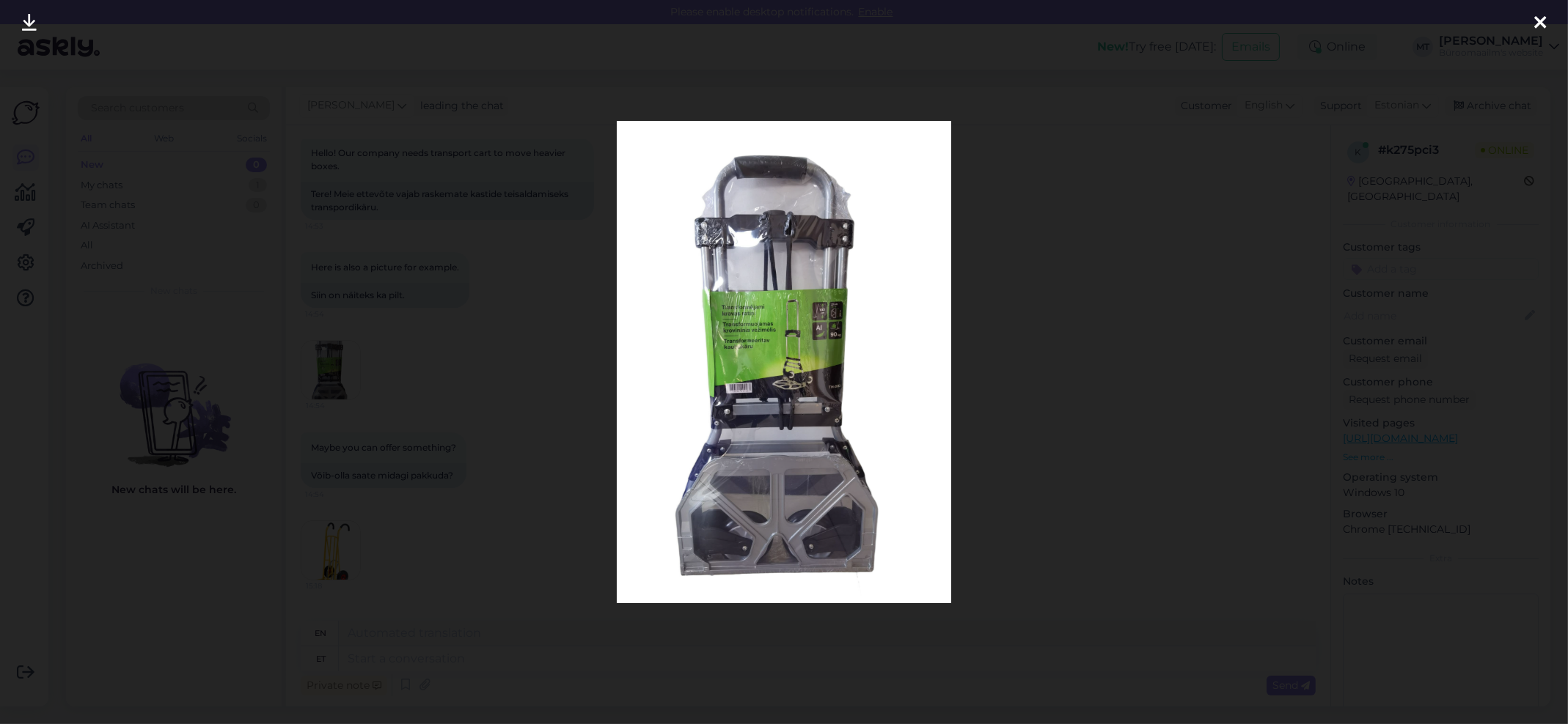
click at [1543, 26] on icon at bounding box center [1540, 23] width 12 height 19
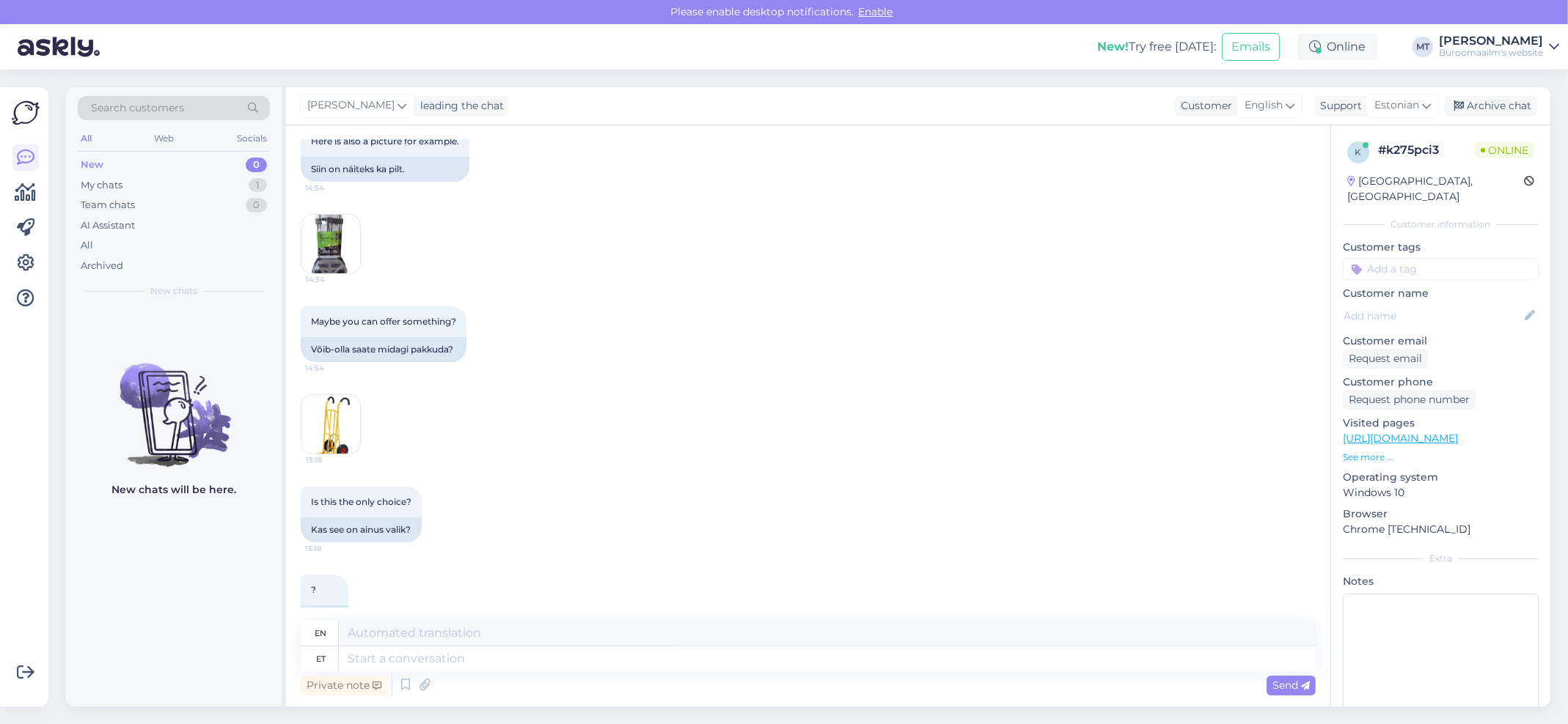
scroll to position [372, 0]
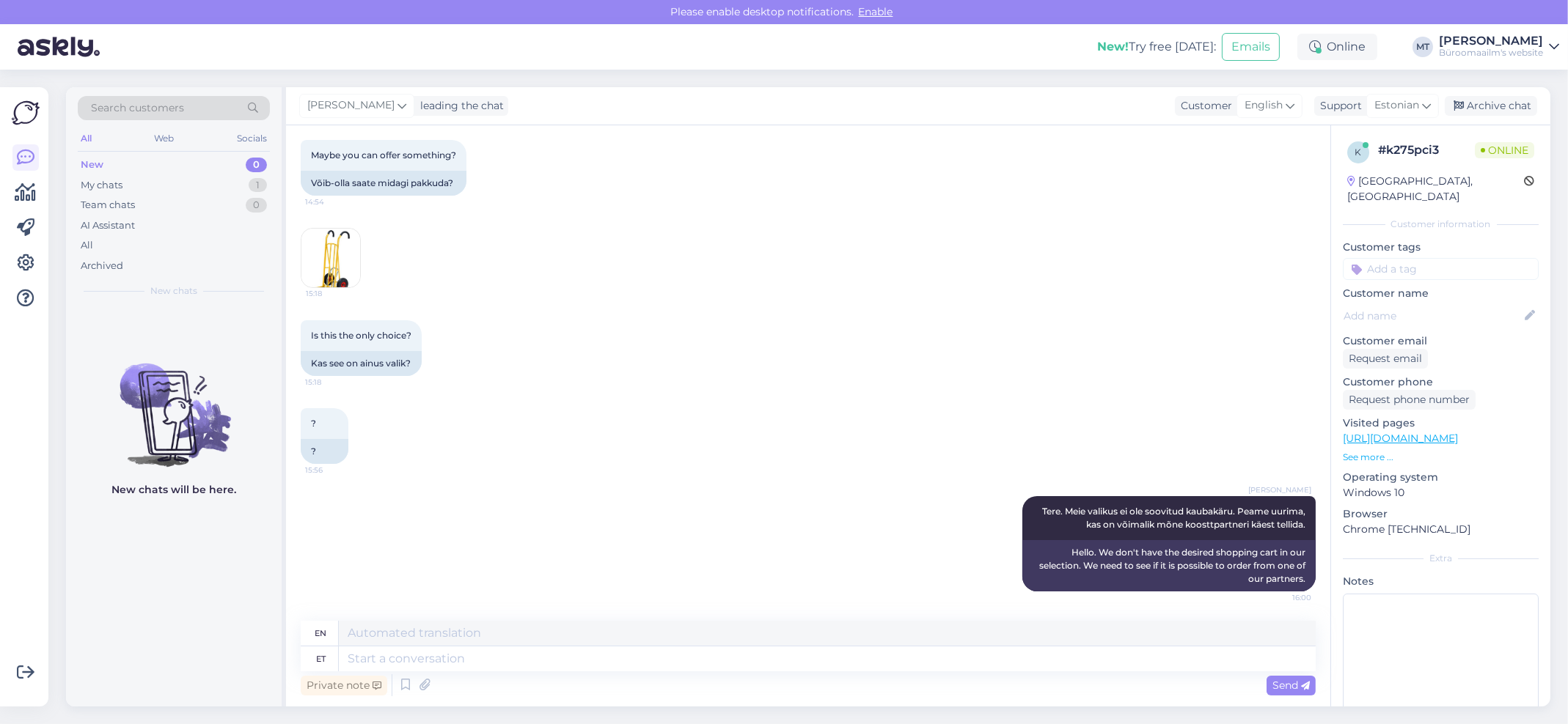
click at [323, 259] on img at bounding box center [330, 258] width 59 height 59
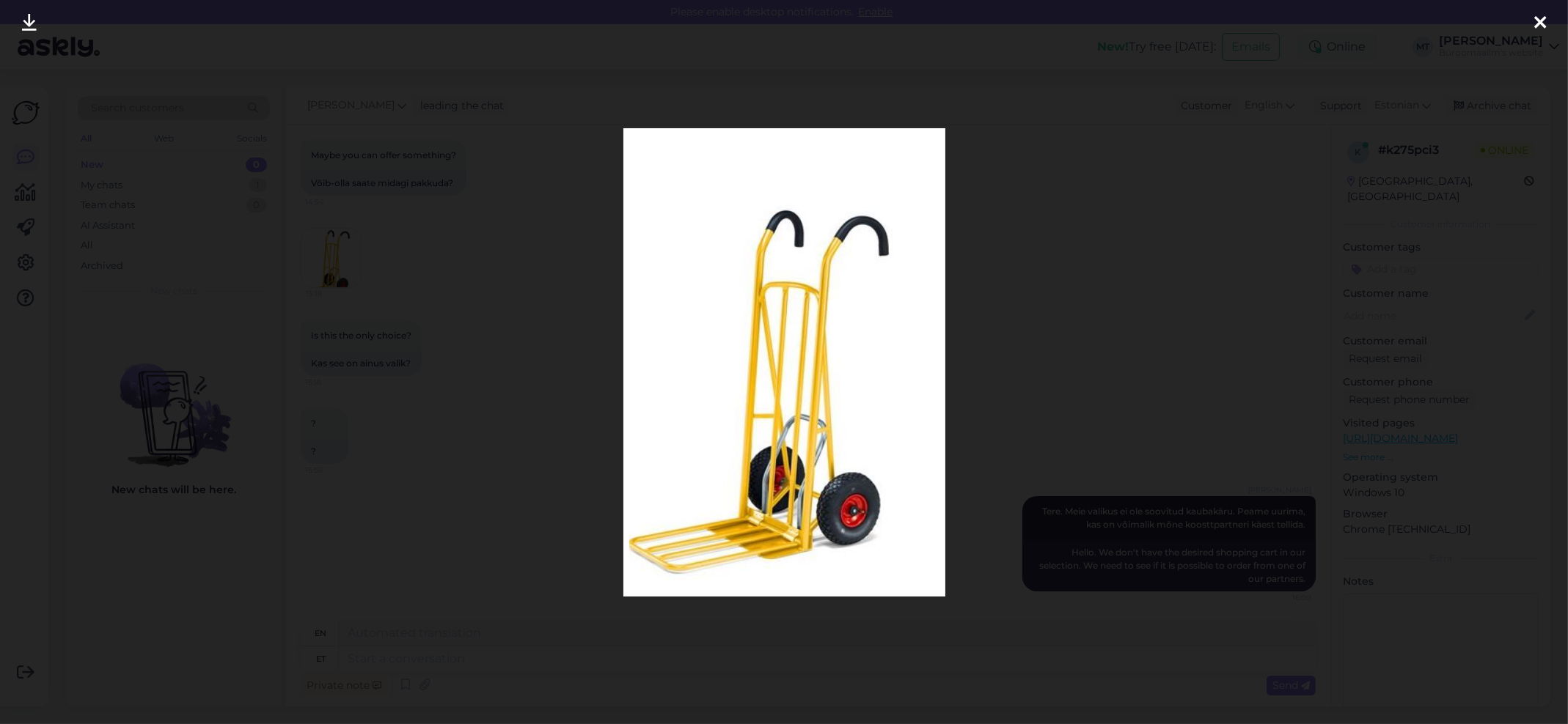
click at [1550, 18] on div at bounding box center [1540, 23] width 29 height 46
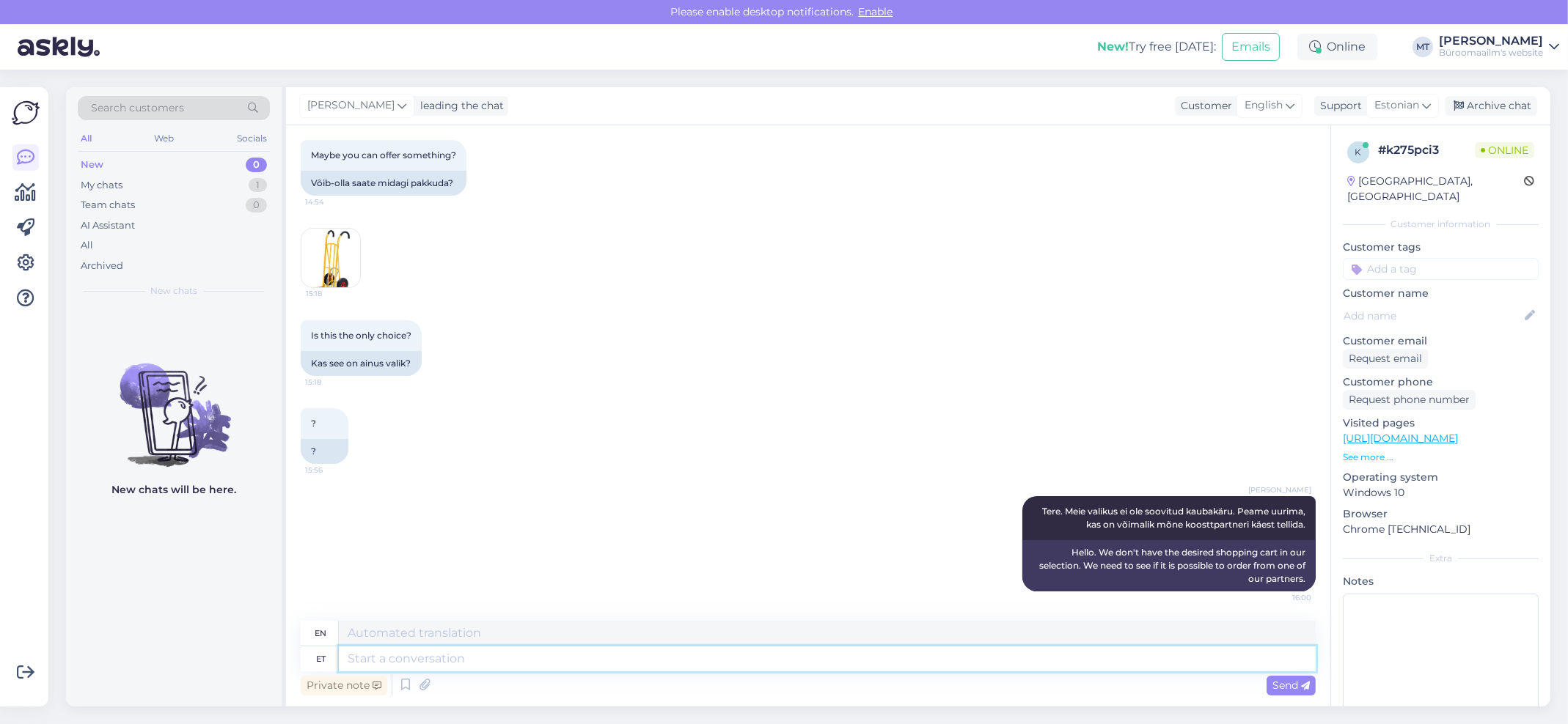
click at [410, 665] on textarea at bounding box center [827, 659] width 977 height 25
type textarea "Sarnaseid"
type textarea "Similar"
type textarea "Sarnaseid tooteid"
type textarea "Similar products"
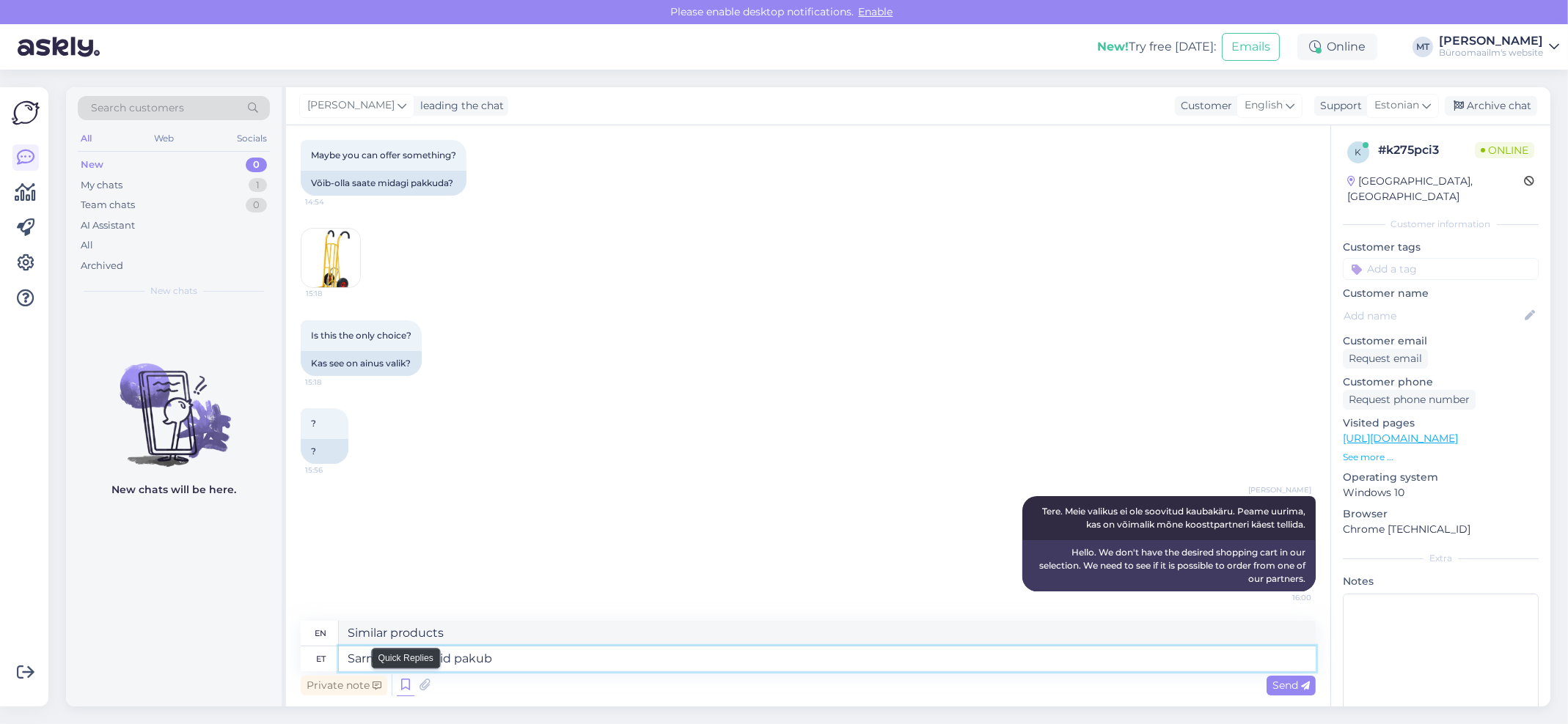
type textarea "Sarnaseid tooteid pakub"
type textarea "Similar products are offered by"
type textarea "Sarnaseid tooteid pakub asutus"
type textarea "Similar products are offered by the institution"
type textarea "Sarnaseid tooteid pakub asutus A"
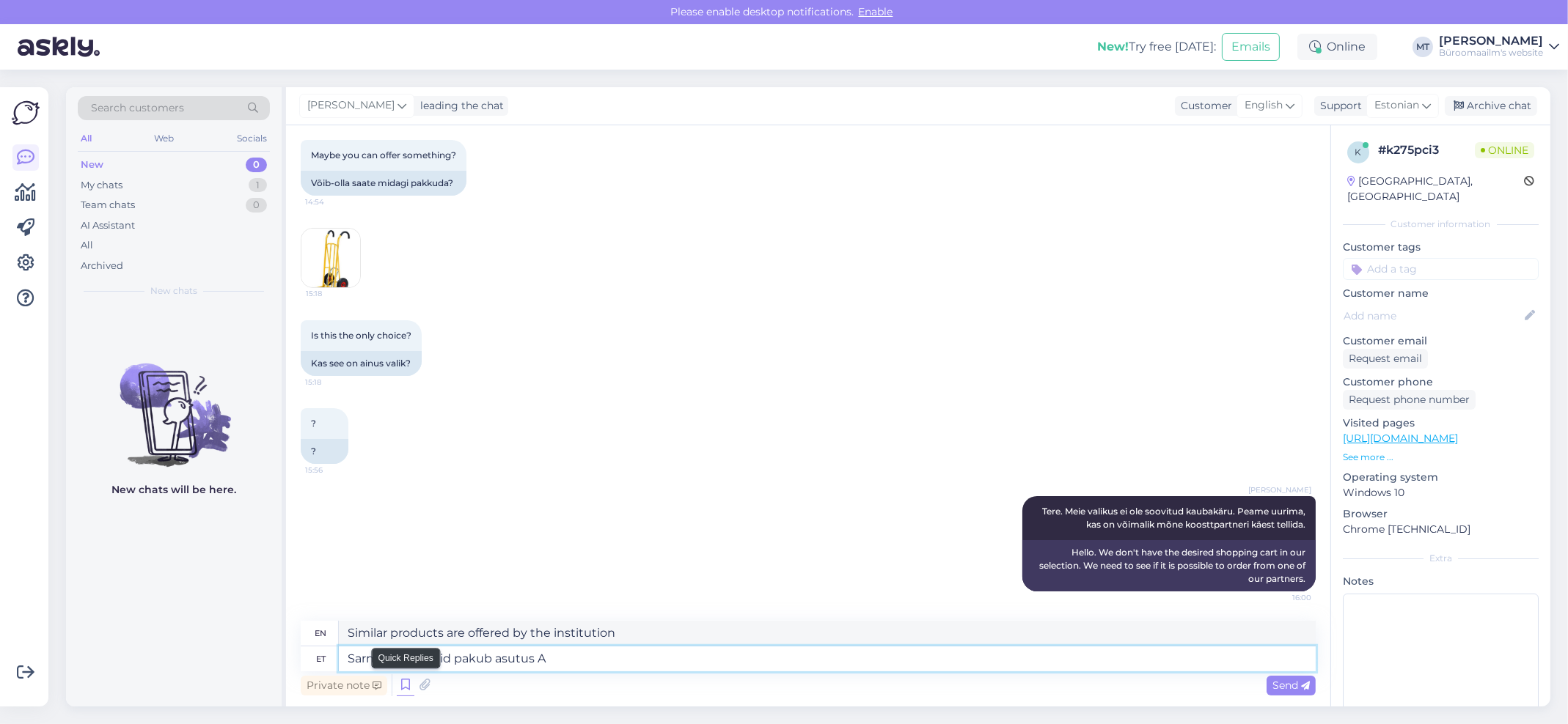
type textarea "Similar products are offered by institution A"
type textarea "Sarnaseid tooteid pakub asutus A"
type textarea "Similar products are offered by institution A"
type textarea "Sarnaseid tooteid pakub asutus A&"
type textarea "Similar products are offered by A&"
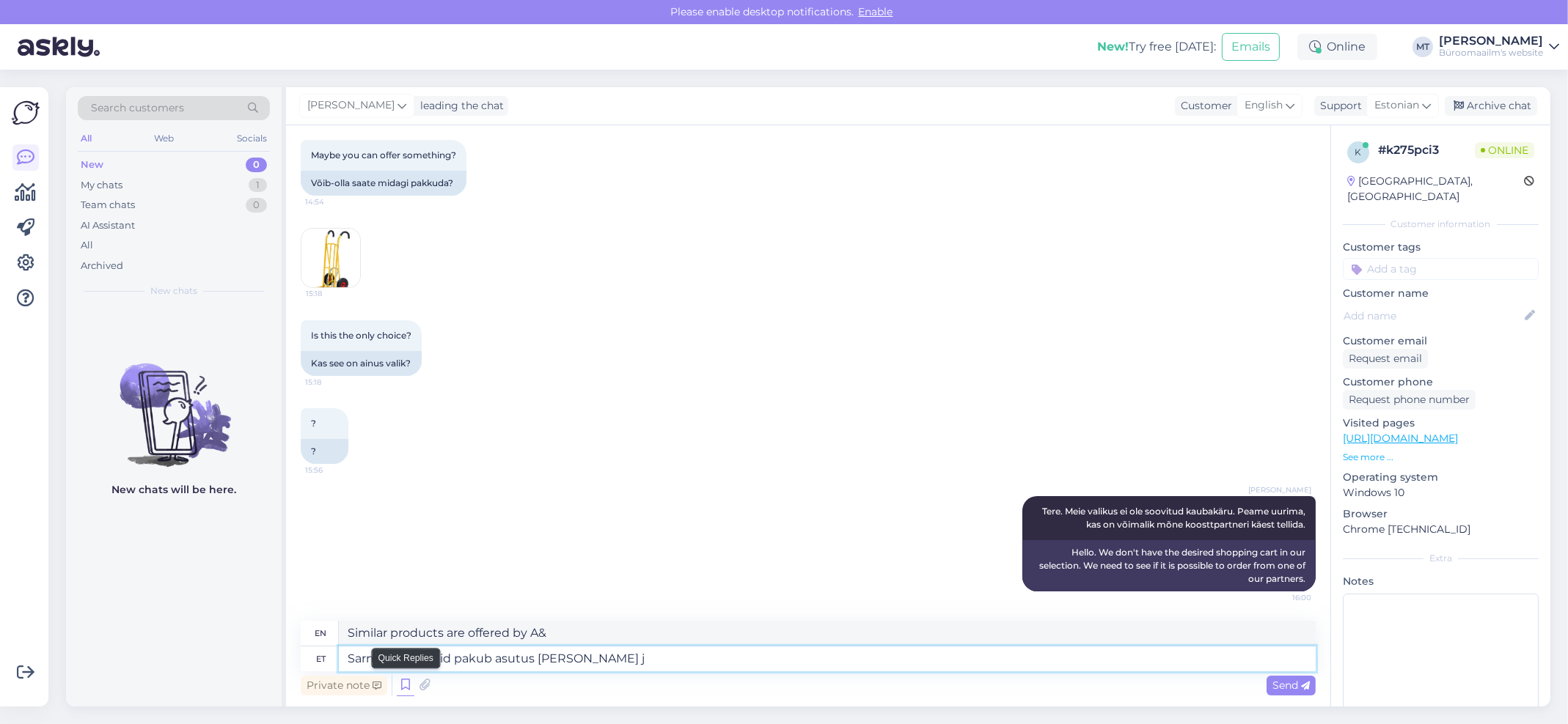
type textarea "Sarnaseid tooteid pakub asutus A& j"
type textarea "Similar products are offered by A&j"
type textarea "Sarnaseid tooteid pakub asutus A&"
type textarea "Similar products are offered by A&"
type textarea "Sarnaseid tooteid pakub asutus A& J"
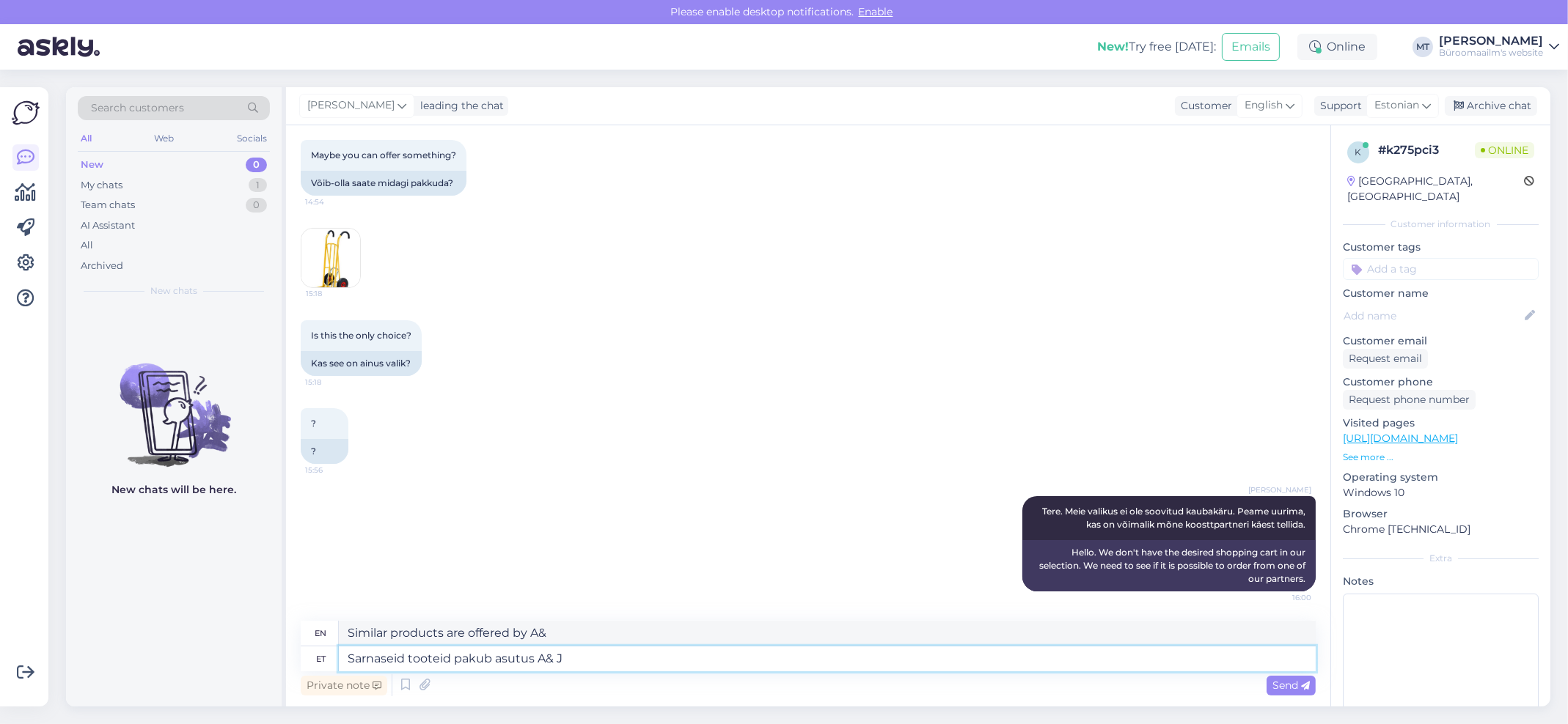
type textarea "Similar products are offered by A& J"
click at [546, 662] on textarea "Sarnaseid tooteid pakub asutus A& J" at bounding box center [827, 659] width 977 height 25
type textarea "Sarnaseid tooteid pakub asutus A & J"
click at [624, 660] on textarea "Sarnaseid tooteid pakub asutus A & J" at bounding box center [827, 659] width 977 height 25
type textarea "Similar products are offered by A & J"
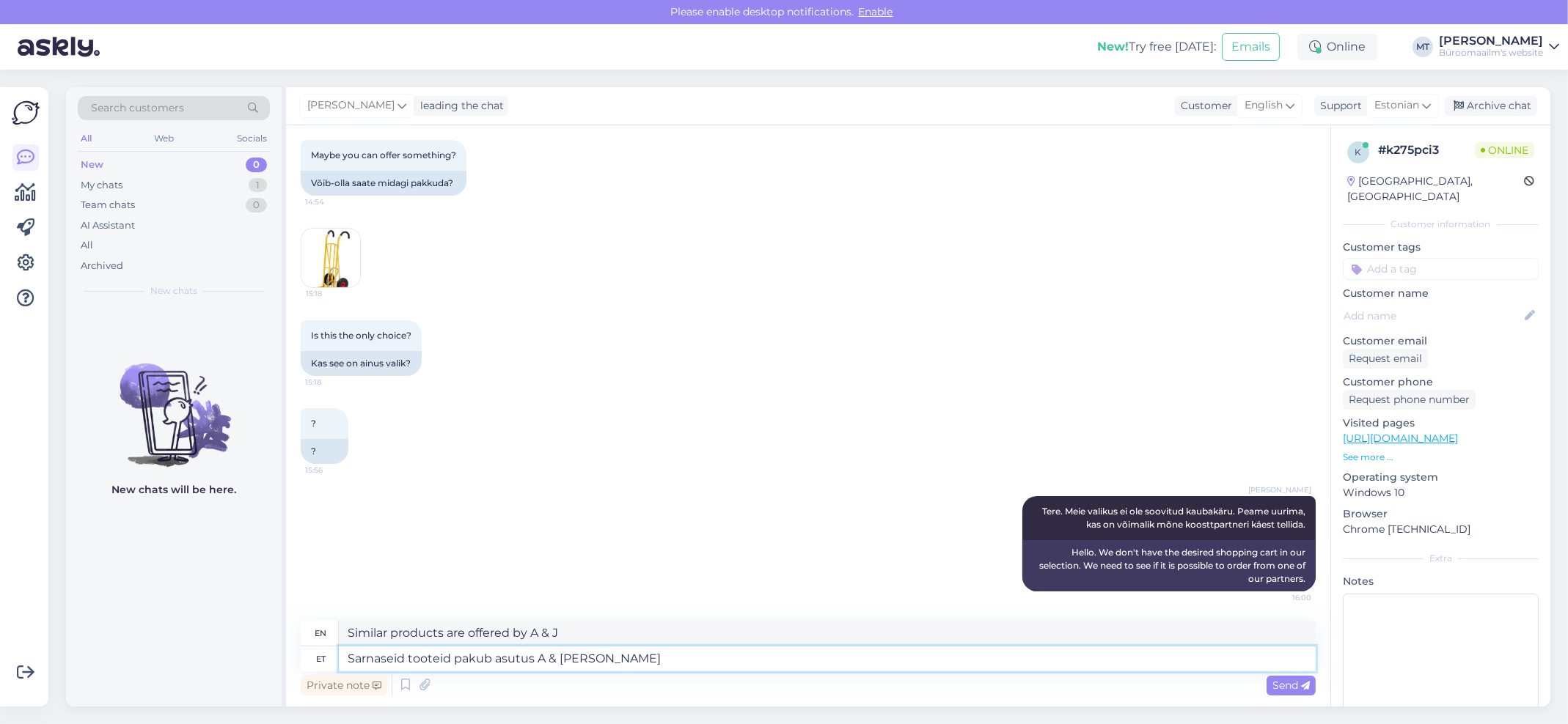
type textarea "Sarnaseid tooteid pakub asutus A & J Tooted"
type textarea "Similar products are offered by A & J Products"
type textarea "Sarnaseid tooteid pakub asutus A & J Tooted OÜ"
type textarea "Similar products are offered by A & J Tooted OÜ"
paste textarea "https://www.ajtooted.ee/otsing?q=pakik%C3%A4ru"
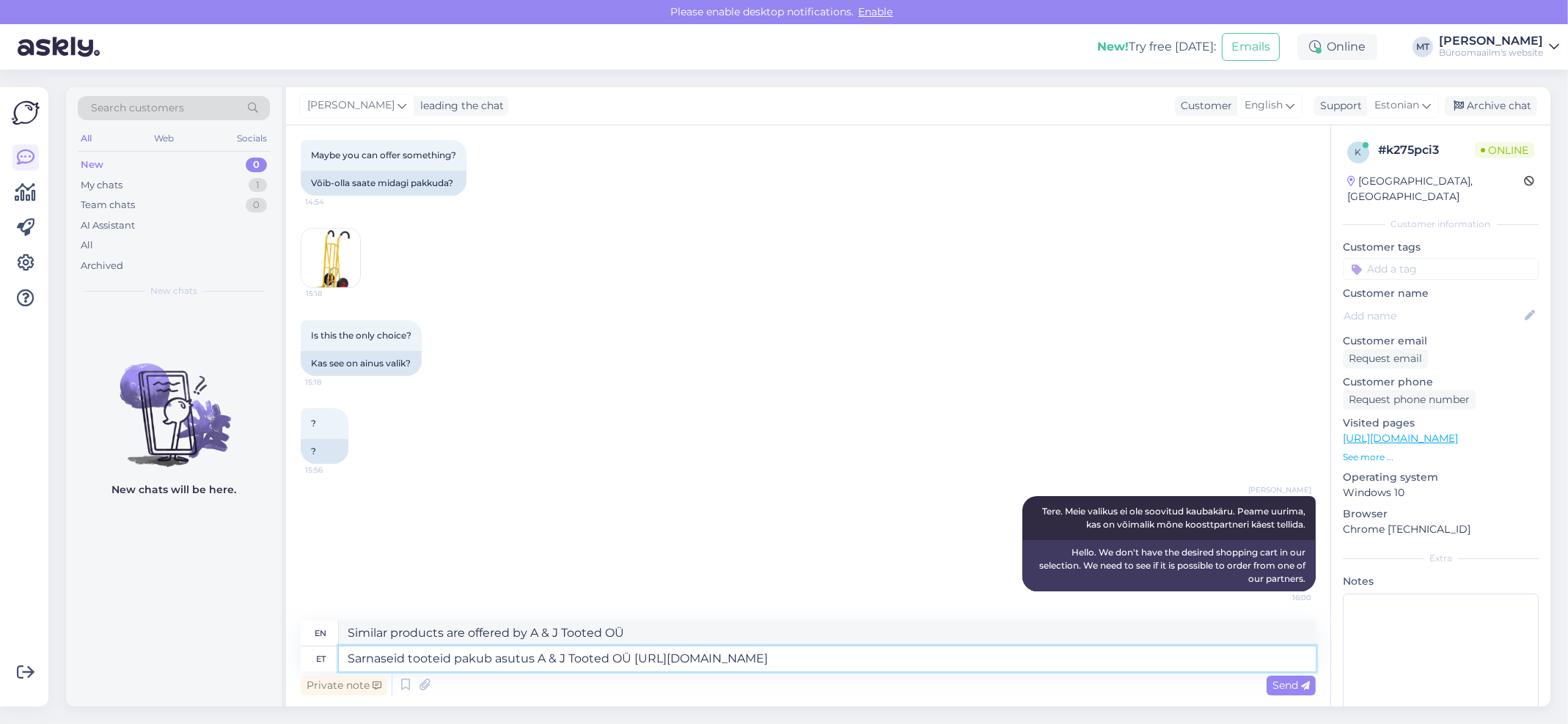
type textarea "Sarnaseid tooteid pakub asutus A & J Tooted OÜ https://www.ajtooted.ee/otsing?q…"
type textarea "Similar products are offered by A & J Tooted OÜ https://www.ajtooted.ee/otsing?…"
type textarea "Sarnaseid tooteid pakub asutus A & J Tooted OÜ https://www.ajtooted.ee/otsing?q…"
type textarea "Similar products are offered by A & J Tooted OÜ https://www.ajtooted.ee/otsing?…"
click at [616, 654] on textarea "Sarnaseid tooteid pakub asutus A & J Tooted OÜ https://www.ajtooted.ee/otsing?q…" at bounding box center [827, 659] width 977 height 25
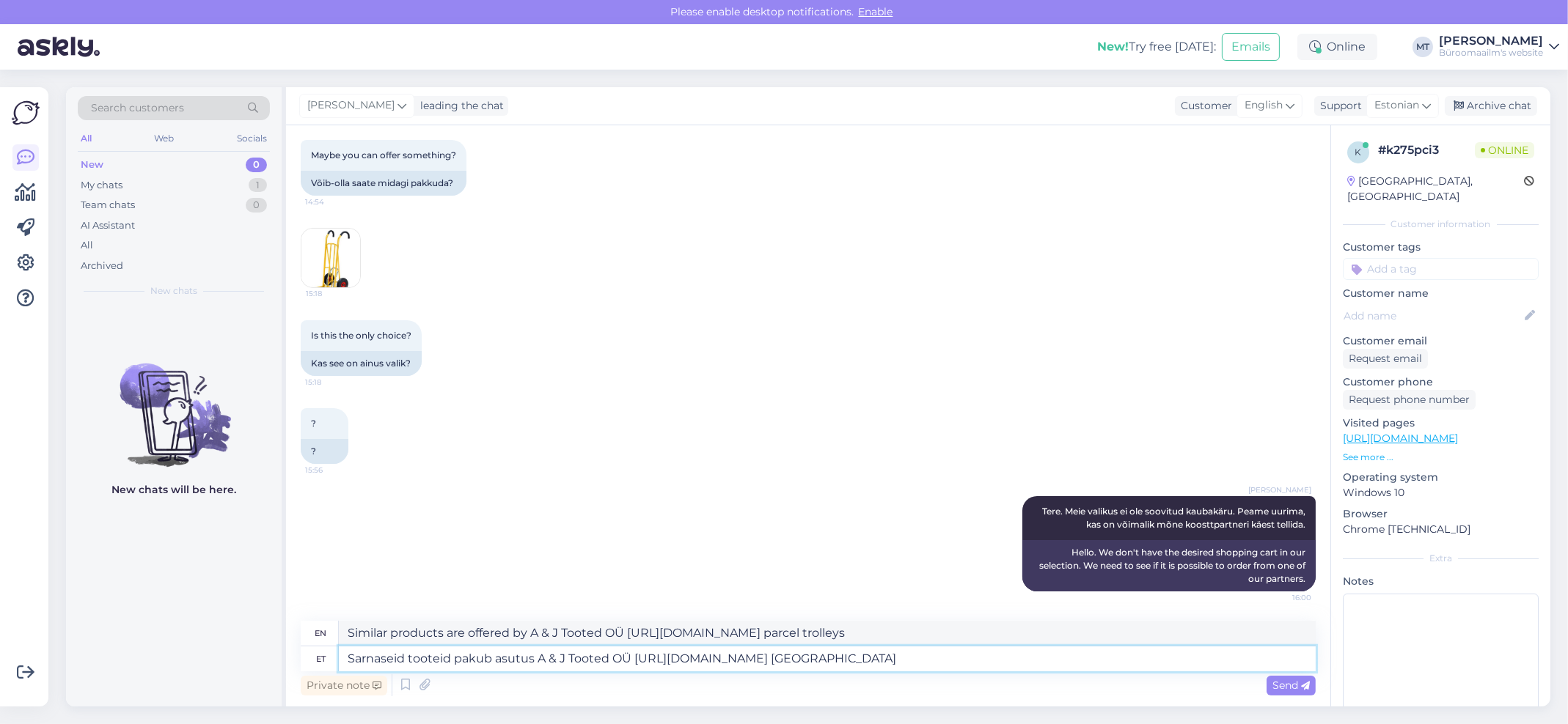
click at [627, 659] on textarea "Sarnaseid tooteid pakub asutus A & J Tooted OÜ https://www.ajtooted.ee/otsing?q…" at bounding box center [827, 659] width 977 height 25
type textarea "Sarnaseid tooteid pakub asutus A & J Tooted AS https://www.ajtooted.ee/otsing?q…"
type textarea "Similar products are offered by A & J Tooted AS https://www.ajtooted.ee/otsing?…"
type textarea "Sarnaseid tooteid pakub asutus A & J Tooted AS https://www.ajtooted.ee/otsing?q…"
click at [1280, 681] on span "Send" at bounding box center [1291, 685] width 37 height 13
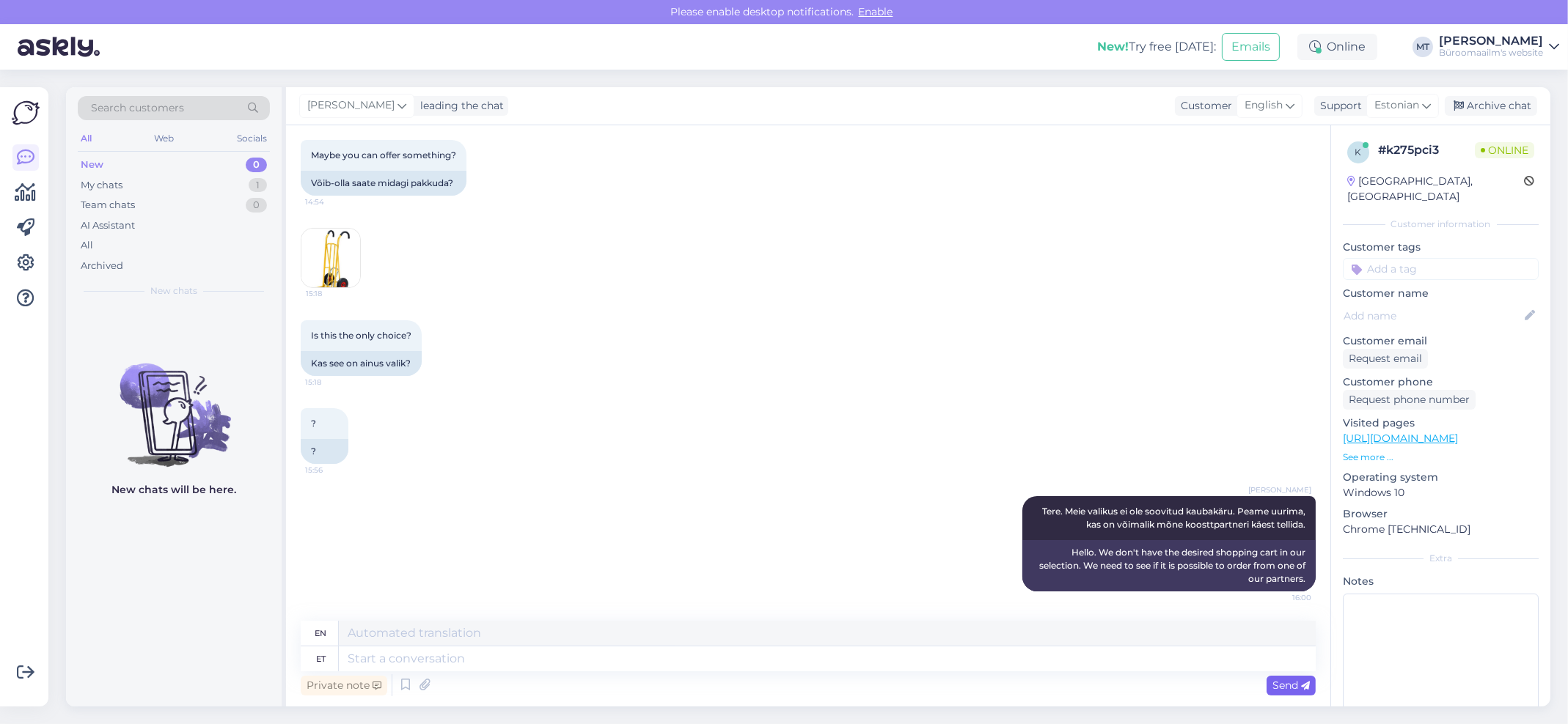
scroll to position [514, 0]
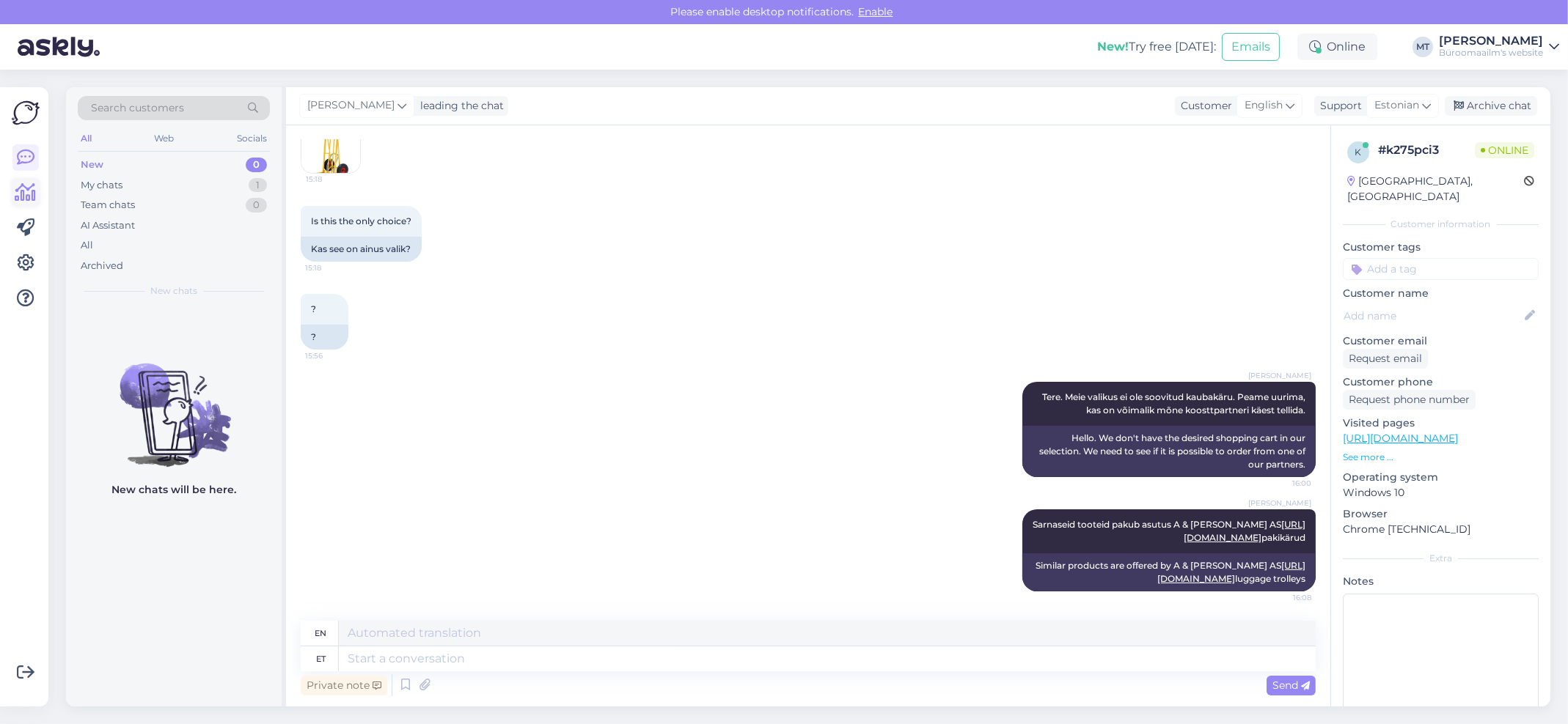
click at [19, 196] on icon at bounding box center [26, 192] width 21 height 18
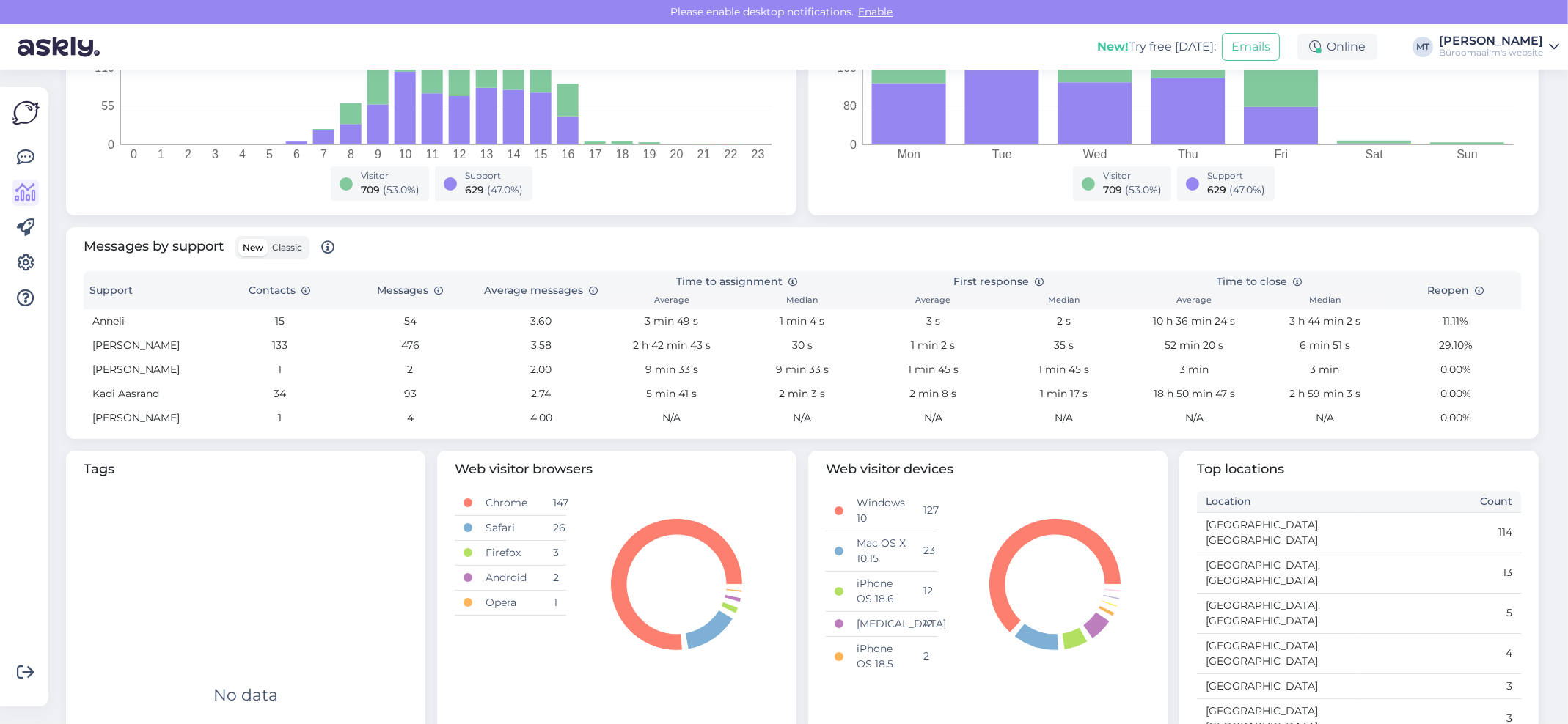
scroll to position [427, 0]
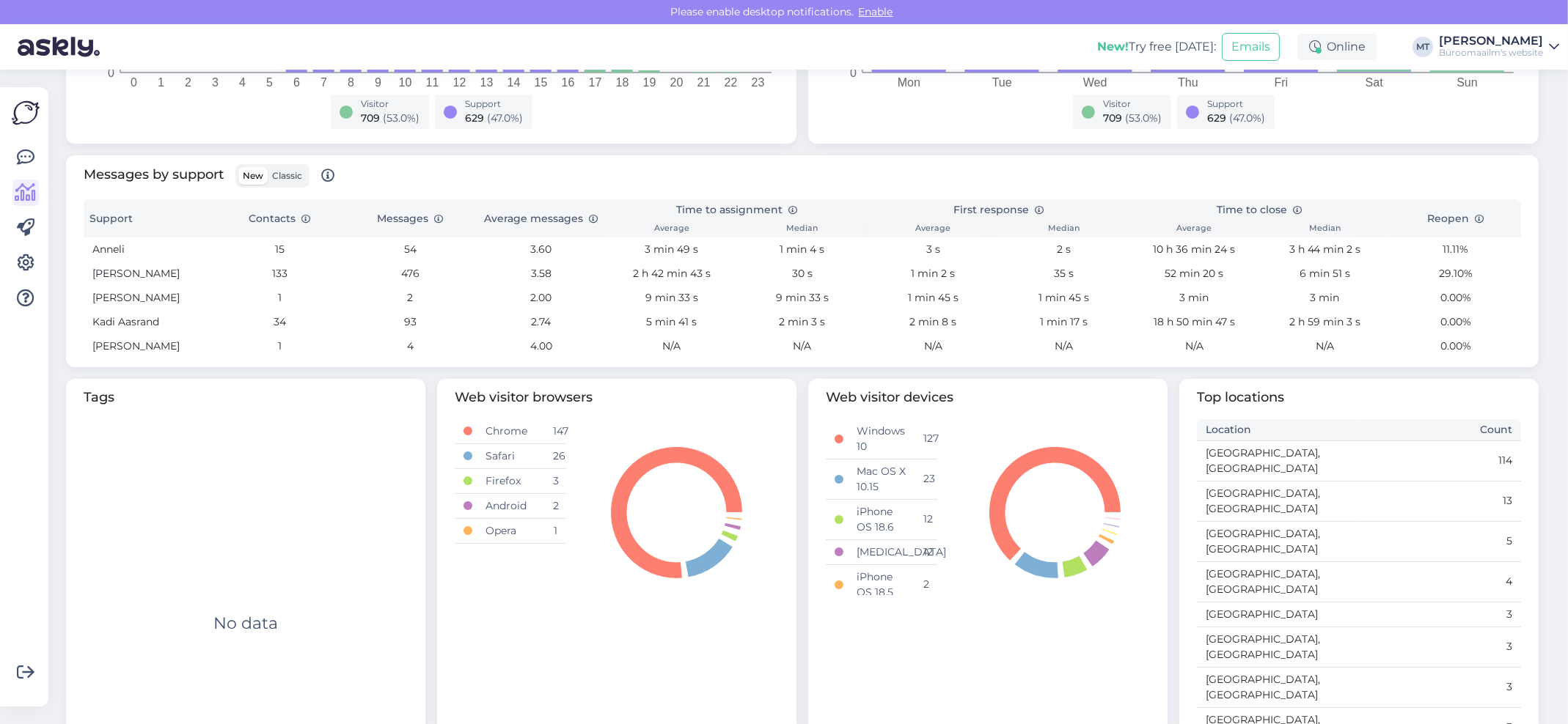
click at [294, 178] on span "Classic" at bounding box center [287, 176] width 30 height 11
click at [268, 168] on input "Classic" at bounding box center [268, 168] width 0 height 0
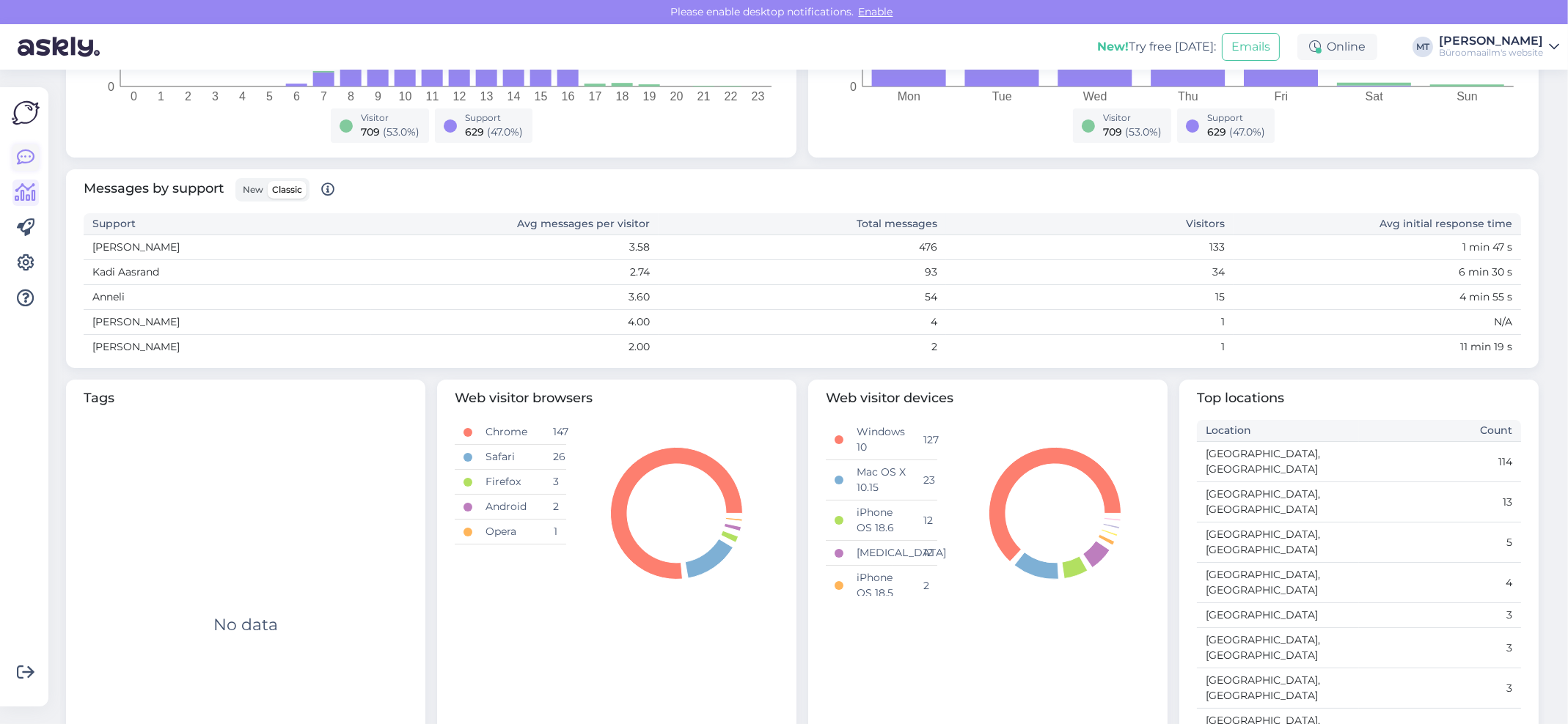
click at [30, 160] on icon at bounding box center [26, 158] width 18 height 18
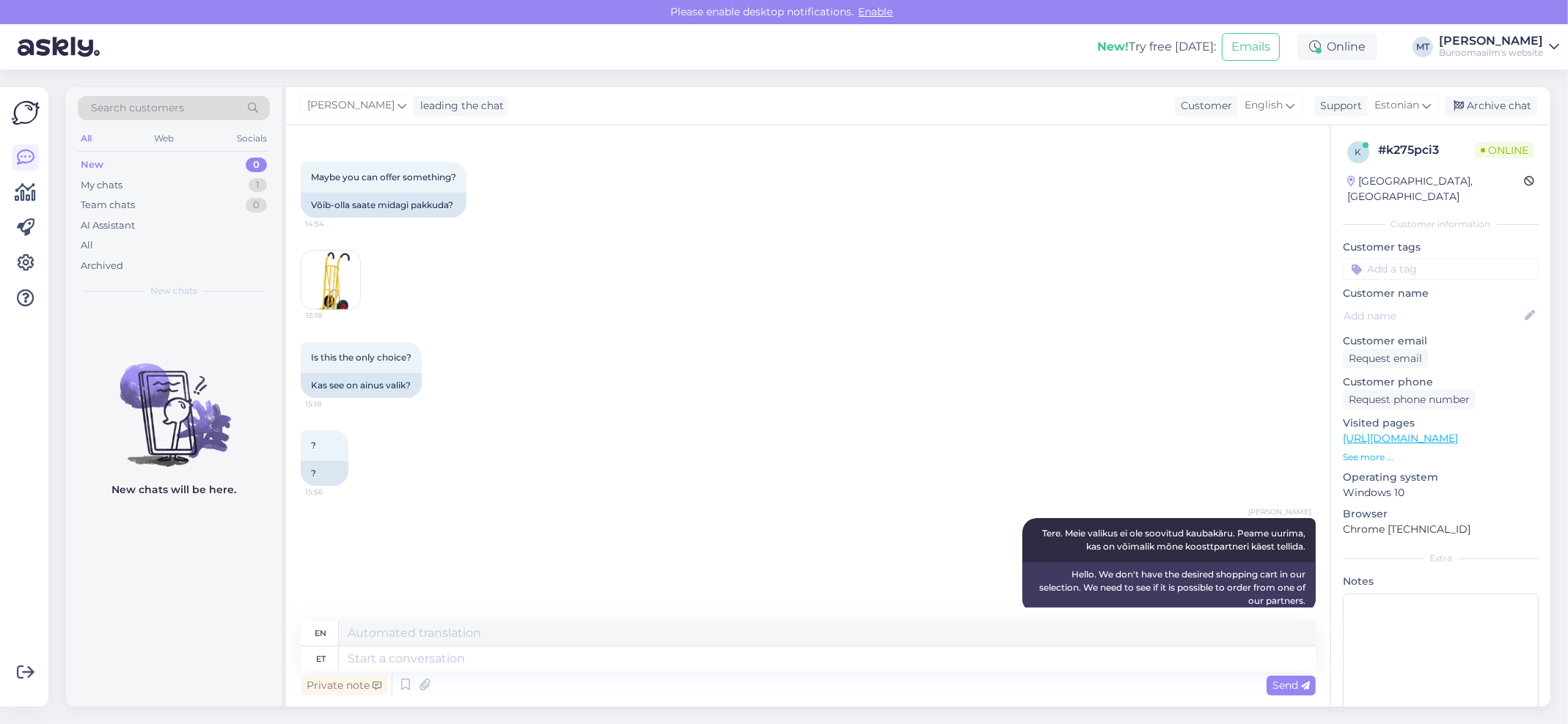
scroll to position [513, 0]
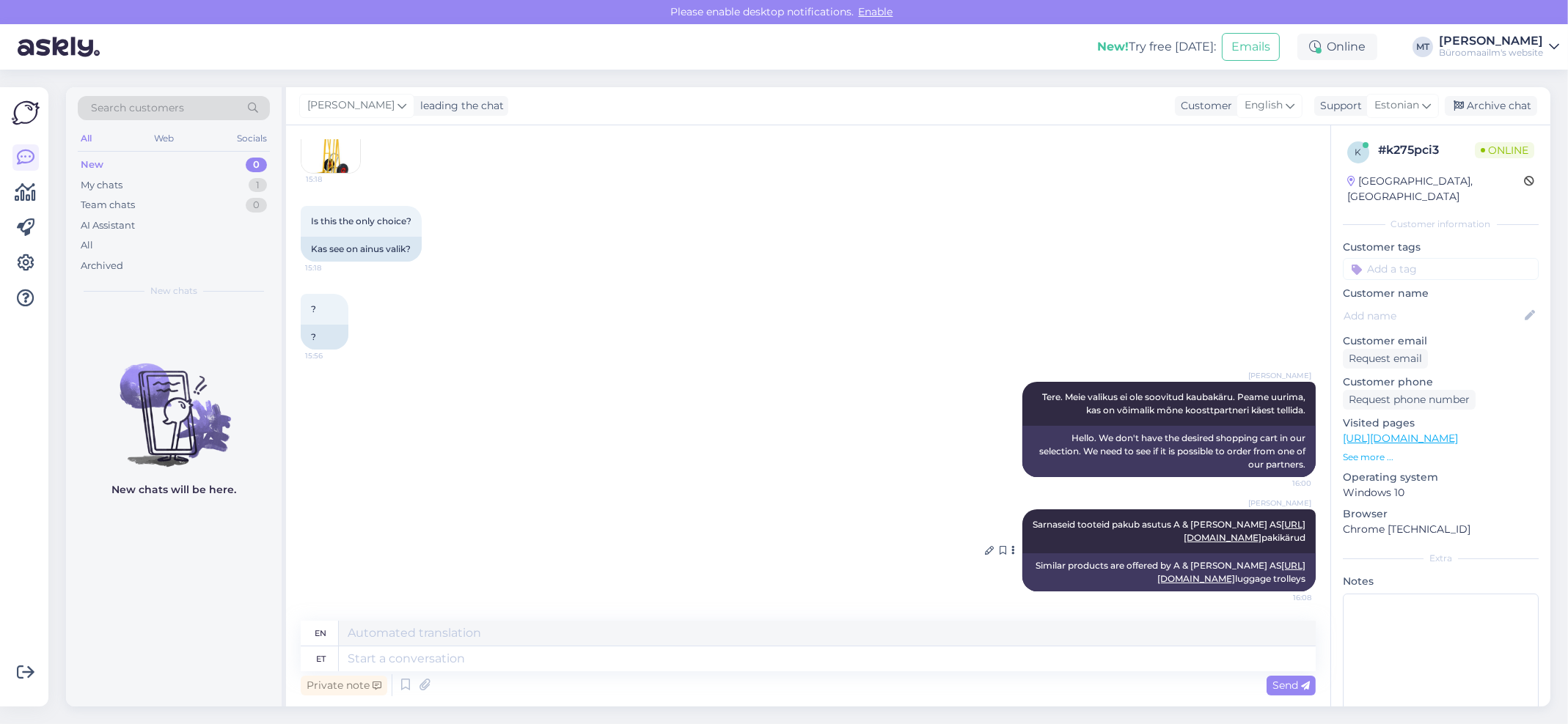
click at [1184, 519] on link "https://www.ajtooted.ee/otsing?q=pakik%C3%A4ru" at bounding box center [1244, 531] width 122 height 24
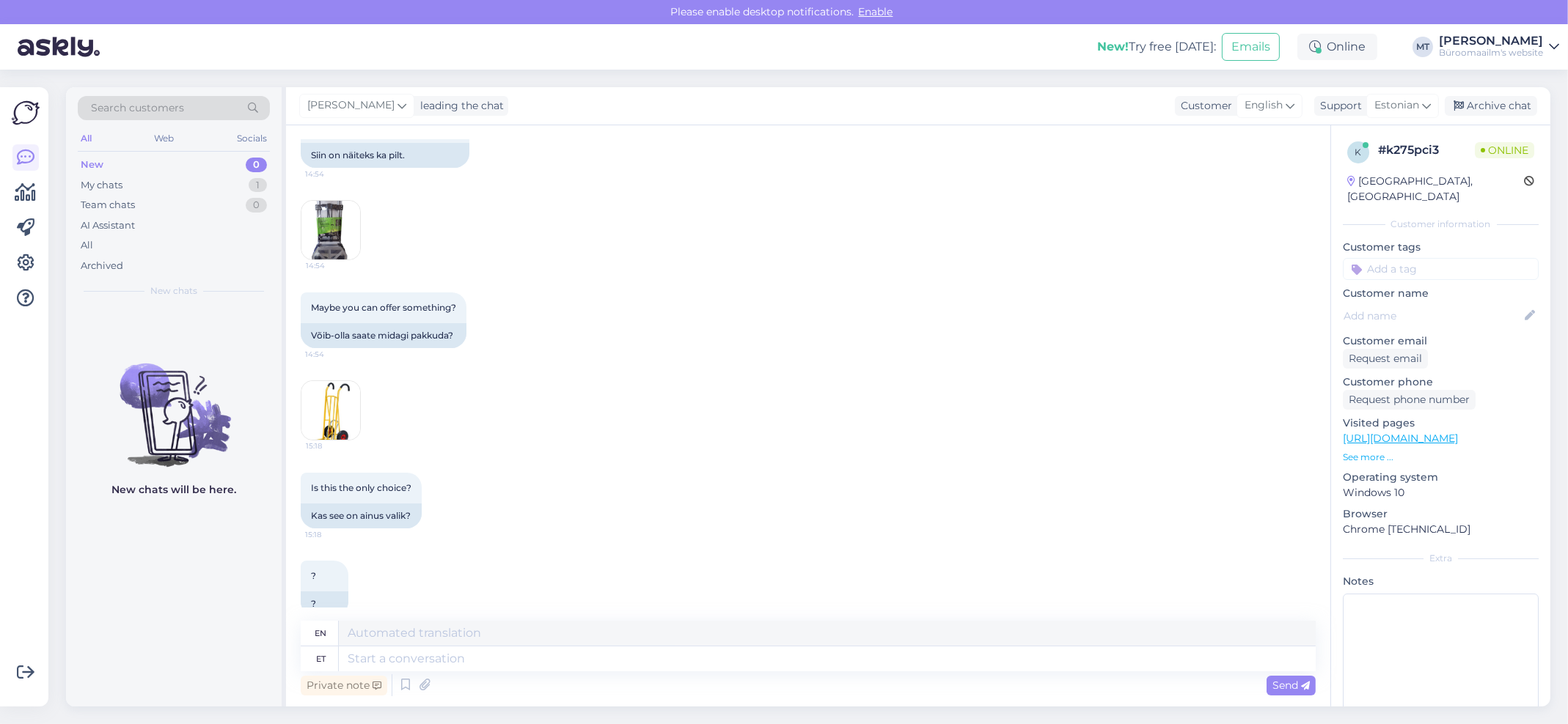
click at [322, 234] on img at bounding box center [330, 230] width 59 height 59
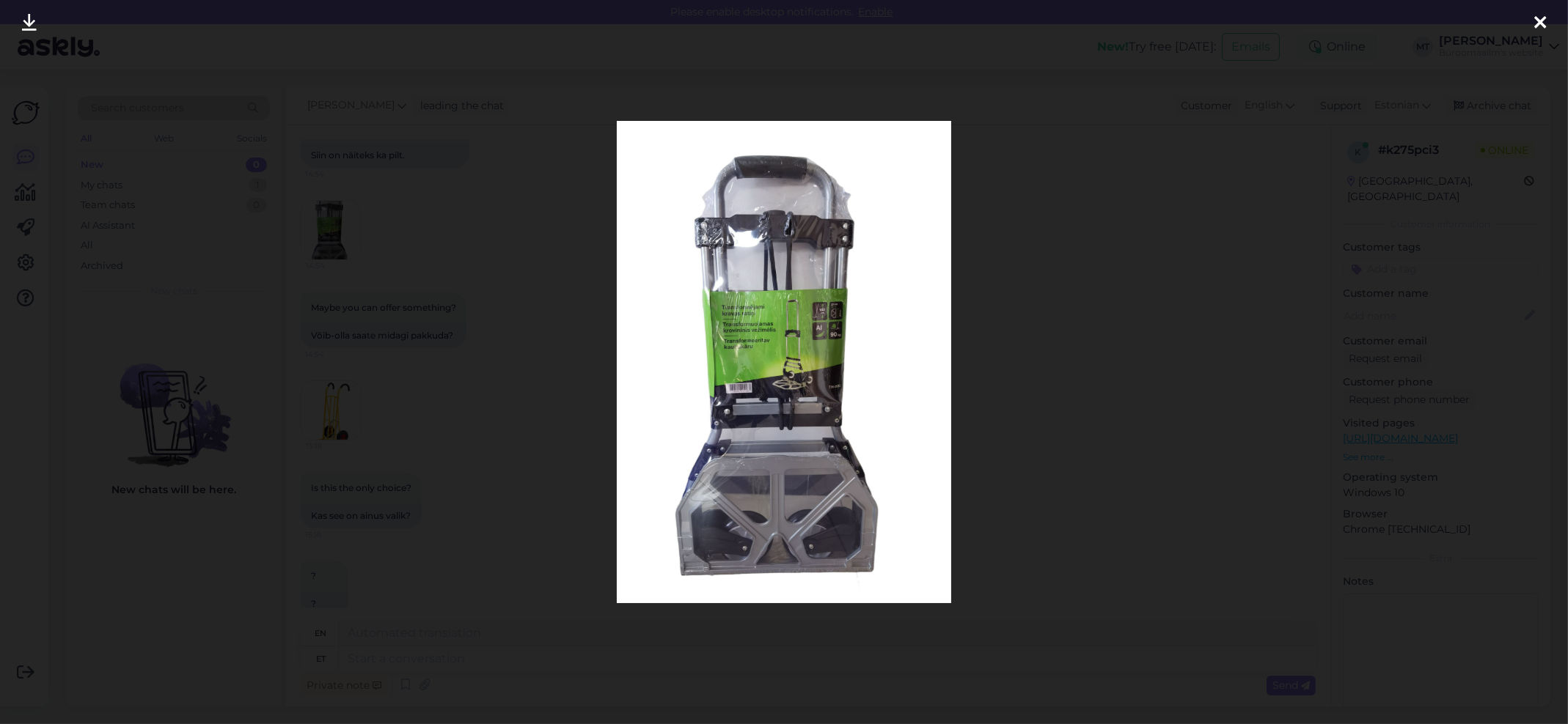
click at [1531, 16] on div at bounding box center [1540, 23] width 29 height 46
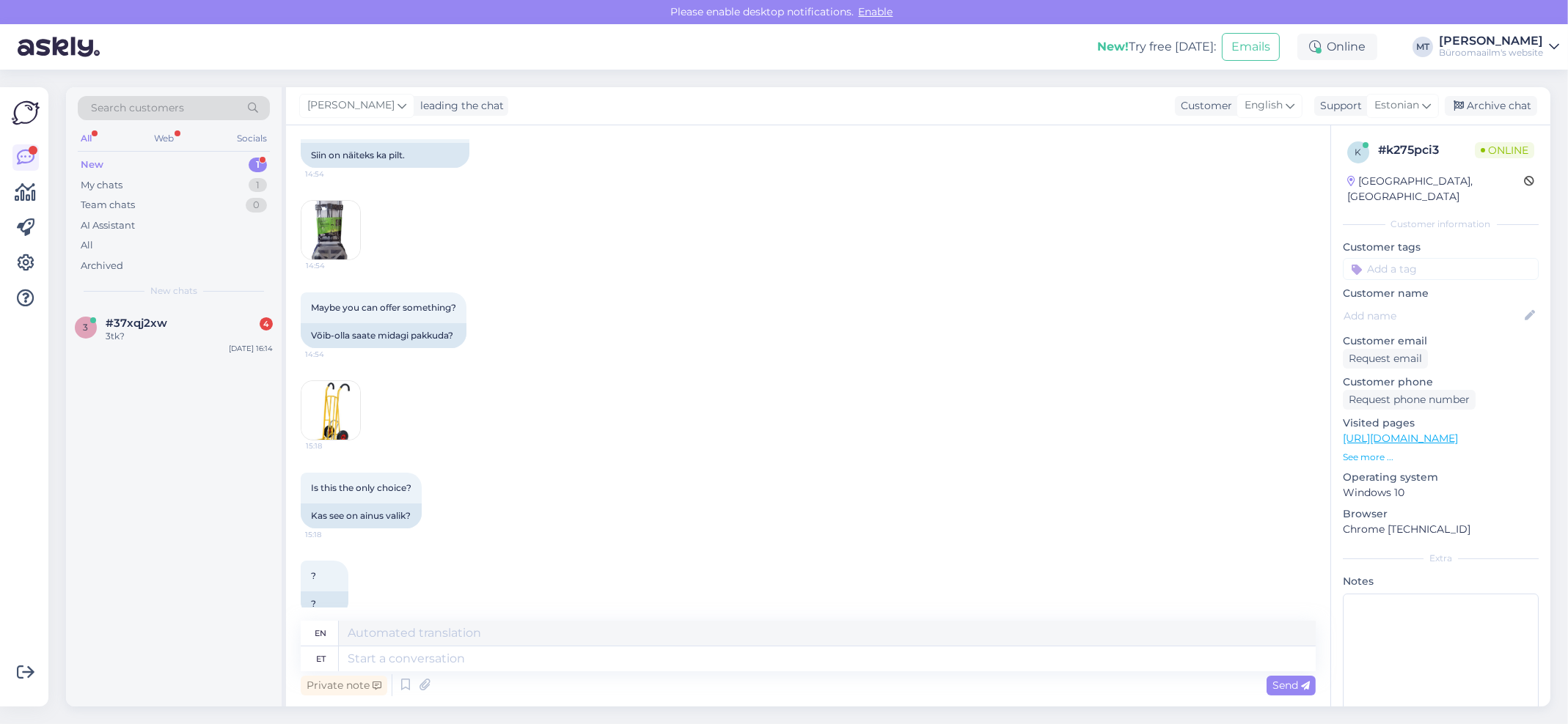
scroll to position [513, 0]
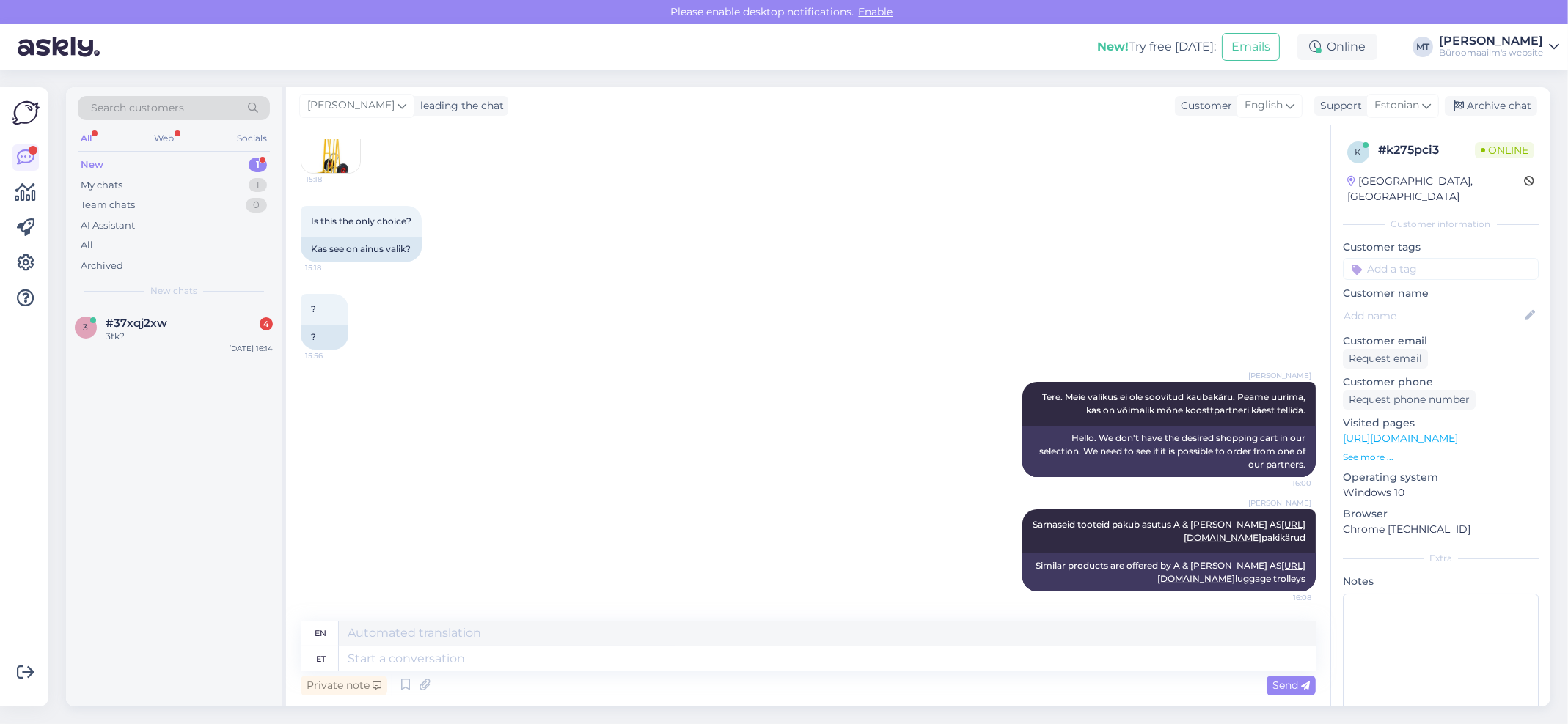
click at [81, 158] on div "New" at bounding box center [92, 165] width 23 height 14
click at [177, 314] on div "3 #37xqj2xw 4 3tk? Sep 29 16:14" at bounding box center [174, 333] width 216 height 53
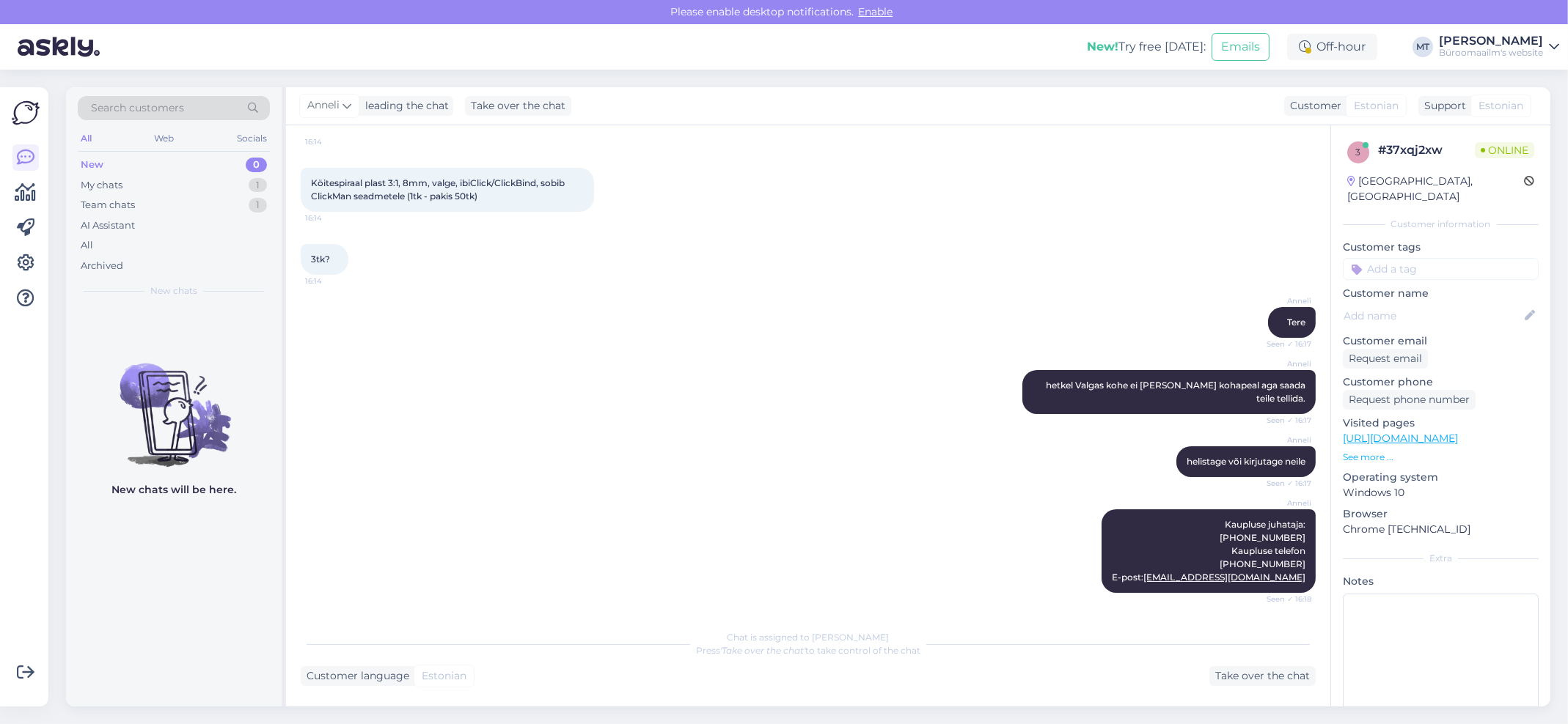
scroll to position [0, 0]
